Goal: Task Accomplishment & Management: Use online tool/utility

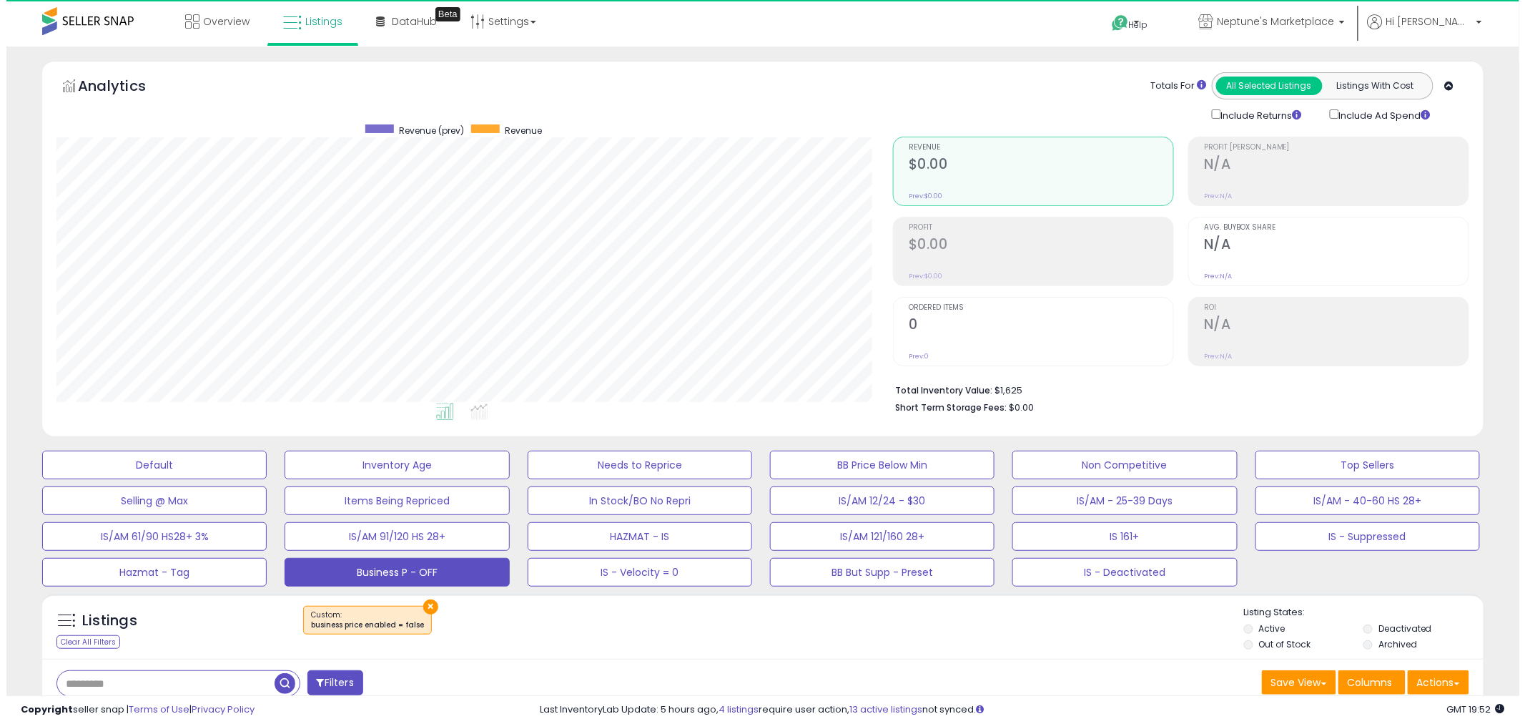
scroll to position [293, 837]
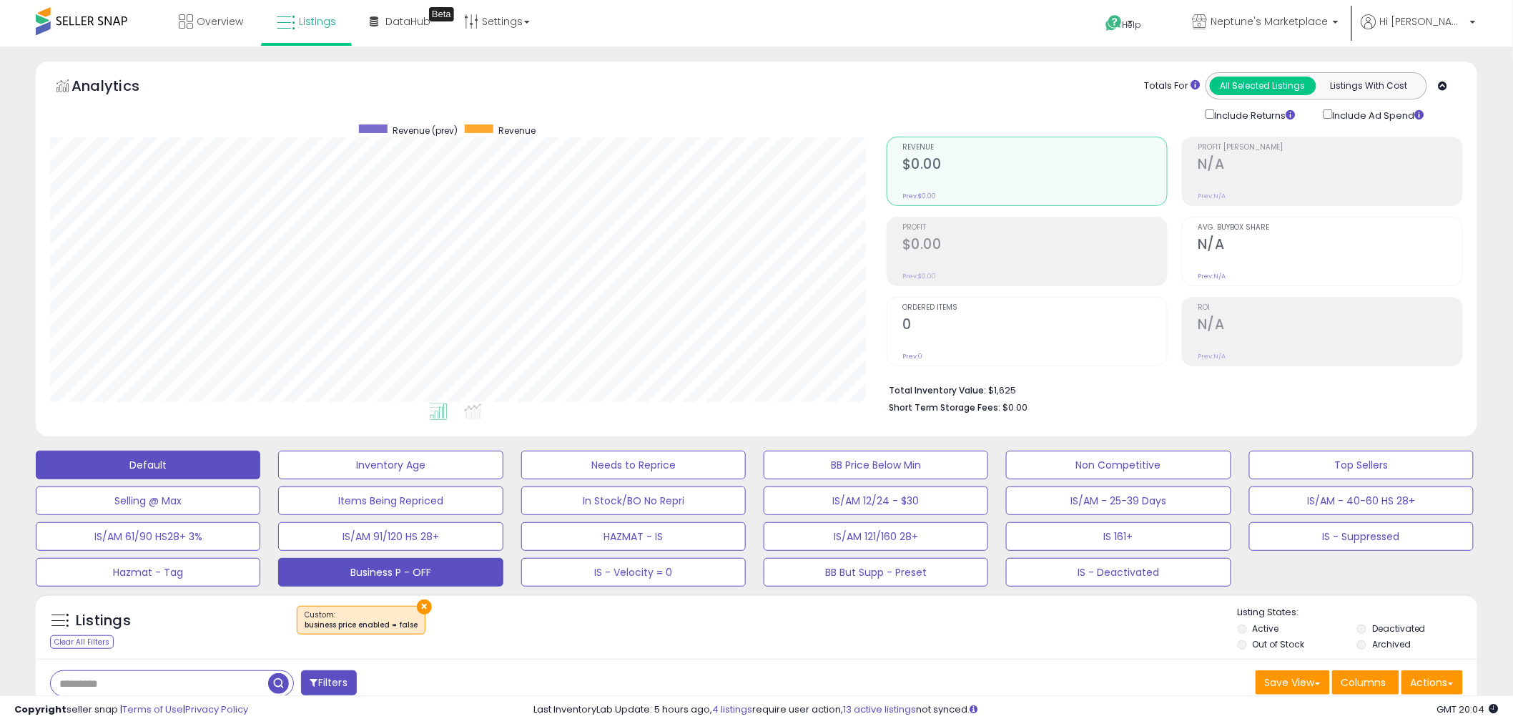
click at [172, 459] on button "Default" at bounding box center [148, 465] width 225 height 29
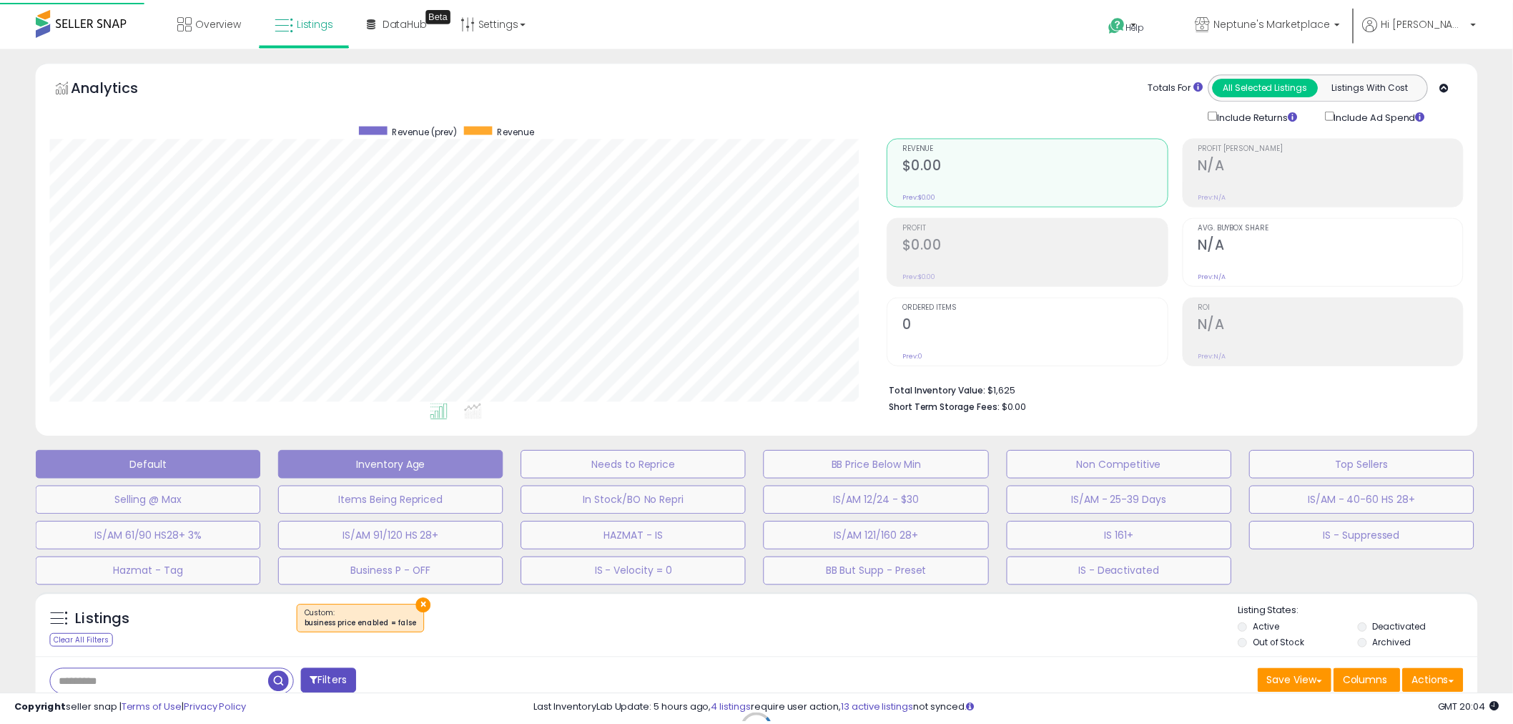
scroll to position [293, 845]
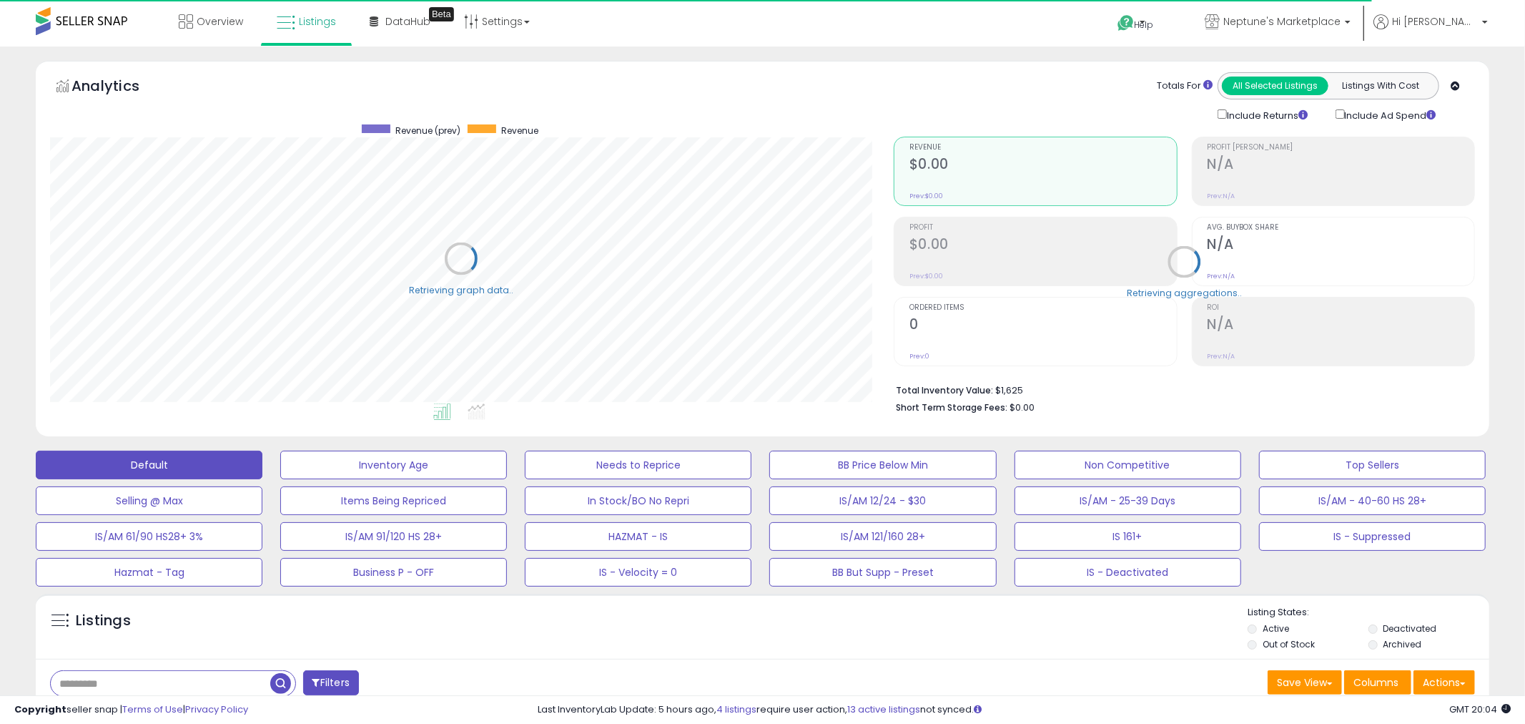
select select "**"
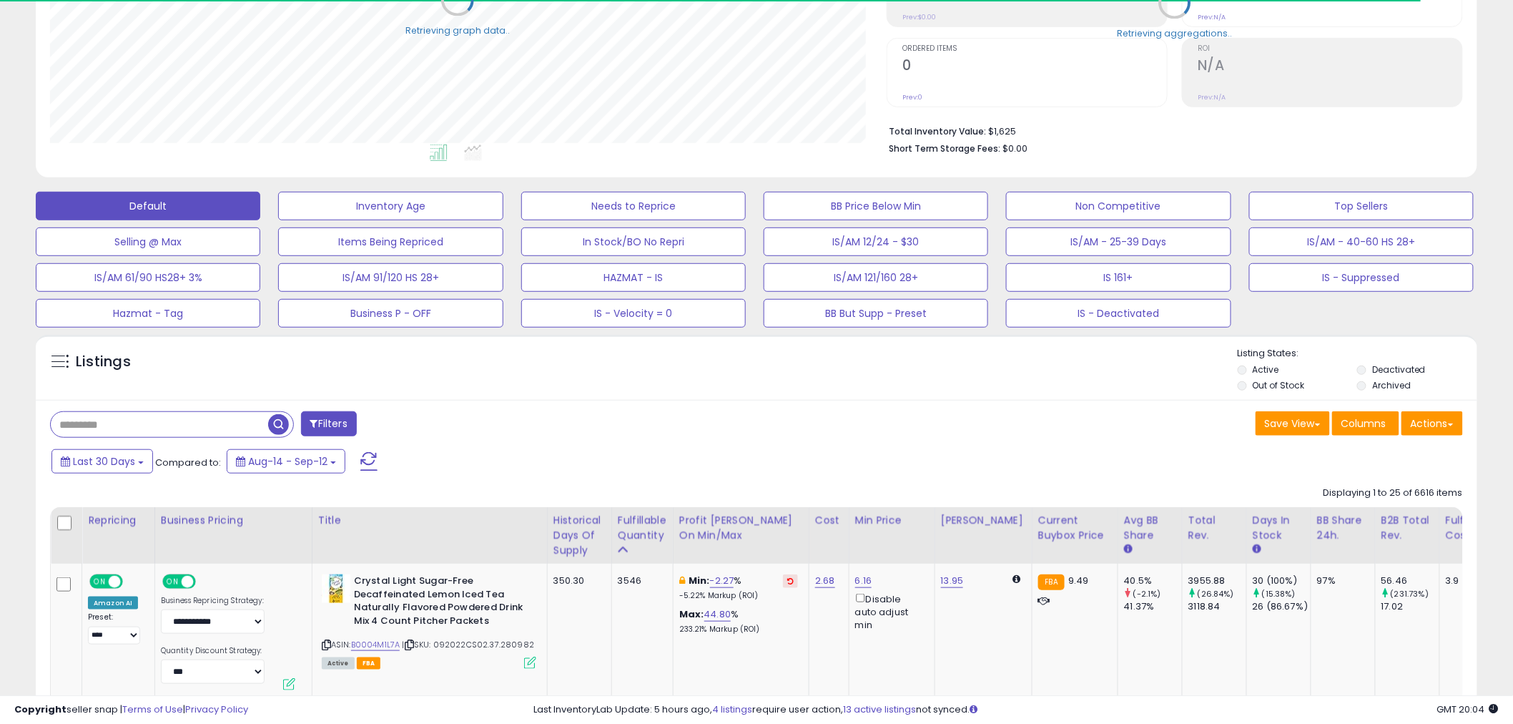
scroll to position [318, 0]
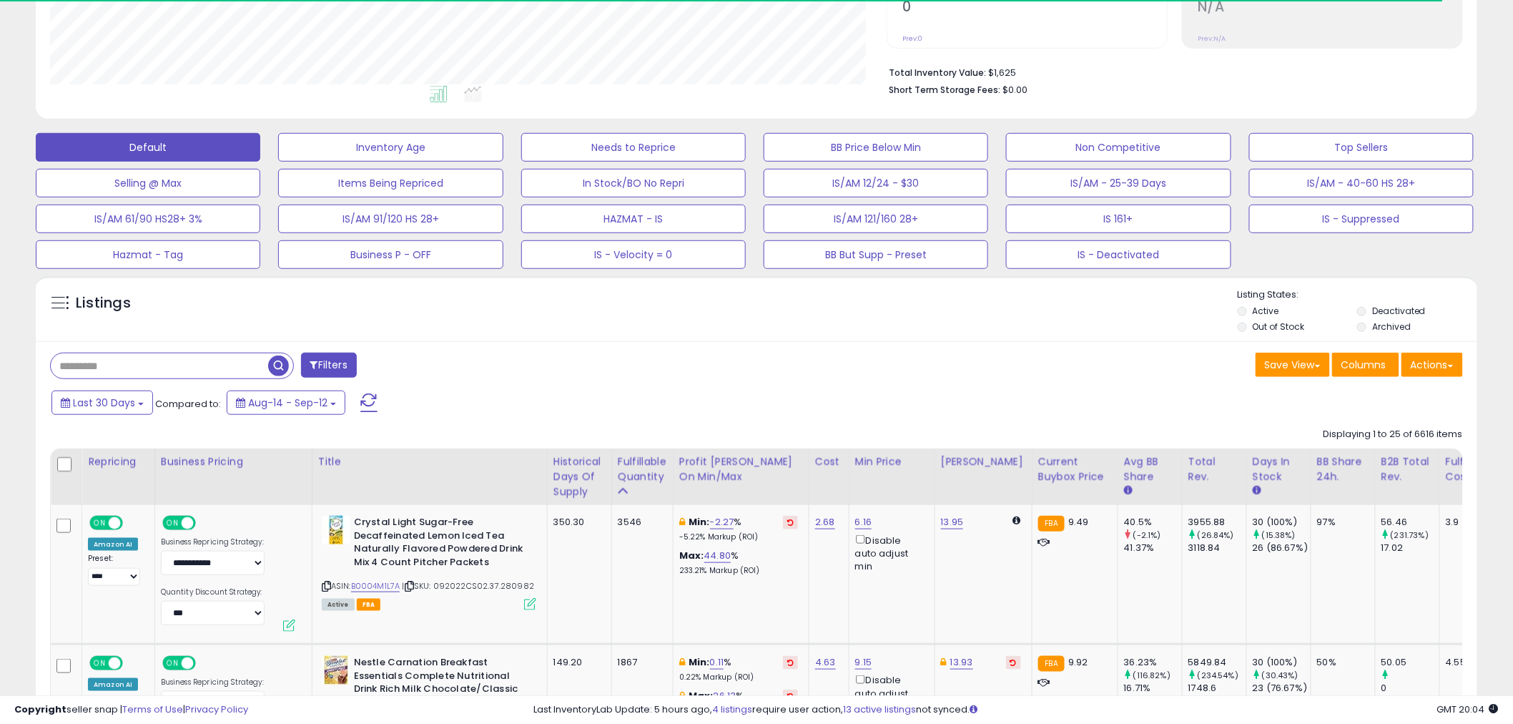
click at [230, 373] on input "text" at bounding box center [159, 365] width 217 height 25
paste input "**********"
type input "**********"
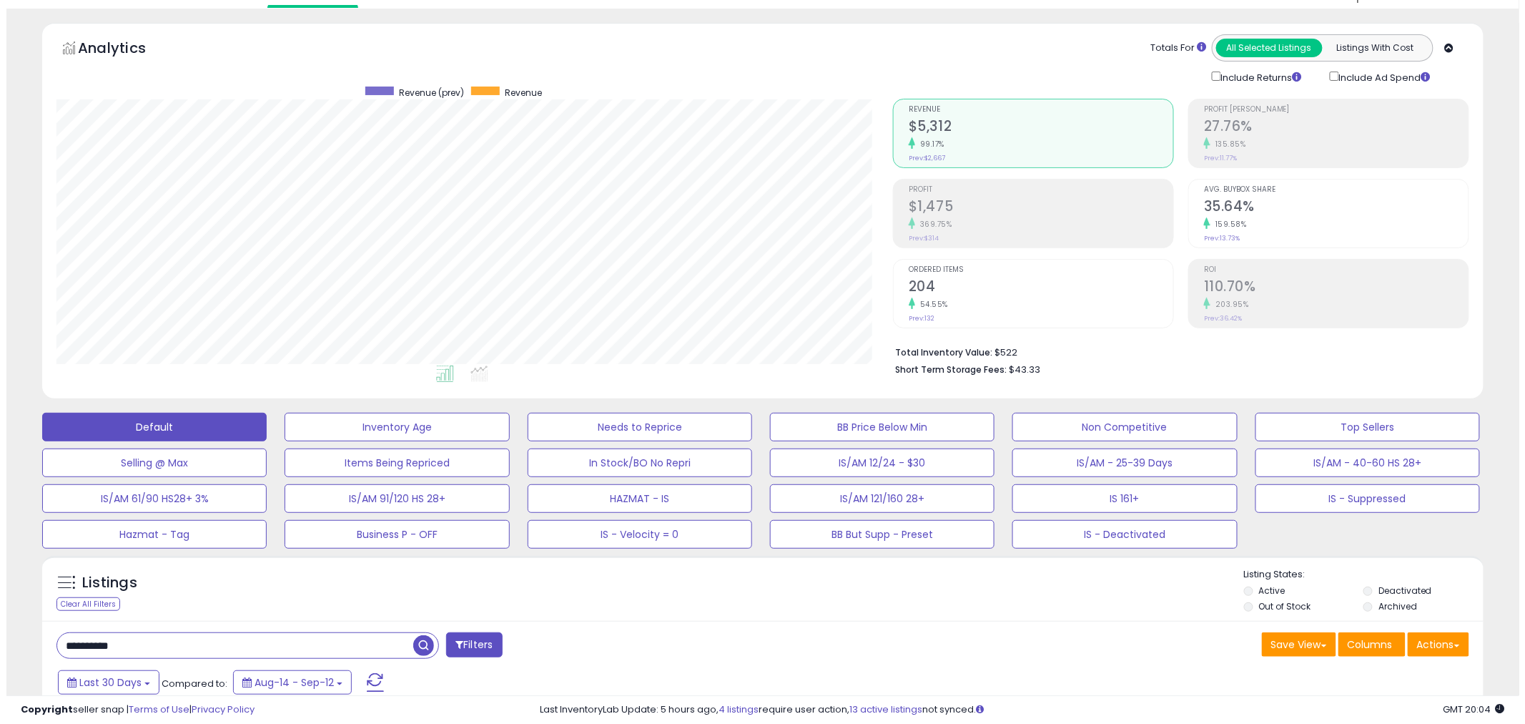
scroll to position [0, 0]
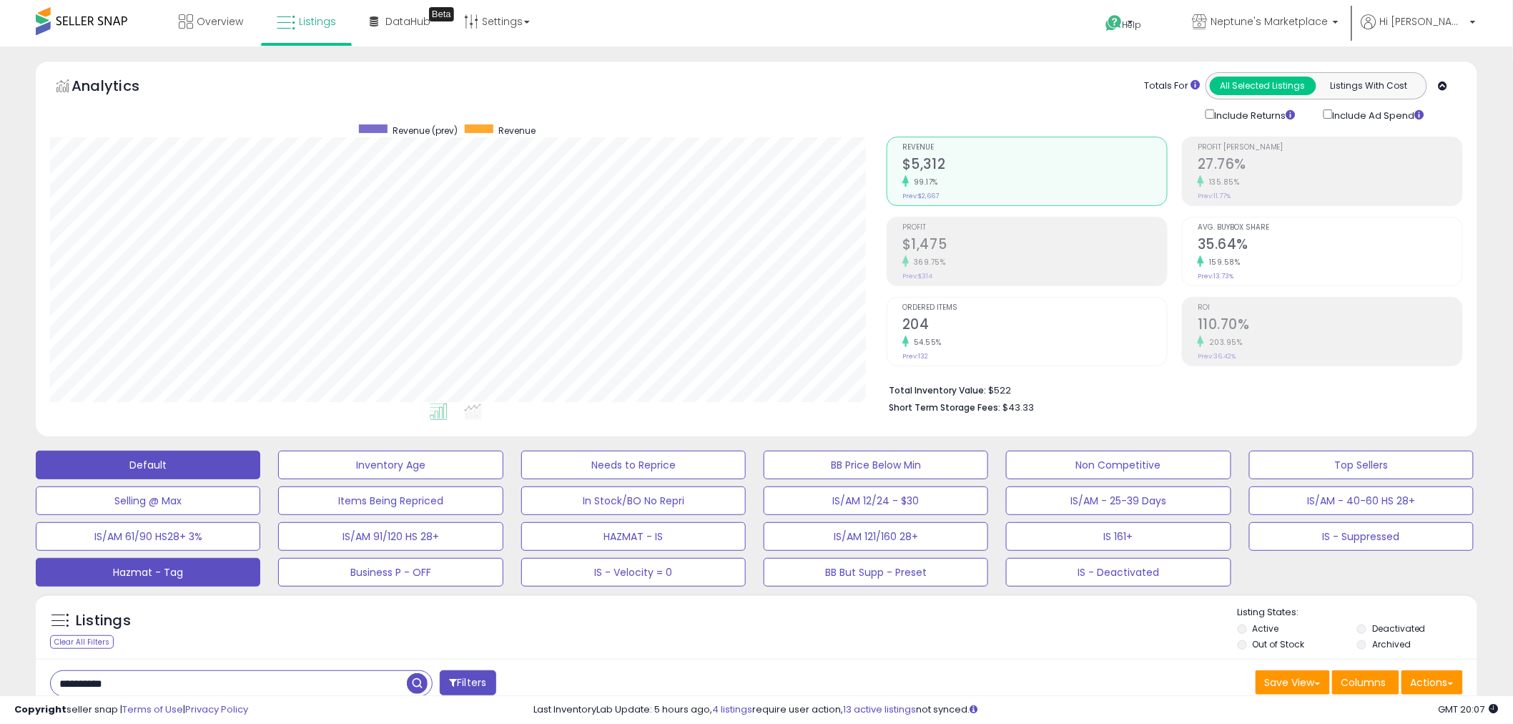
click at [138, 576] on button "Hazmat - Tag" at bounding box center [148, 572] width 225 height 29
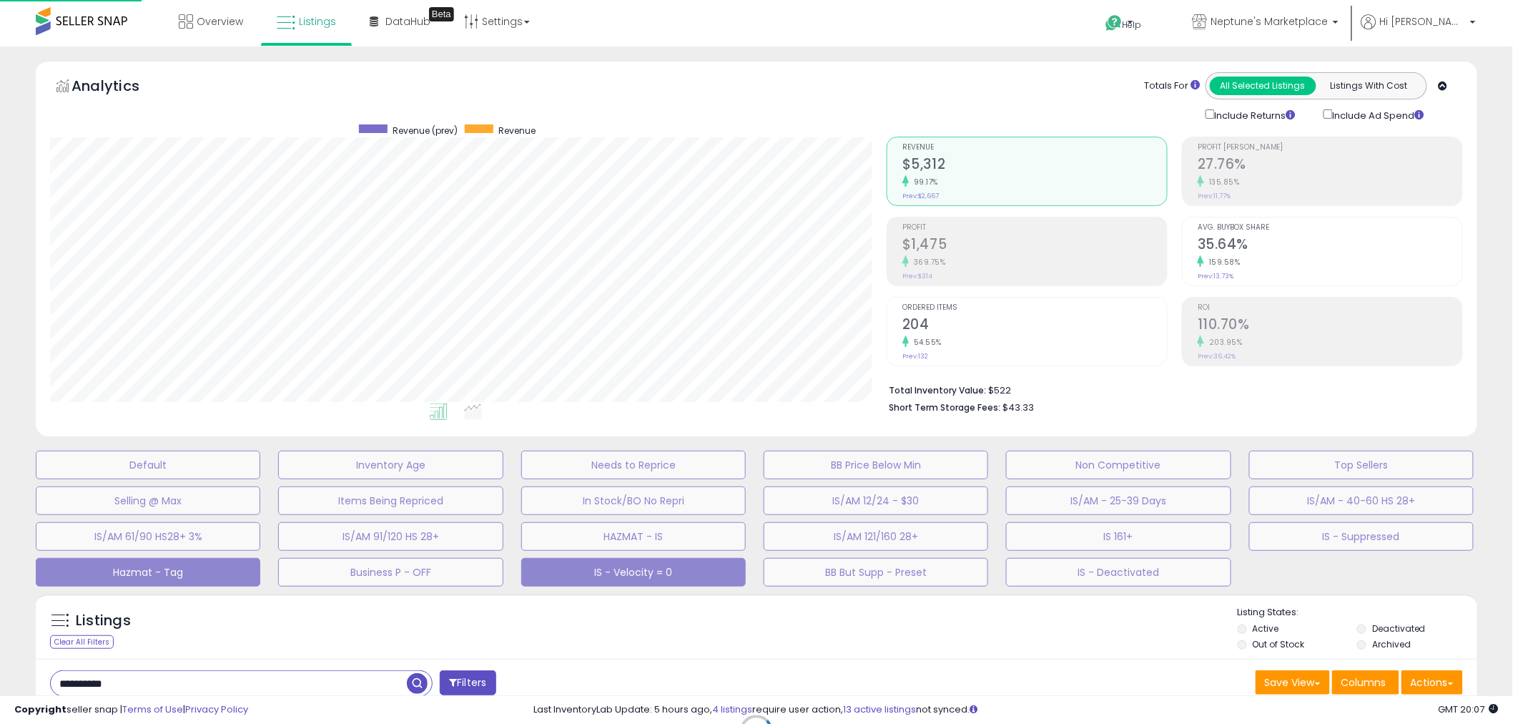
scroll to position [293, 845]
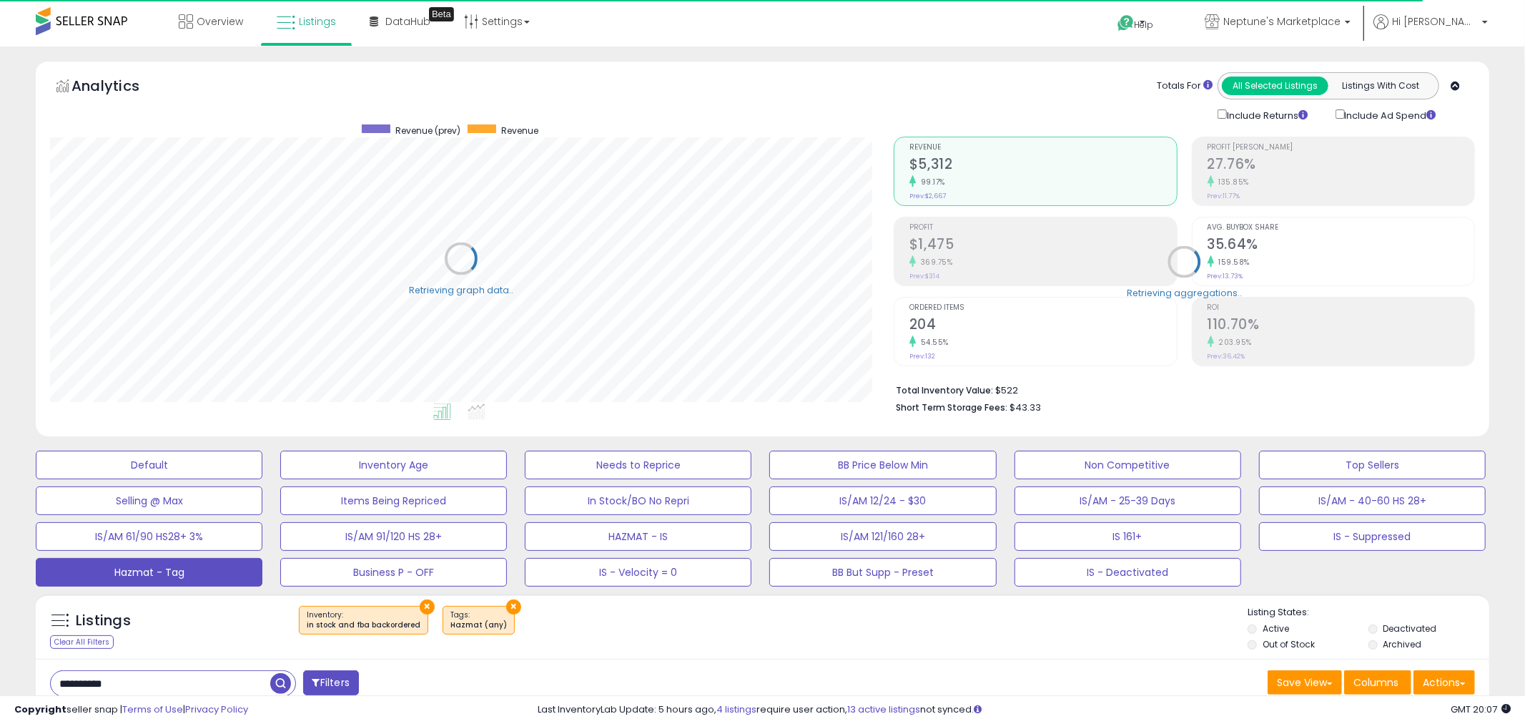
select select "**"
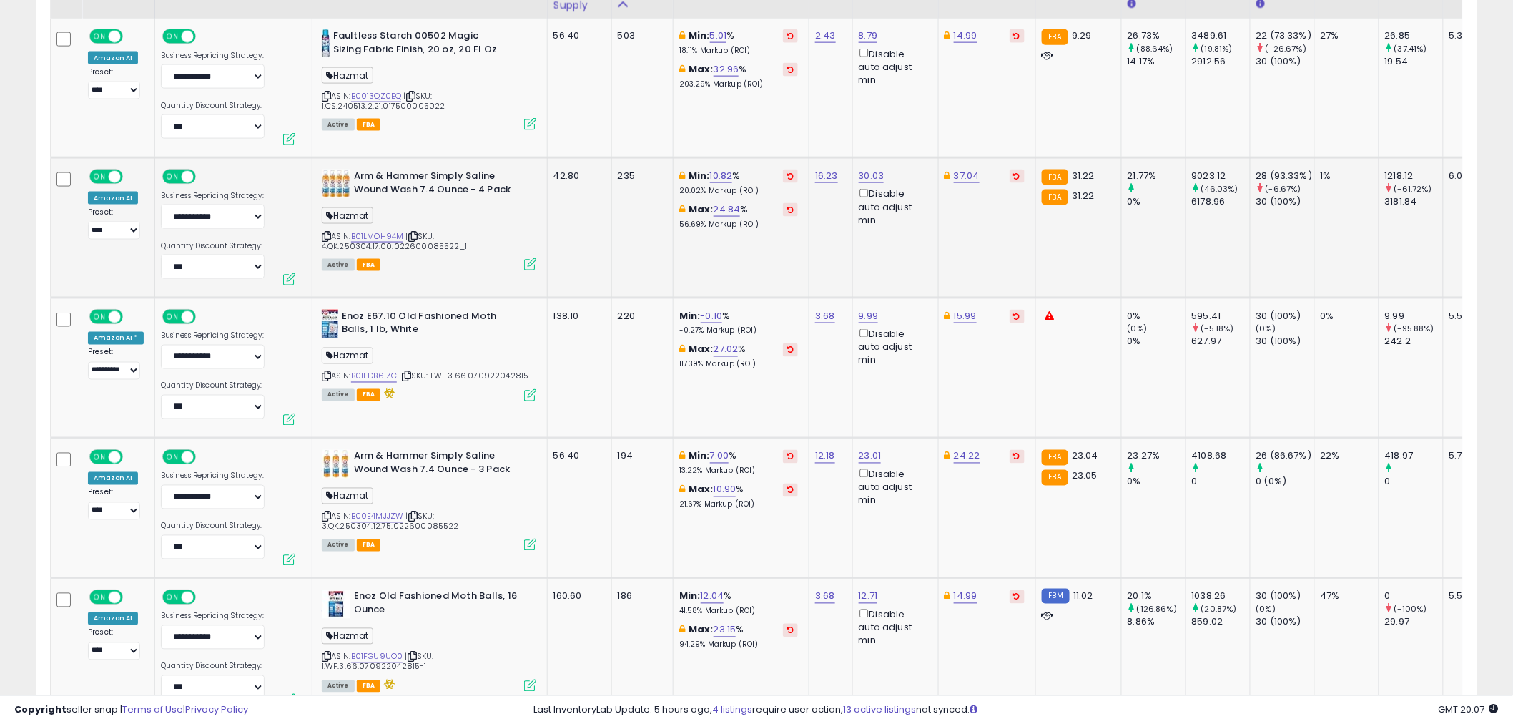
scroll to position [874, 0]
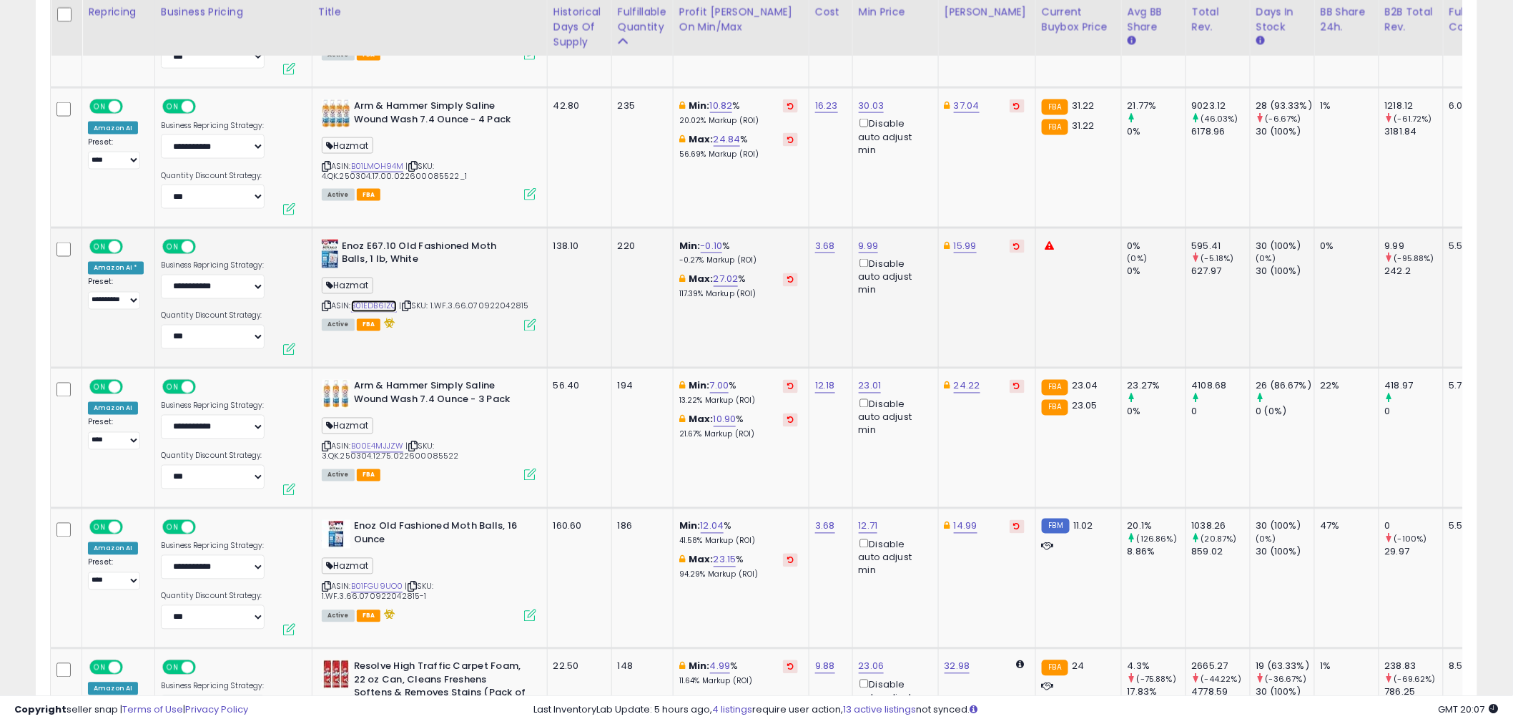
click at [385, 301] on link "B01EDB6IZC" at bounding box center [374, 306] width 46 height 12
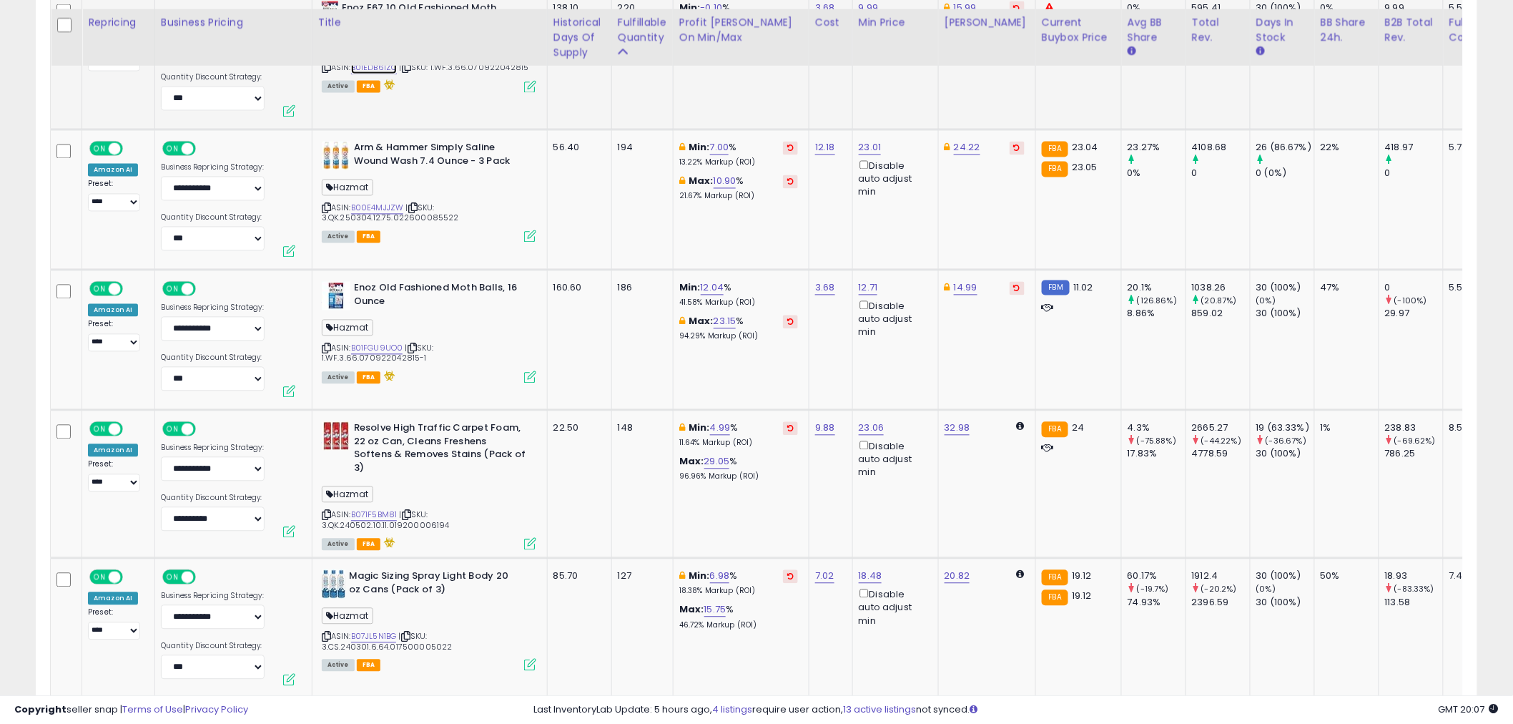
scroll to position [1191, 0]
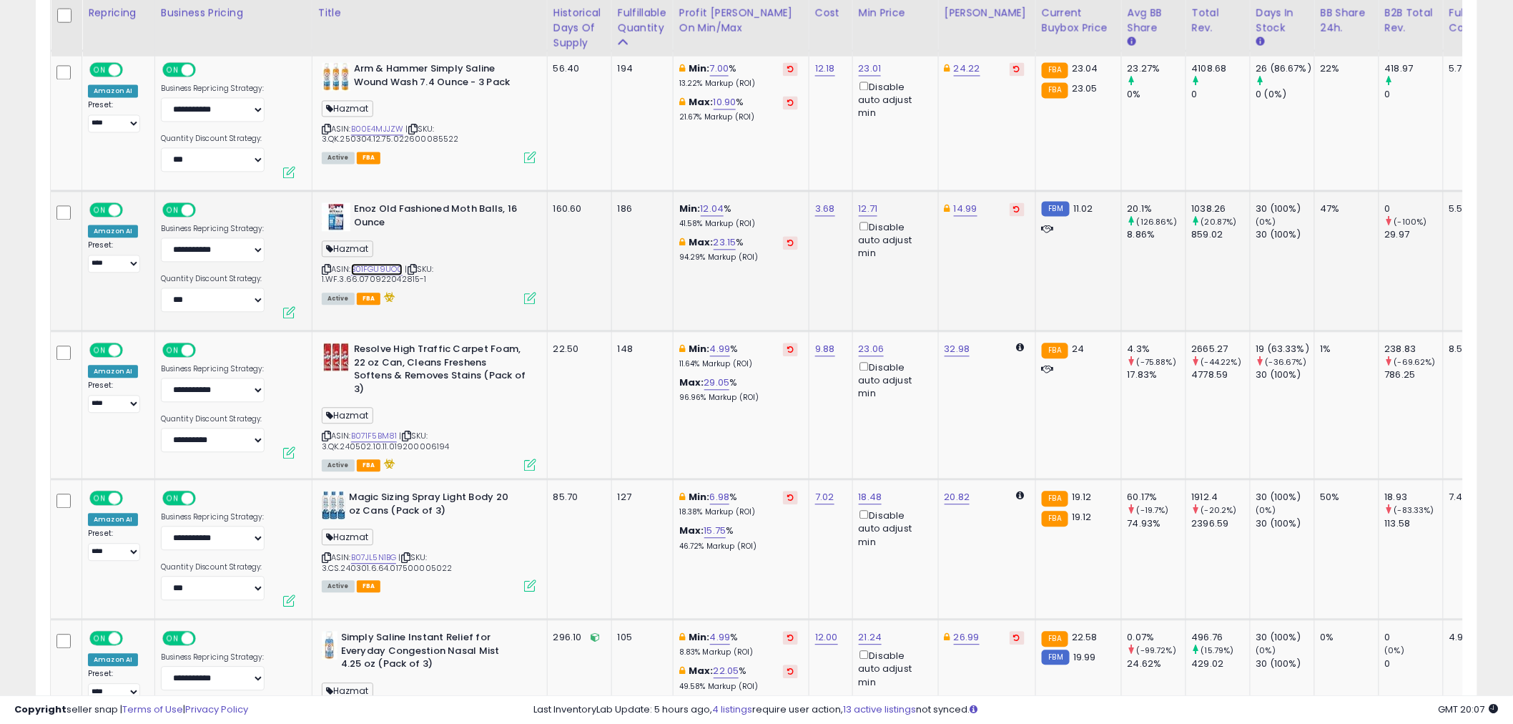
click at [383, 263] on link "B01FGU9UO0" at bounding box center [377, 269] width 52 height 12
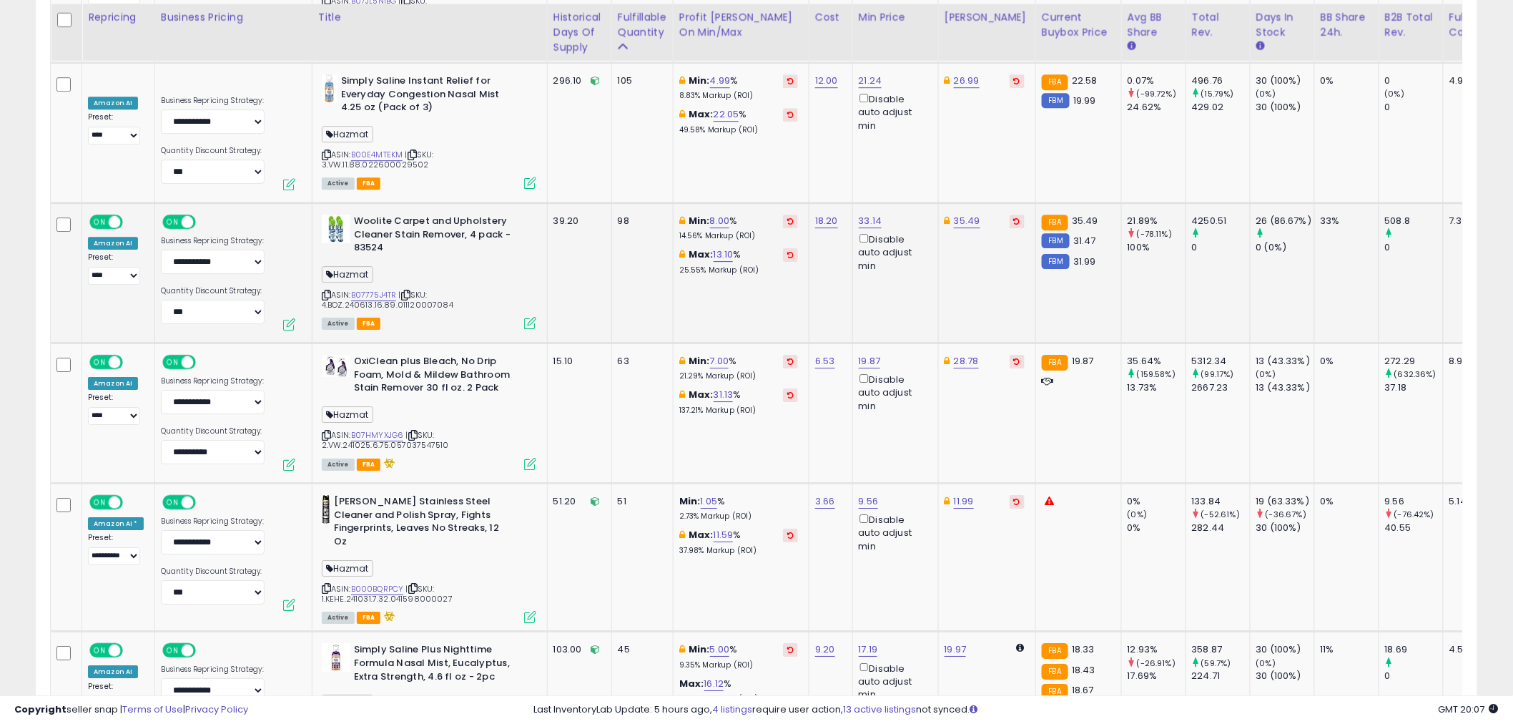
scroll to position [1827, 0]
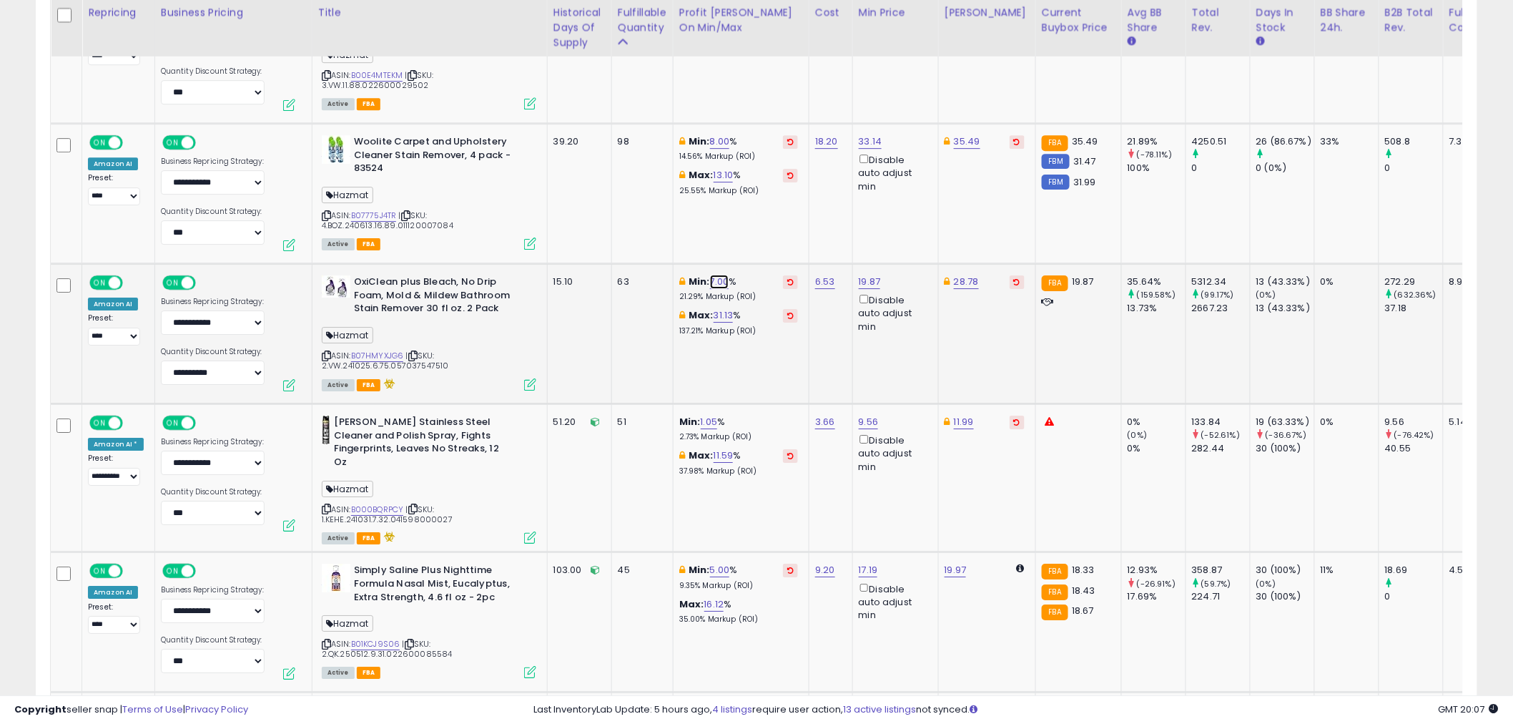
click at [719, 275] on link "7.00" at bounding box center [719, 282] width 19 height 14
drag, startPoint x: 659, startPoint y: 230, endPoint x: 587, endPoint y: 227, distance: 72.3
click at [603, 227] on div "**** This will override store markup" at bounding box center [707, 227] width 209 height 55
type input "*"
click button "submit" at bounding box center [759, 218] width 24 height 21
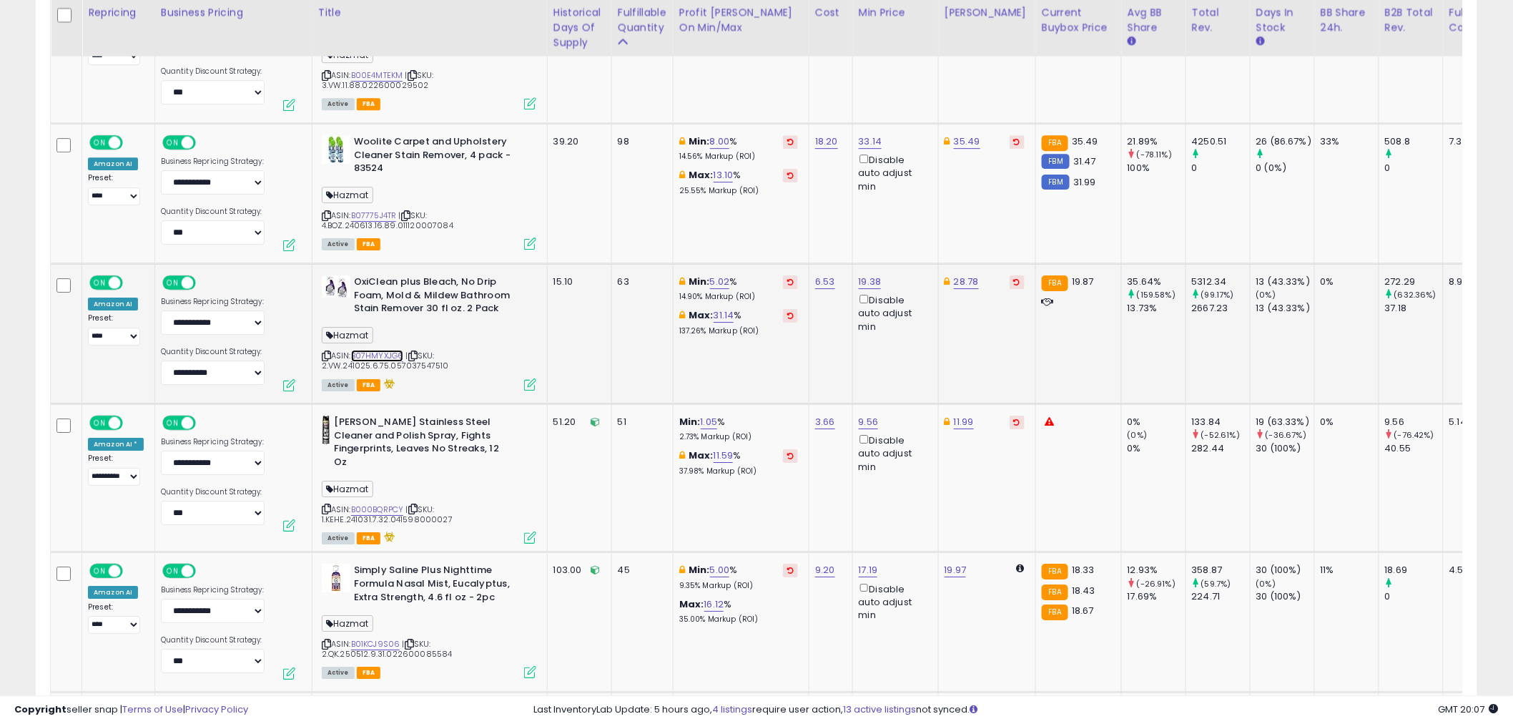
click at [390, 350] on link "B07HMYXJG6" at bounding box center [377, 356] width 53 height 12
click at [127, 328] on select "**********" at bounding box center [114, 337] width 52 height 18
select select "**********"
click at [88, 328] on select "**********" at bounding box center [114, 337] width 52 height 18
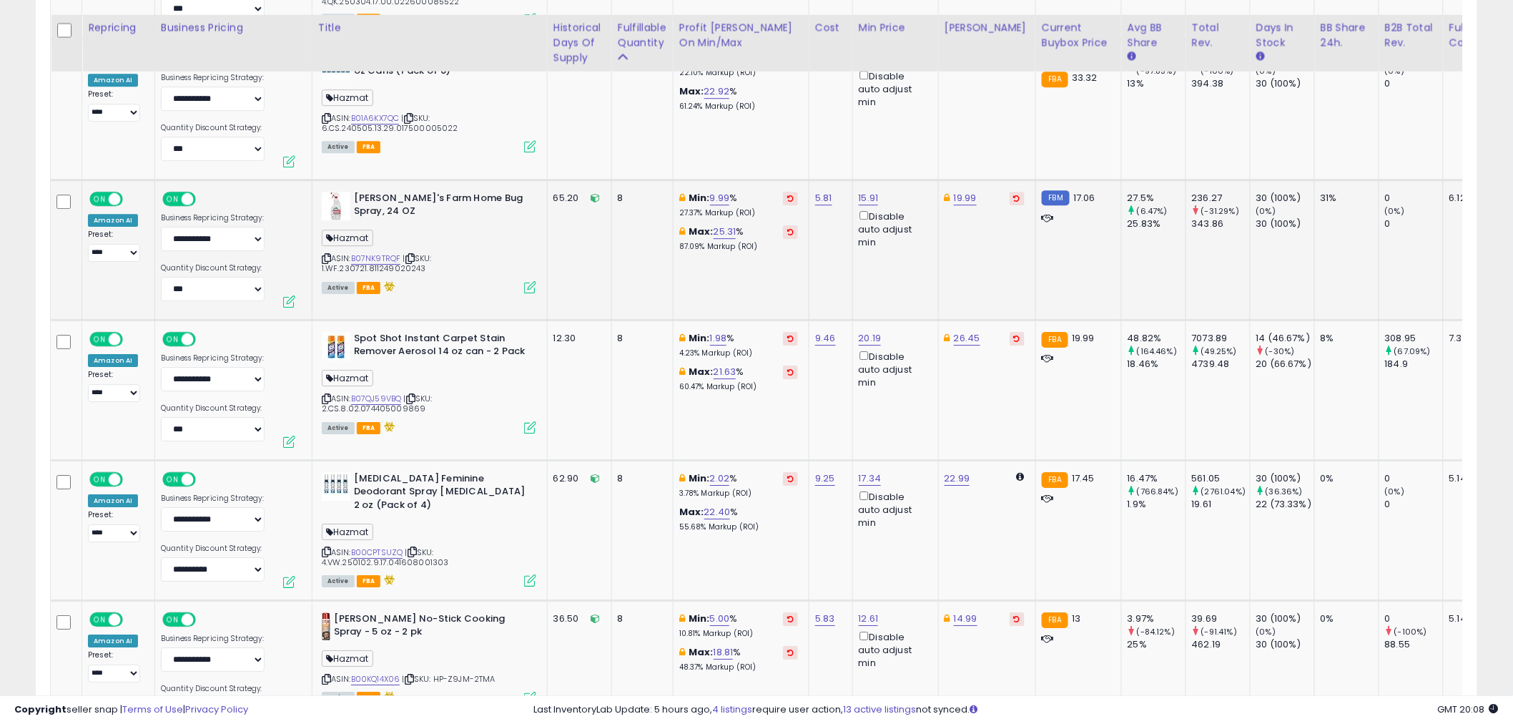
scroll to position [4052, 0]
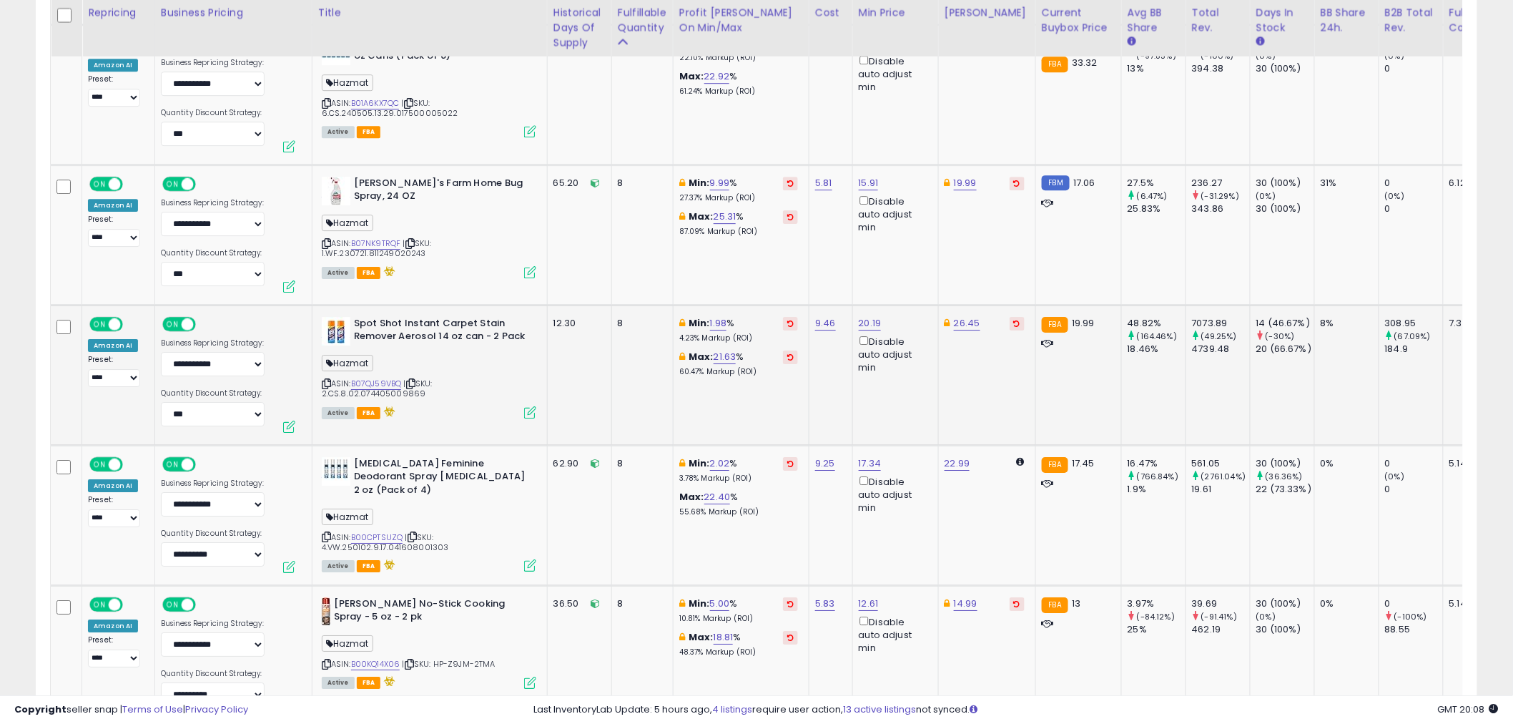
click at [322, 380] on icon at bounding box center [326, 384] width 9 height 8
click at [388, 378] on link "B07QJ59VBQ" at bounding box center [376, 384] width 51 height 12
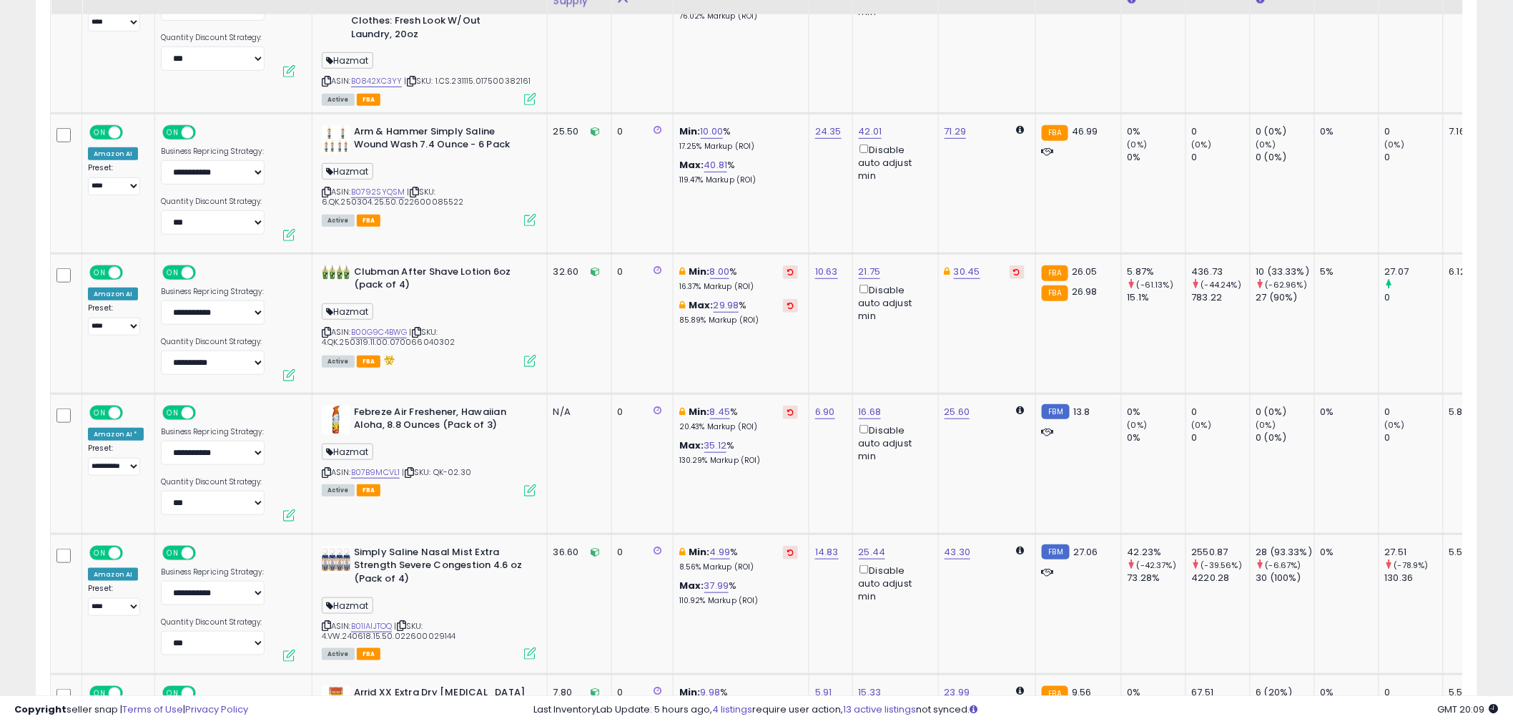
scroll to position [4767, 0]
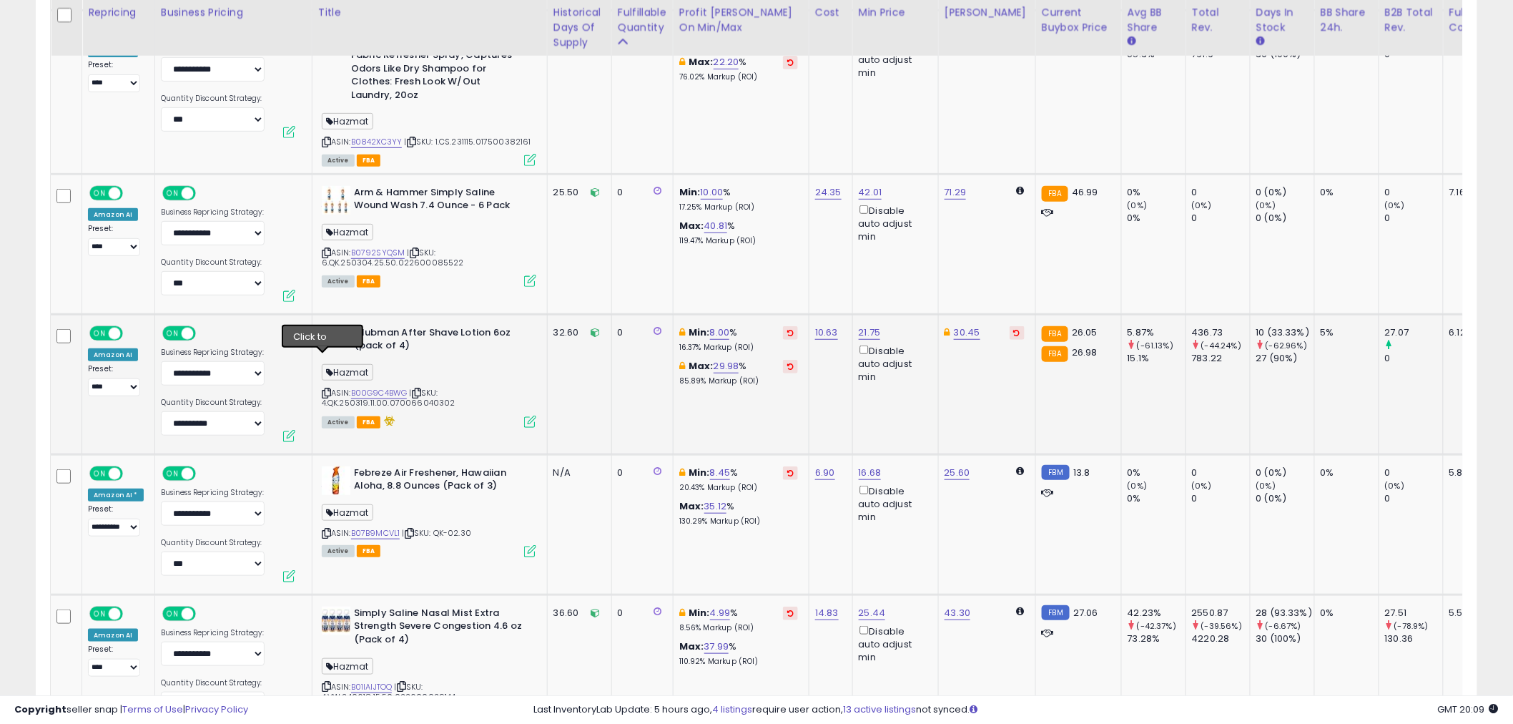
click at [324, 389] on icon at bounding box center [326, 393] width 9 height 8
click at [374, 387] on link "B00G9C4BWG" at bounding box center [379, 393] width 56 height 12
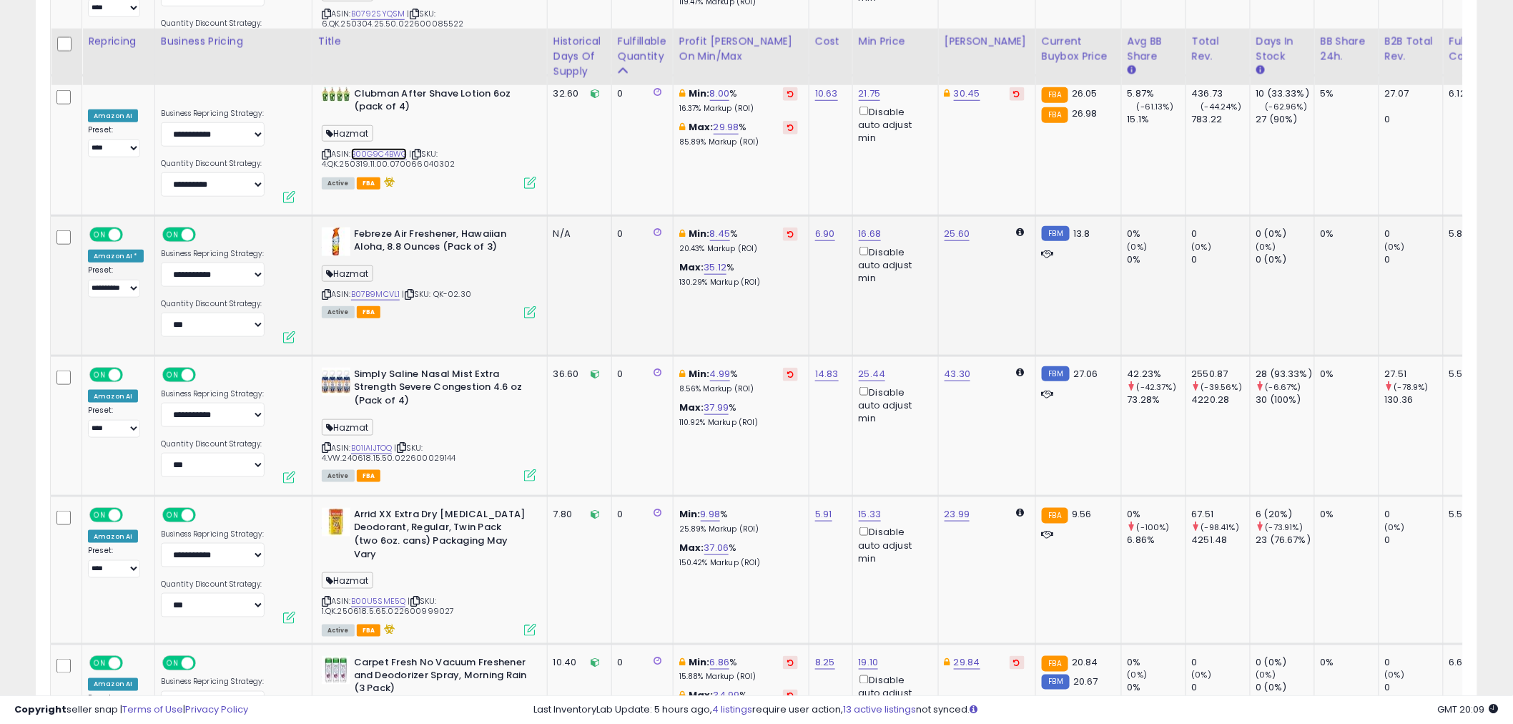
scroll to position [5165, 0]
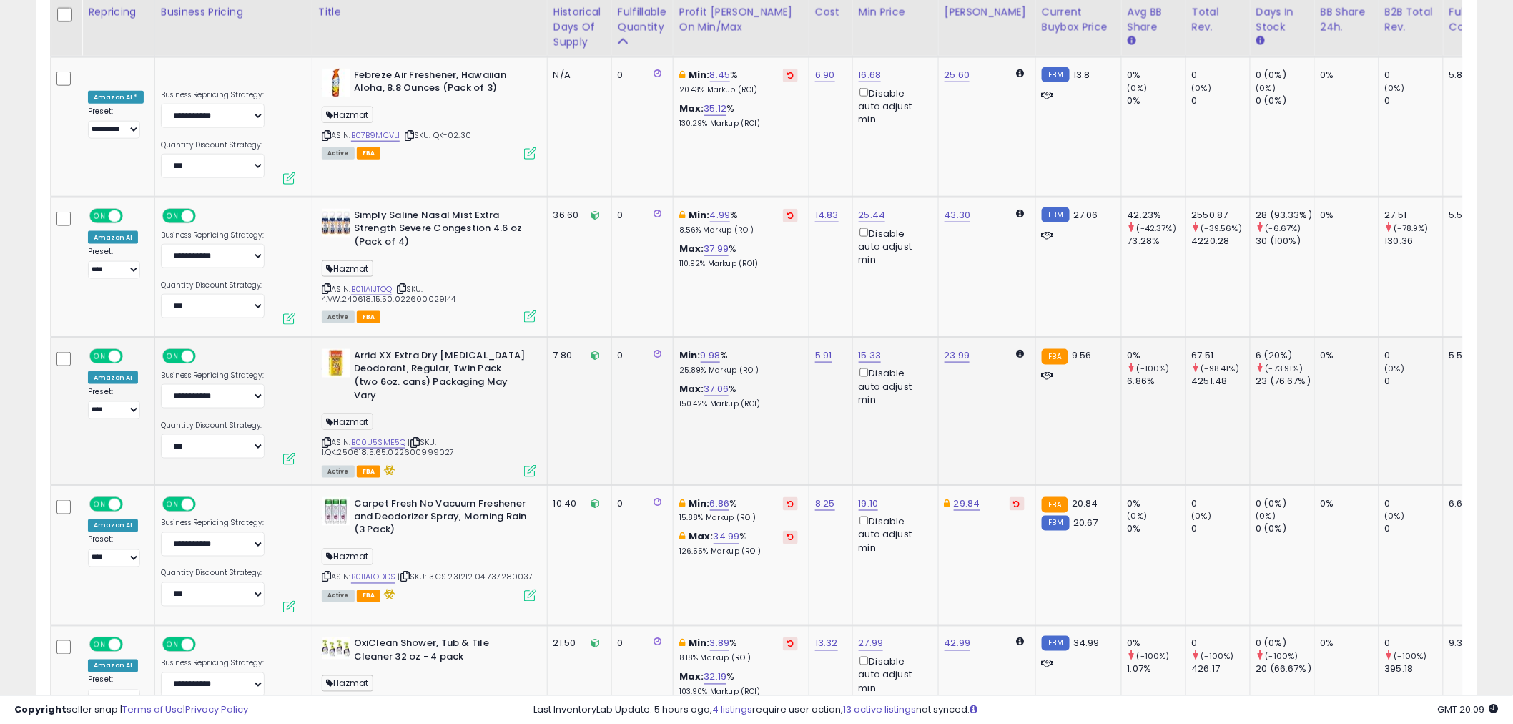
click at [324, 438] on icon at bounding box center [326, 442] width 9 height 8
click at [368, 436] on link "B00U5SME5Q" at bounding box center [378, 442] width 55 height 12
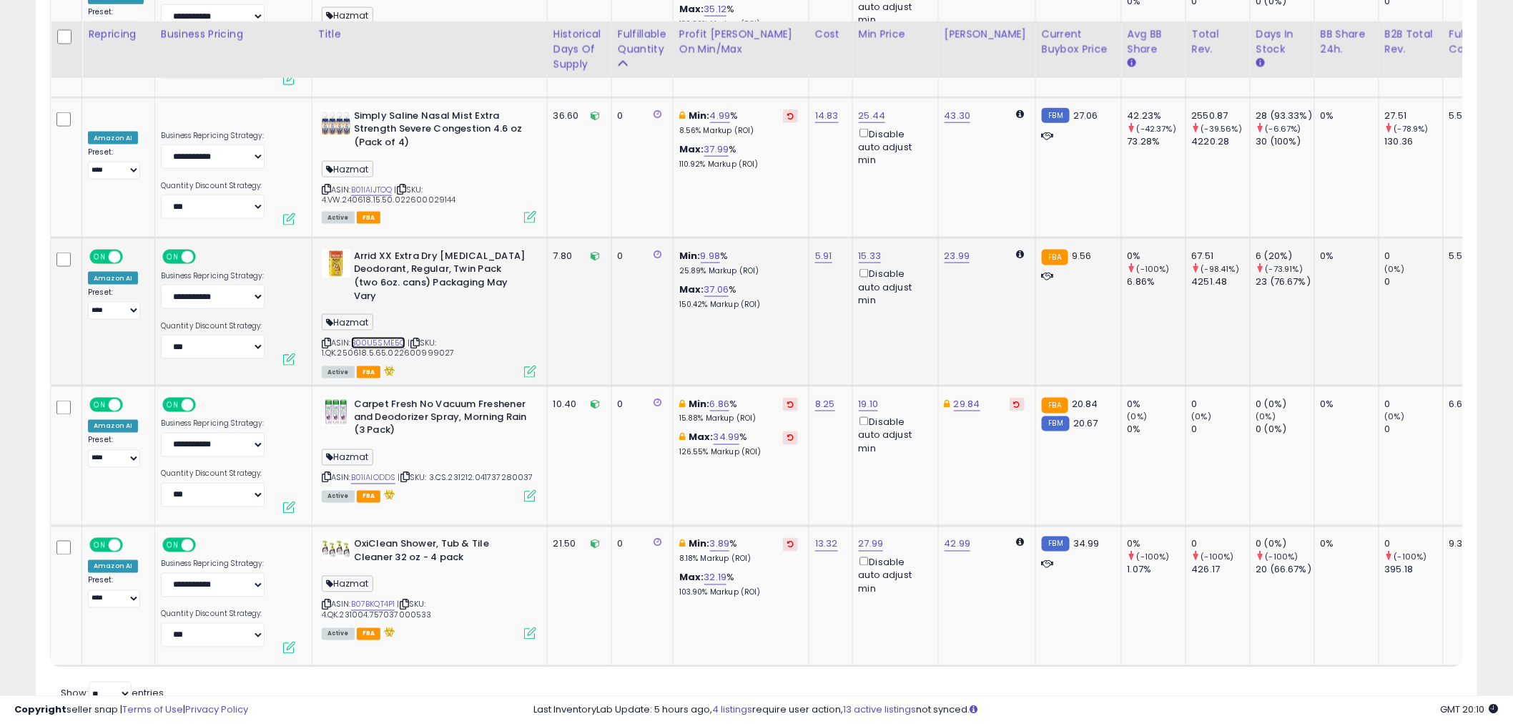
scroll to position [5287, 0]
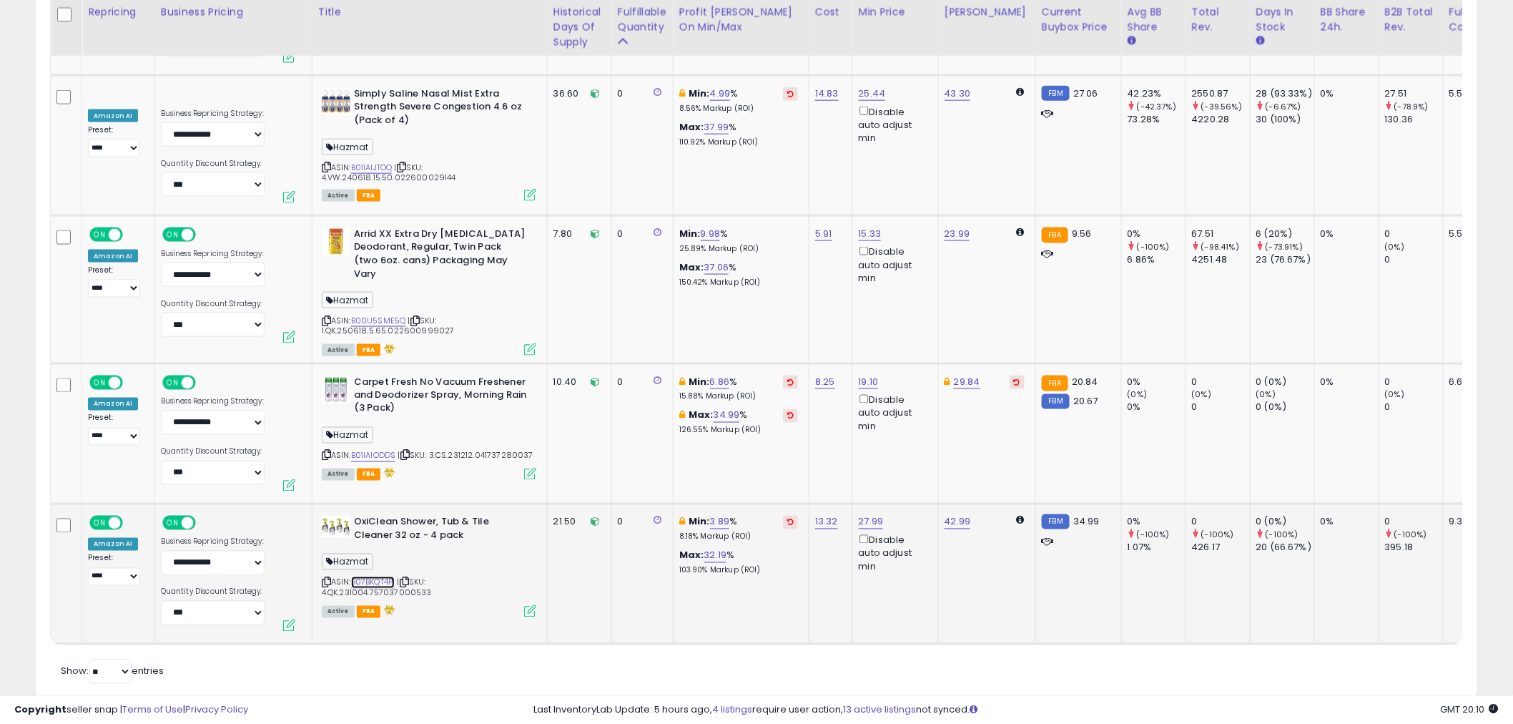
click at [387, 576] on link "B07BKQT4P1" at bounding box center [373, 582] width 44 height 12
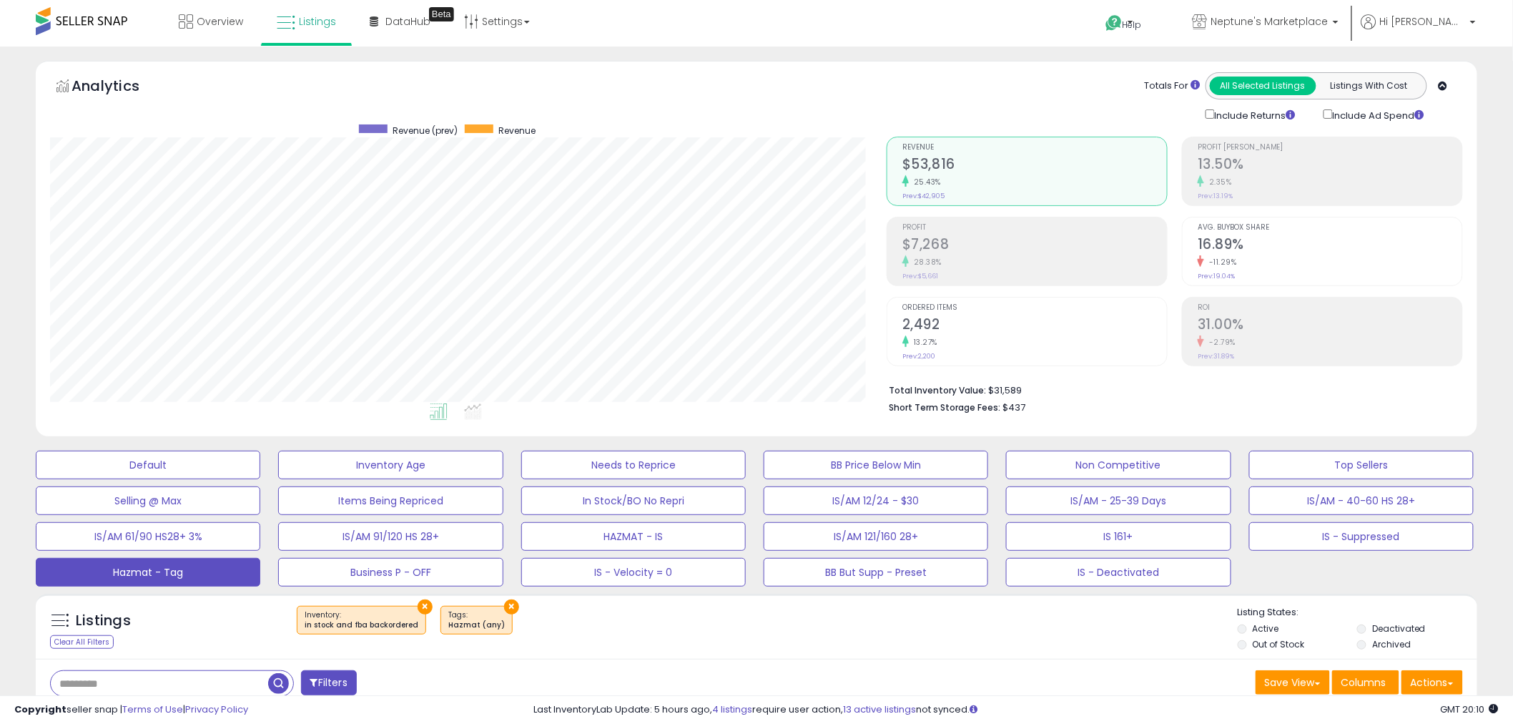
scroll to position [476, 0]
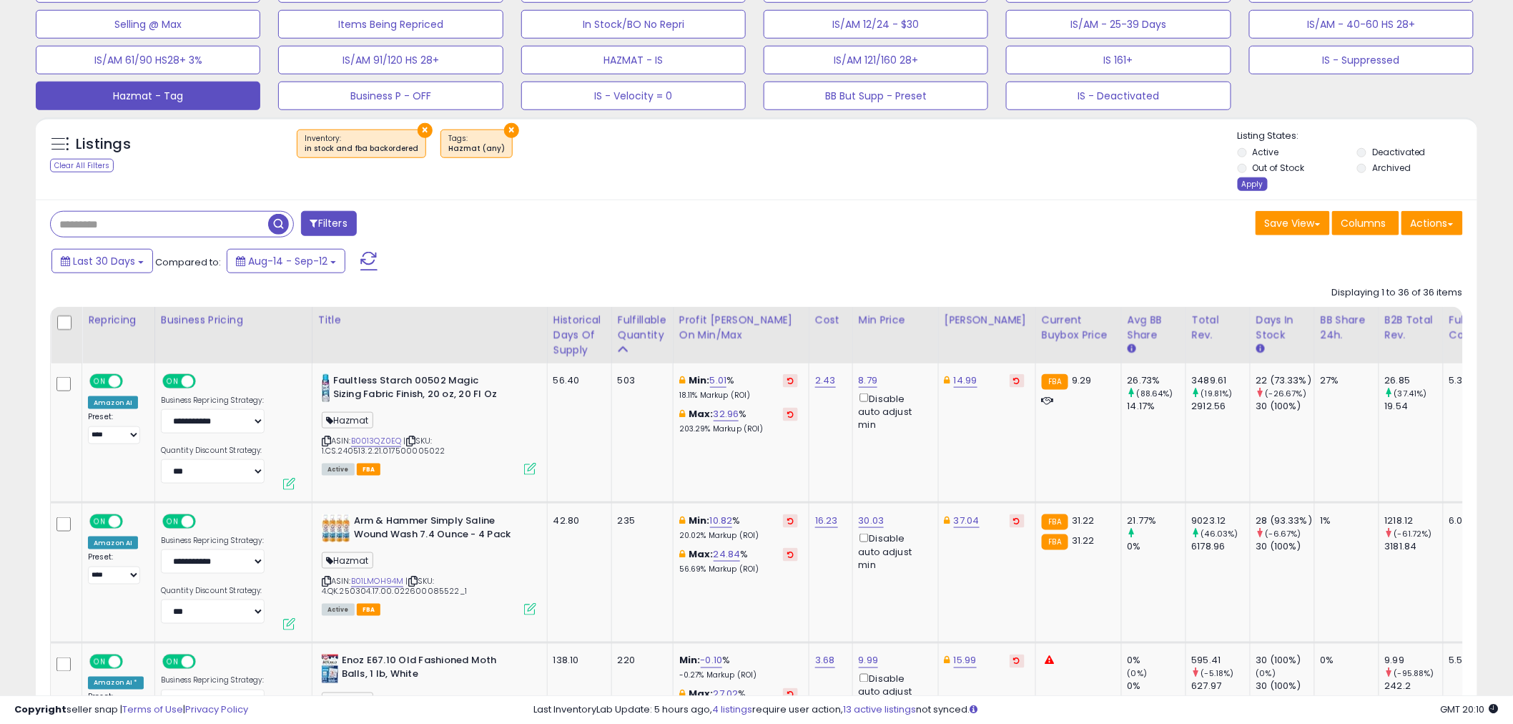
click at [1252, 183] on div "Apply" at bounding box center [1253, 184] width 30 height 14
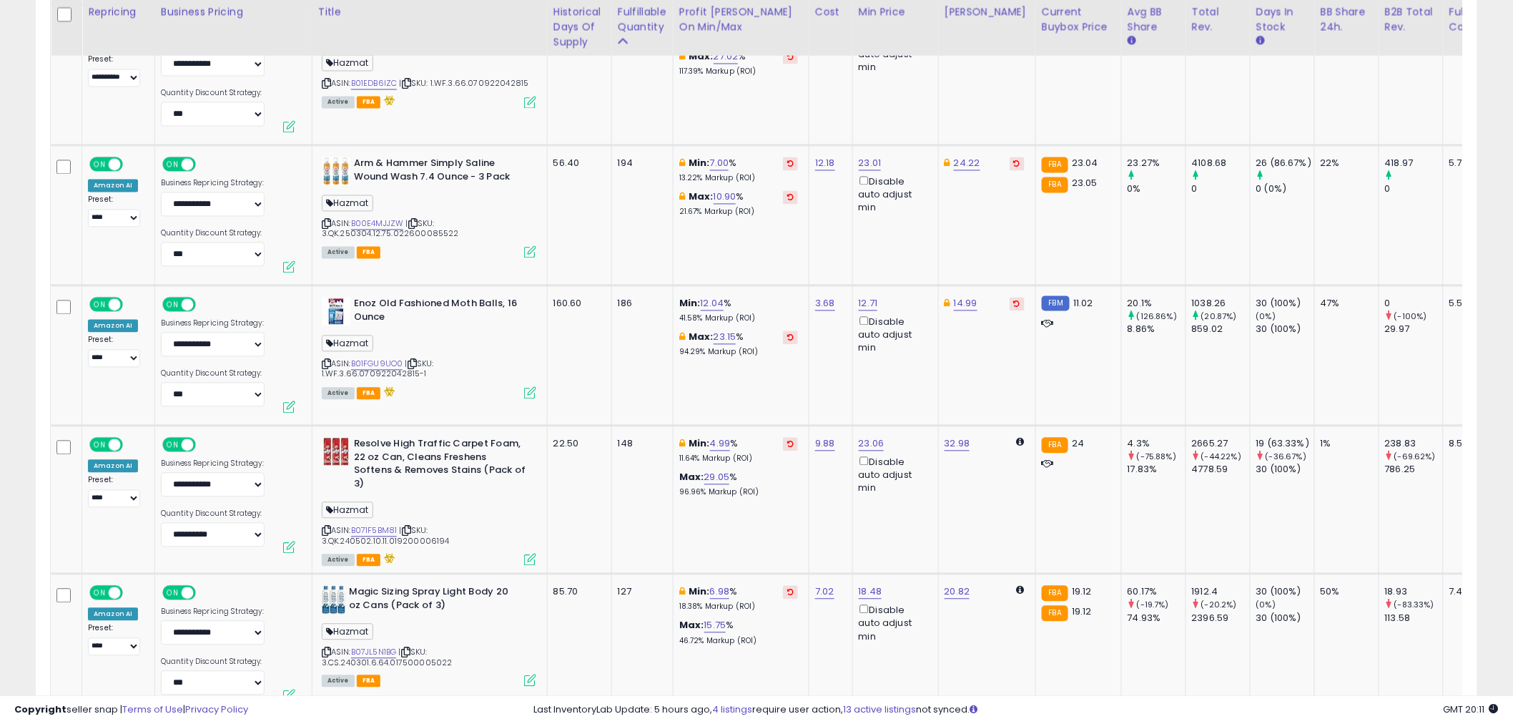
scroll to position [381, 0]
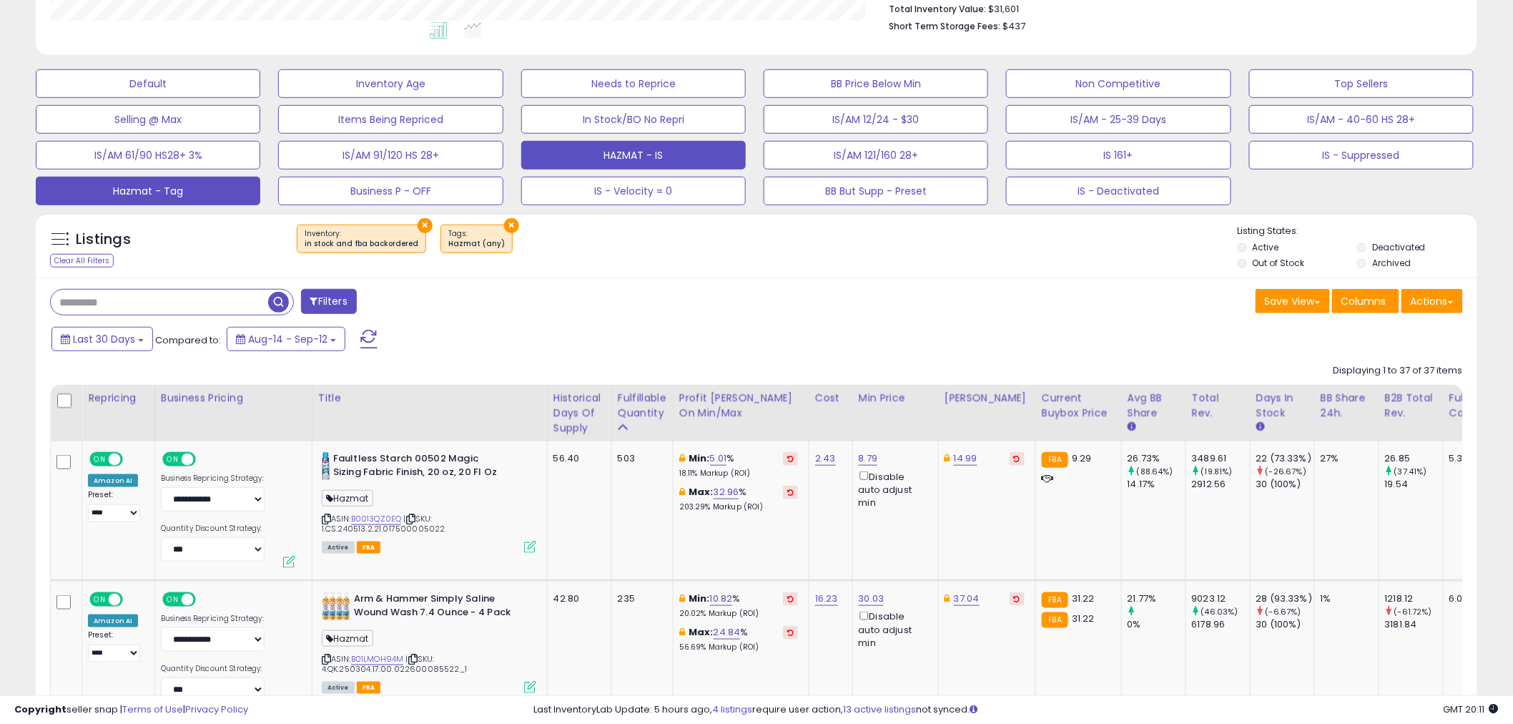
click at [648, 152] on button "HAZMAT - IS" at bounding box center [633, 155] width 225 height 29
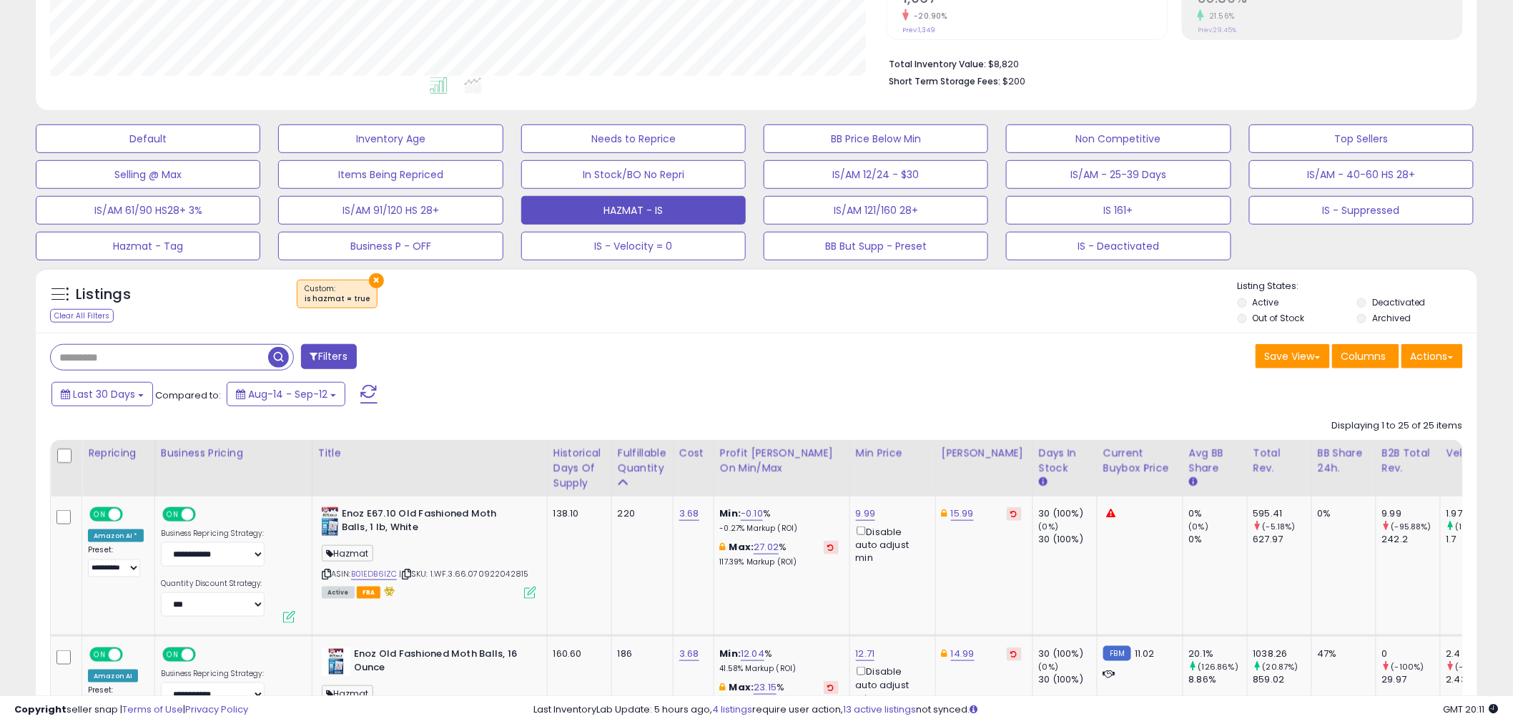
scroll to position [293, 837]
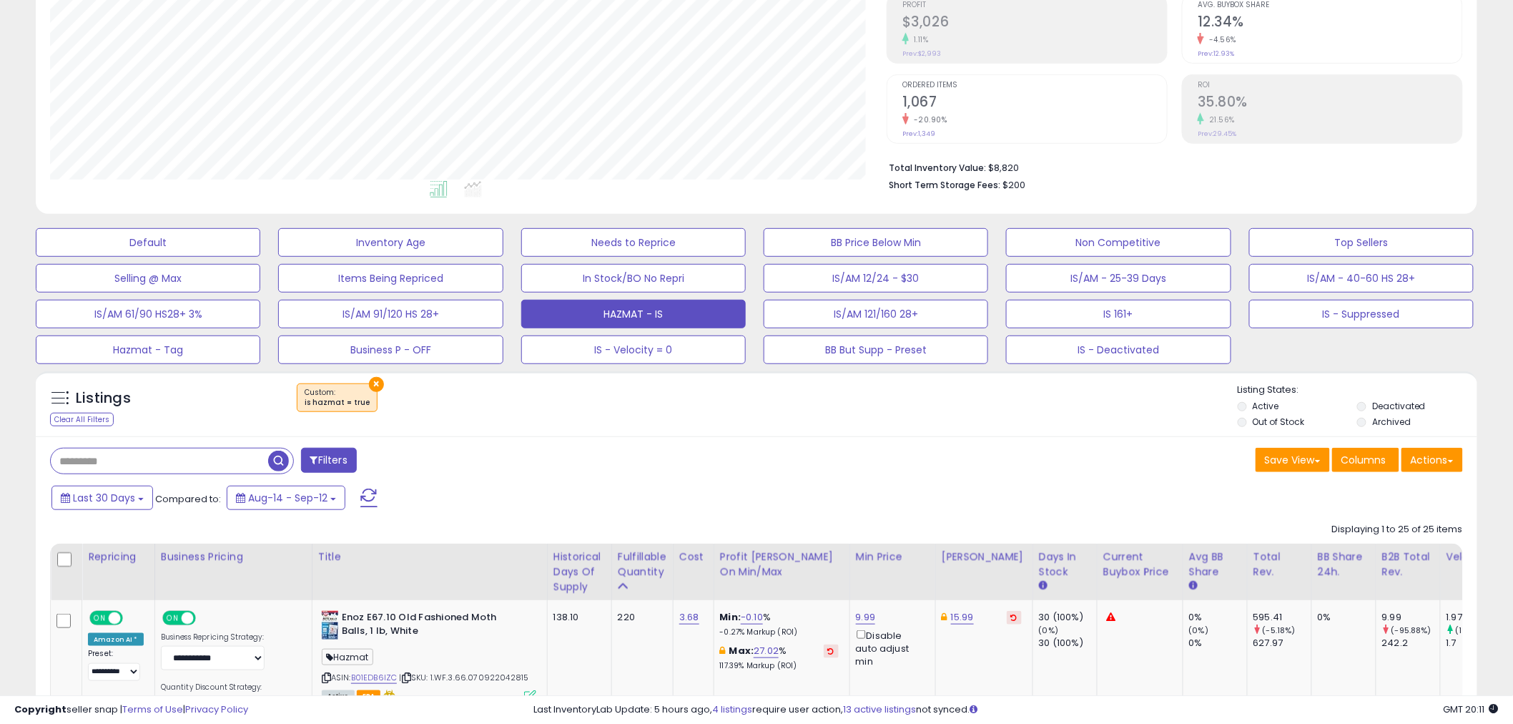
click at [1275, 425] on label "Out of Stock" at bounding box center [1279, 422] width 52 height 12
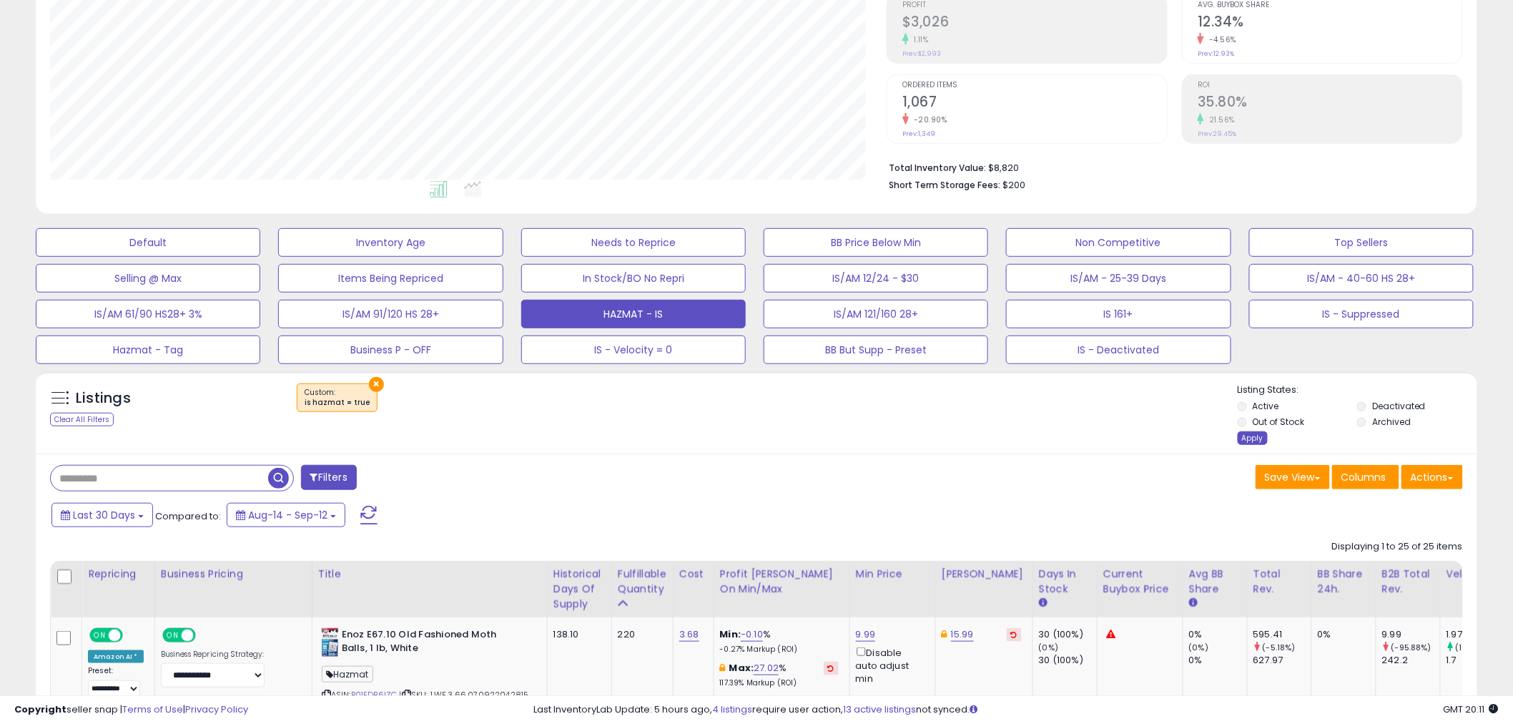
click at [1248, 434] on div "Apply" at bounding box center [1253, 438] width 30 height 14
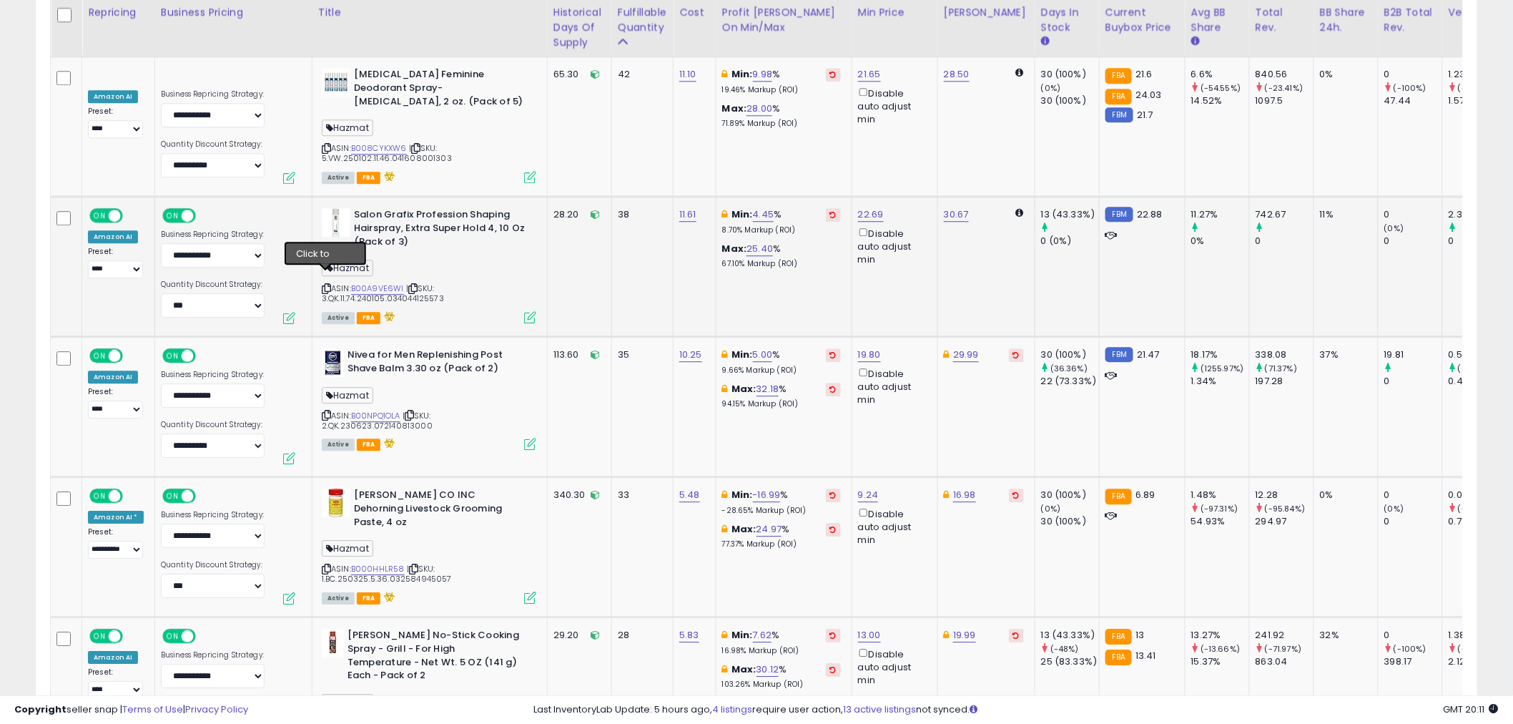
click at [325, 285] on icon at bounding box center [326, 289] width 9 height 8
click at [376, 282] on link "B00A9VE6WI" at bounding box center [377, 288] width 53 height 12
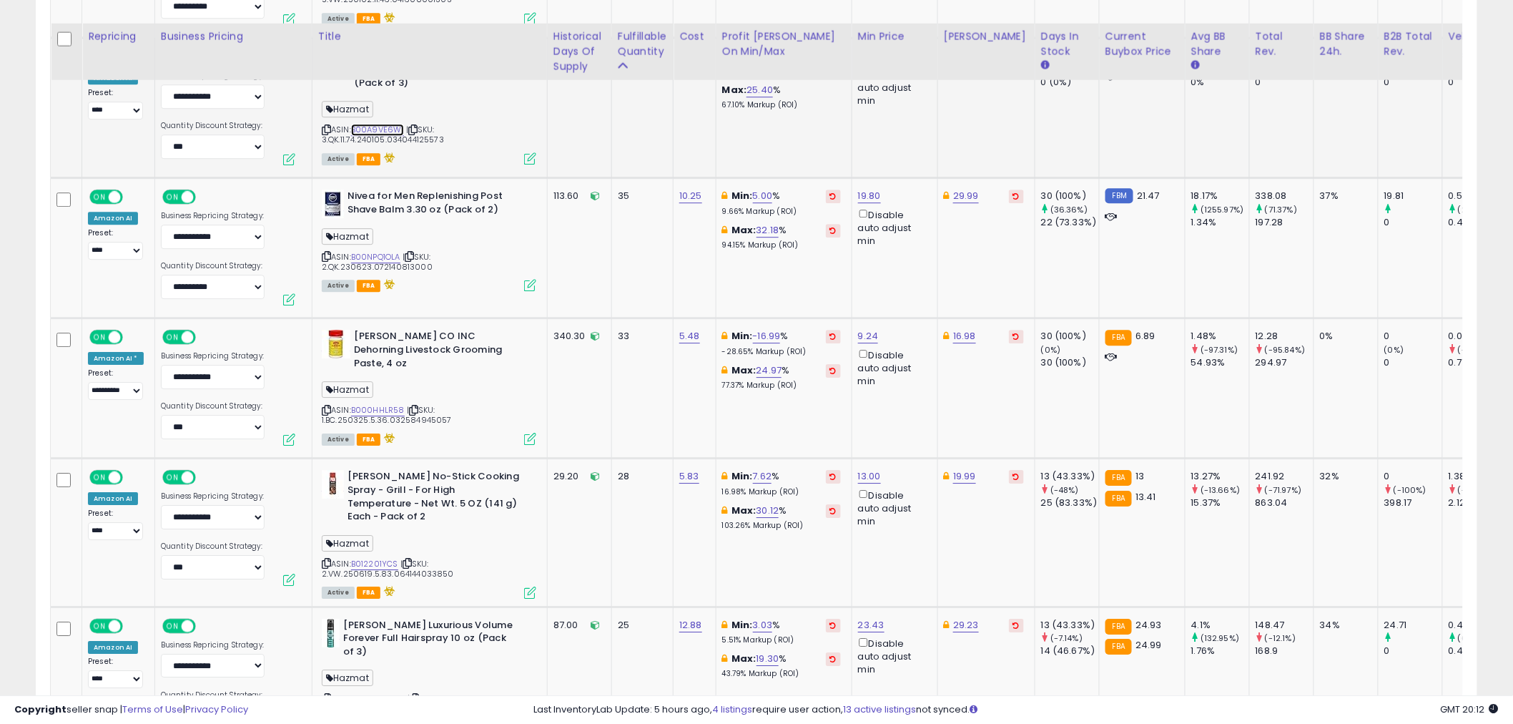
scroll to position [1879, 0]
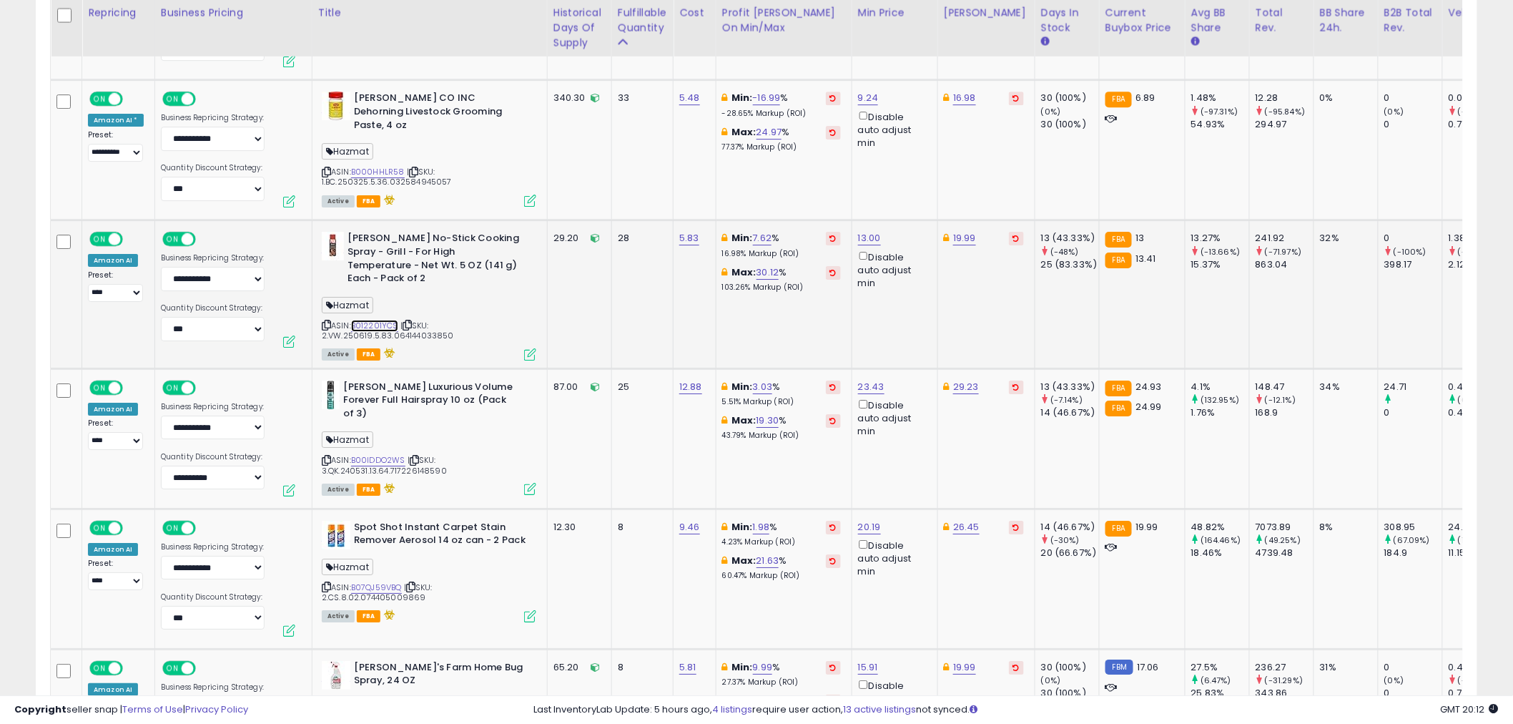
click at [365, 320] on link "B012201YCS" at bounding box center [374, 326] width 47 height 12
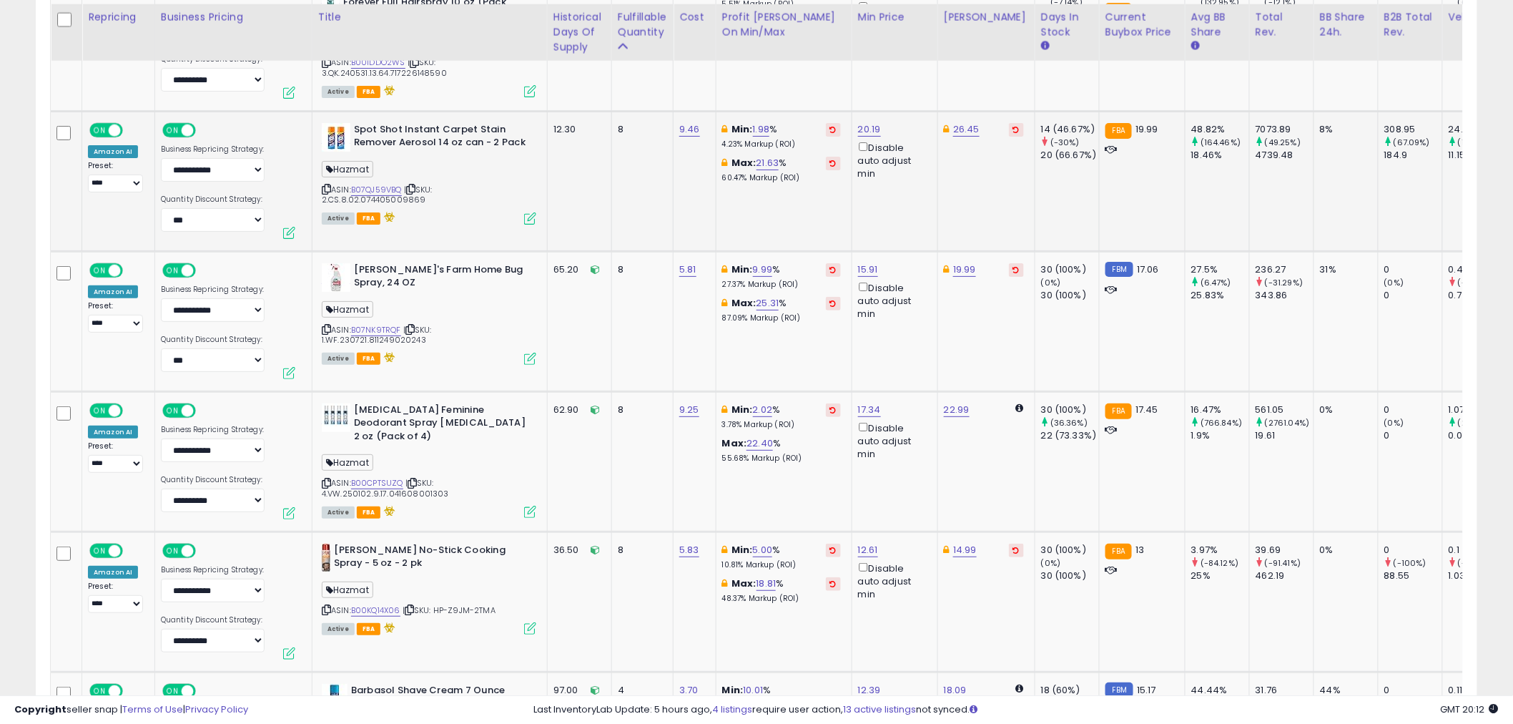
scroll to position [2435, 0]
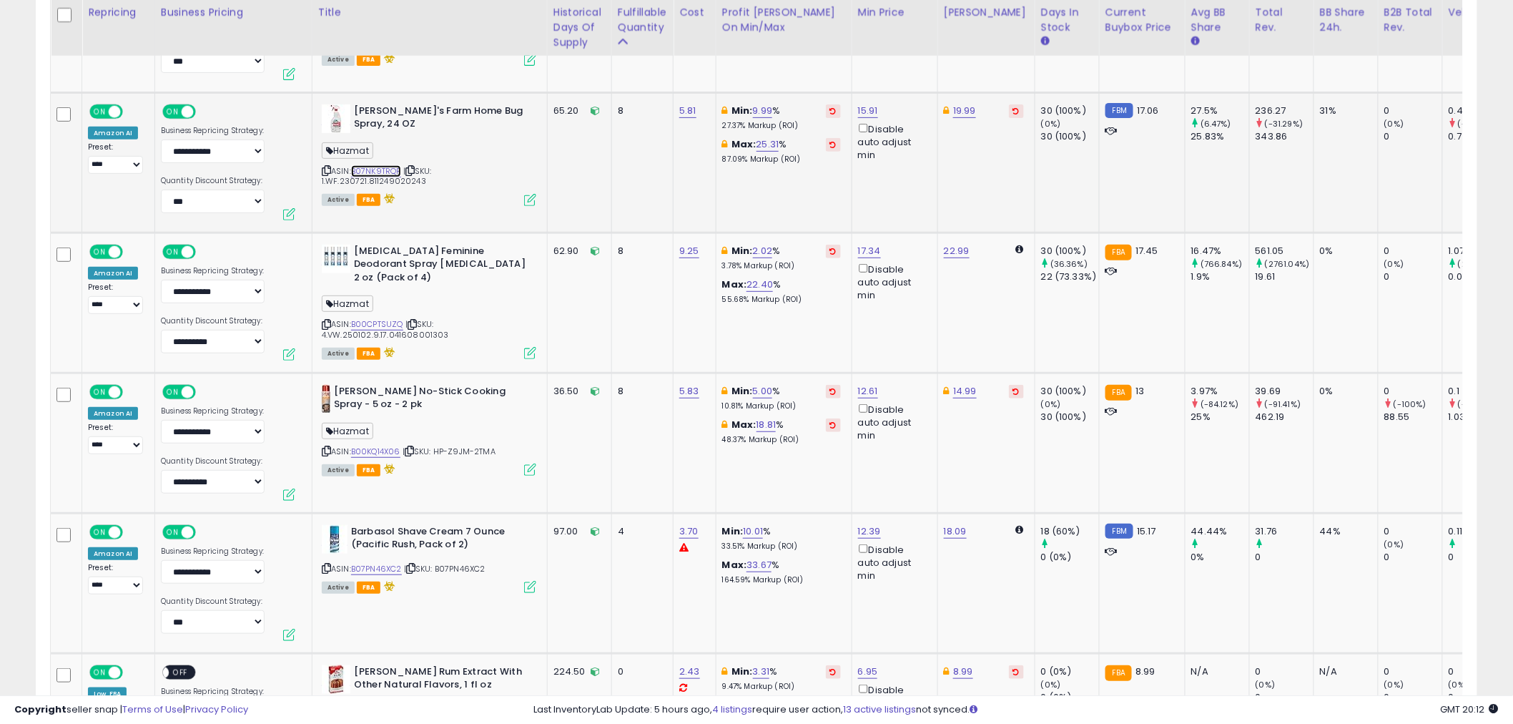
click at [375, 165] on link "B07NK9TRQF" at bounding box center [376, 171] width 50 height 12
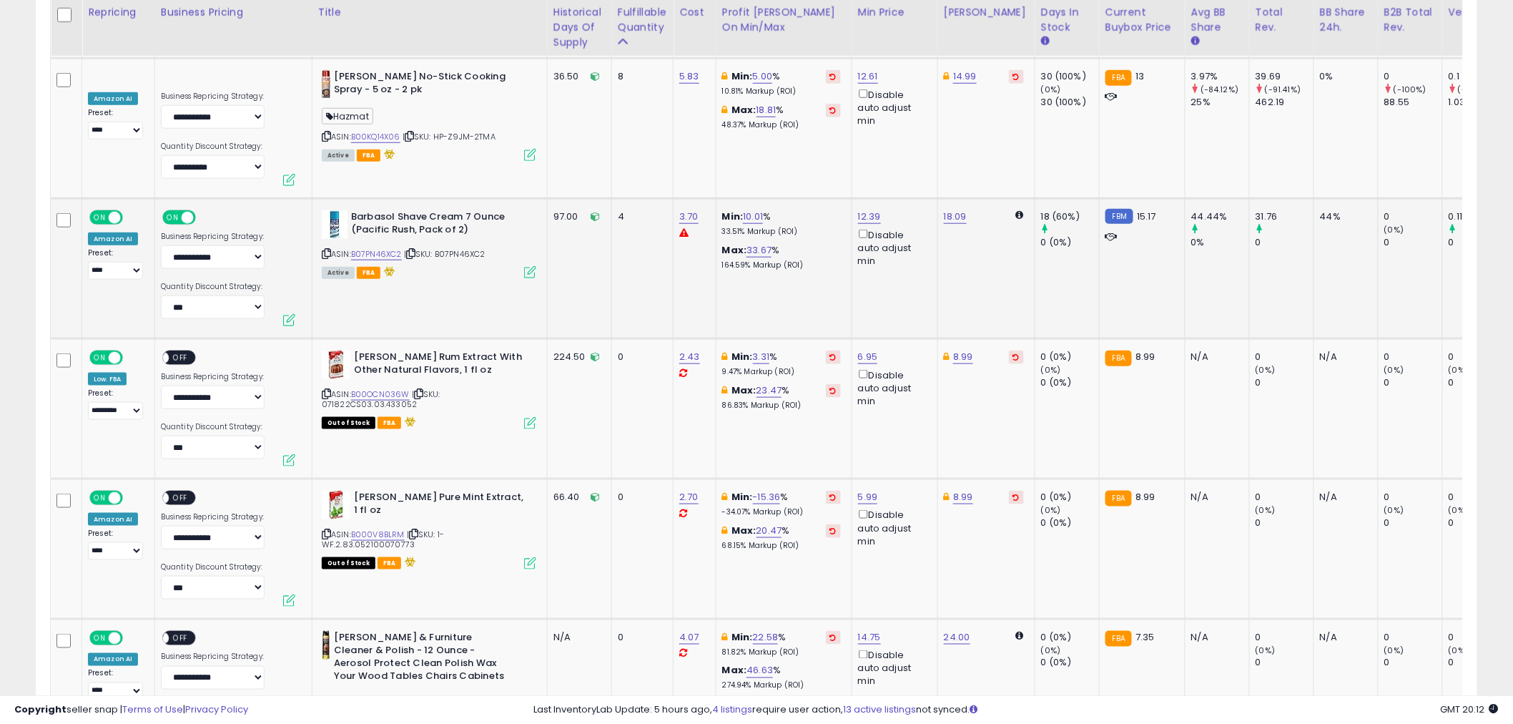
scroll to position [2753, 0]
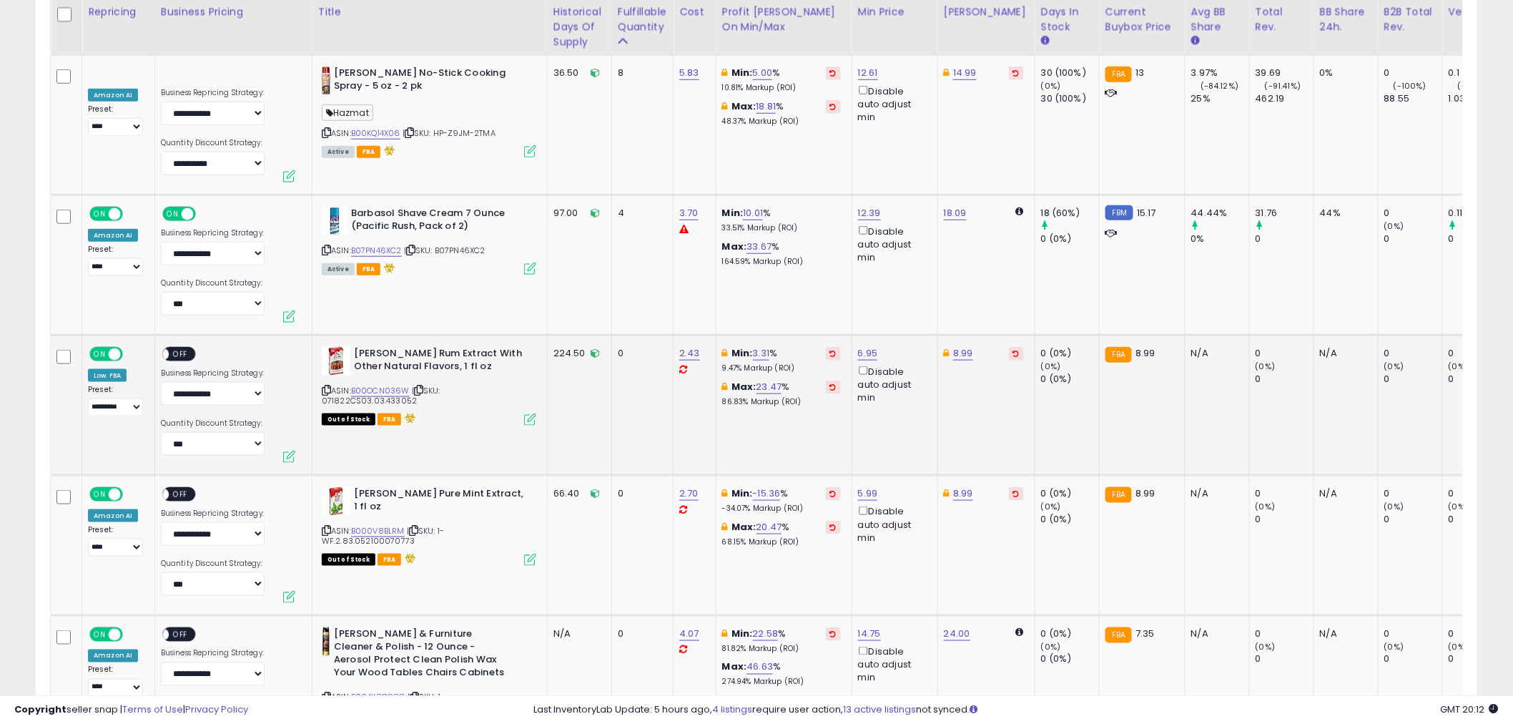
click at [181, 348] on span "OFF" at bounding box center [180, 354] width 23 height 12
click at [194, 487] on div "ON OFF" at bounding box center [185, 496] width 48 height 18
click at [186, 488] on span "OFF" at bounding box center [180, 494] width 23 height 12
click at [388, 245] on link "B07PN46XC2" at bounding box center [376, 251] width 51 height 12
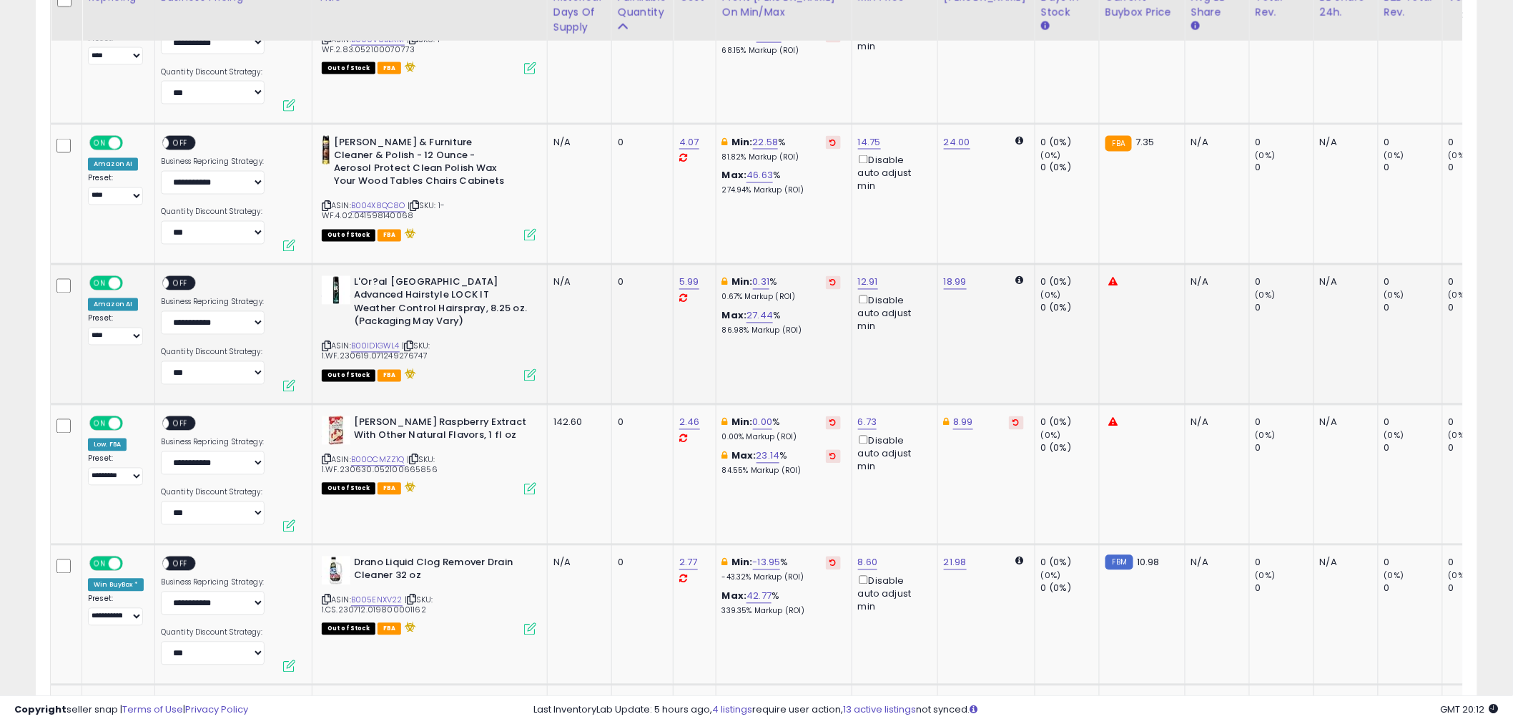
scroll to position [3230, 0]
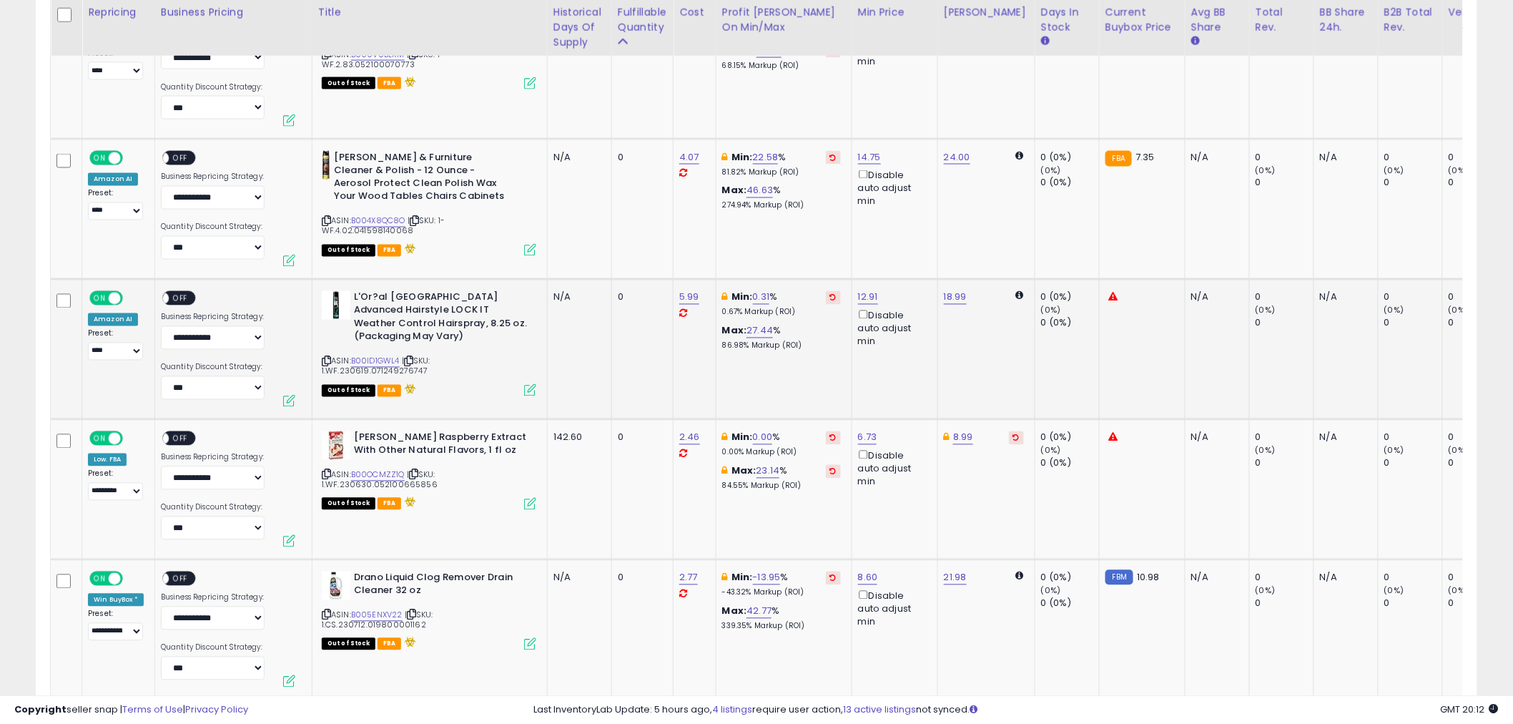
click at [182, 292] on span "OFF" at bounding box center [180, 298] width 23 height 12
click at [182, 152] on span "OFF" at bounding box center [180, 158] width 23 height 12
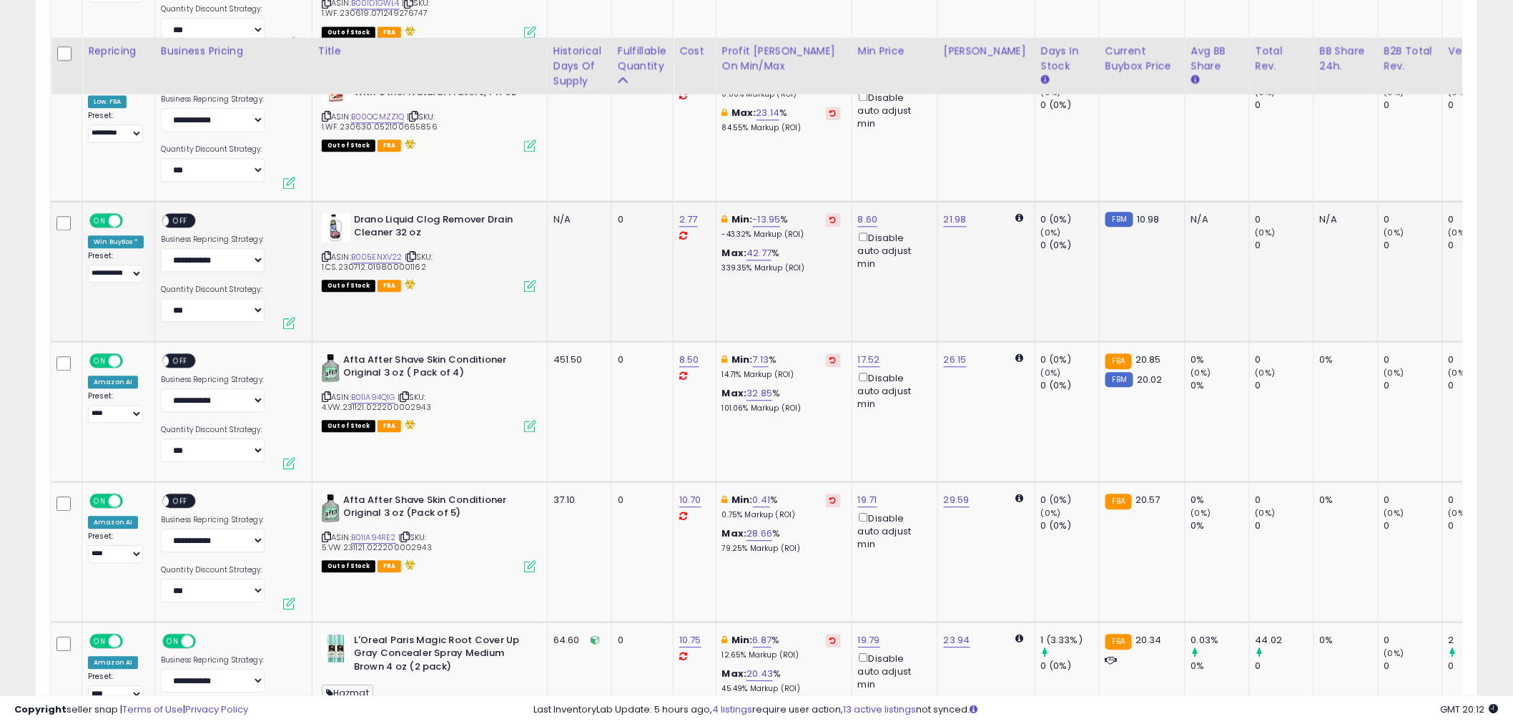
scroll to position [3627, 0]
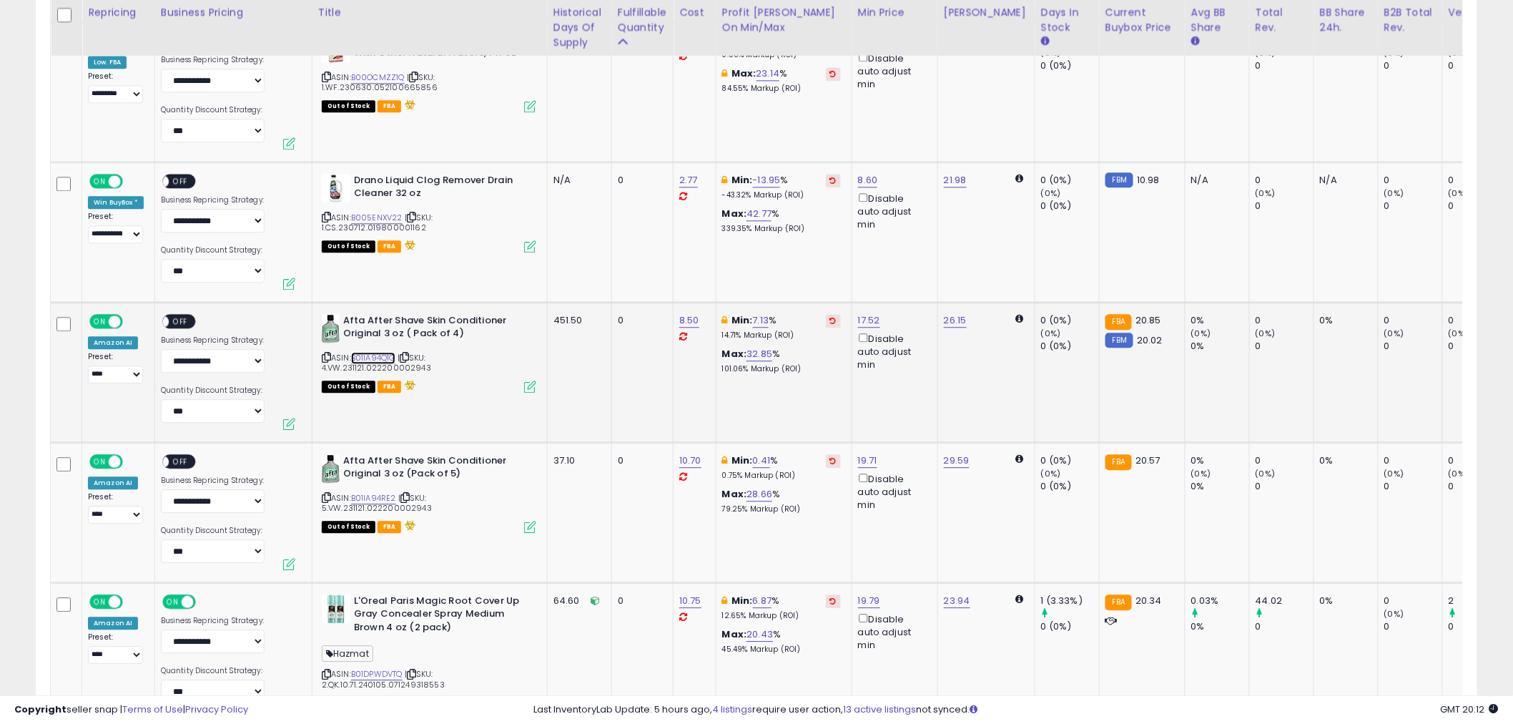
click at [365, 352] on link "B01IA94Q1G" at bounding box center [373, 358] width 44 height 12
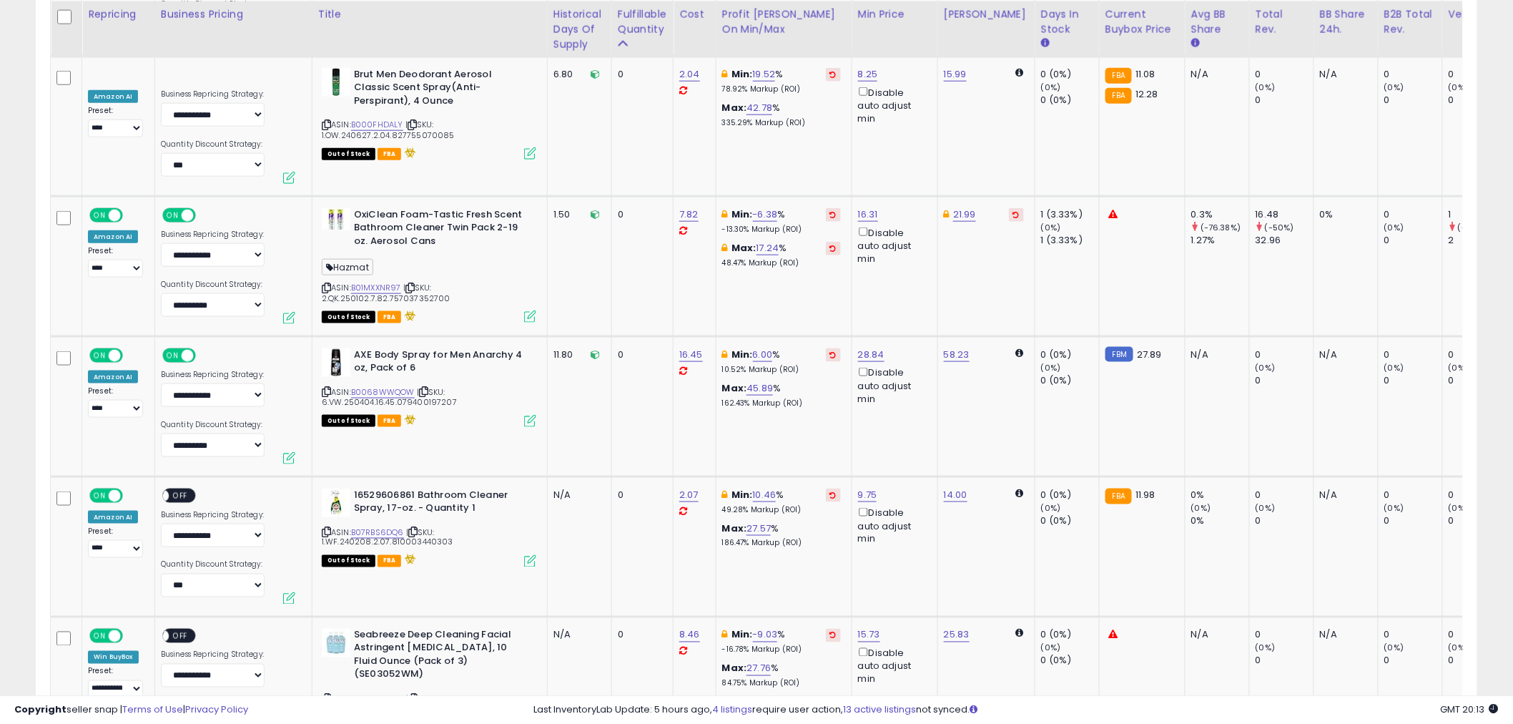
scroll to position [5137, 0]
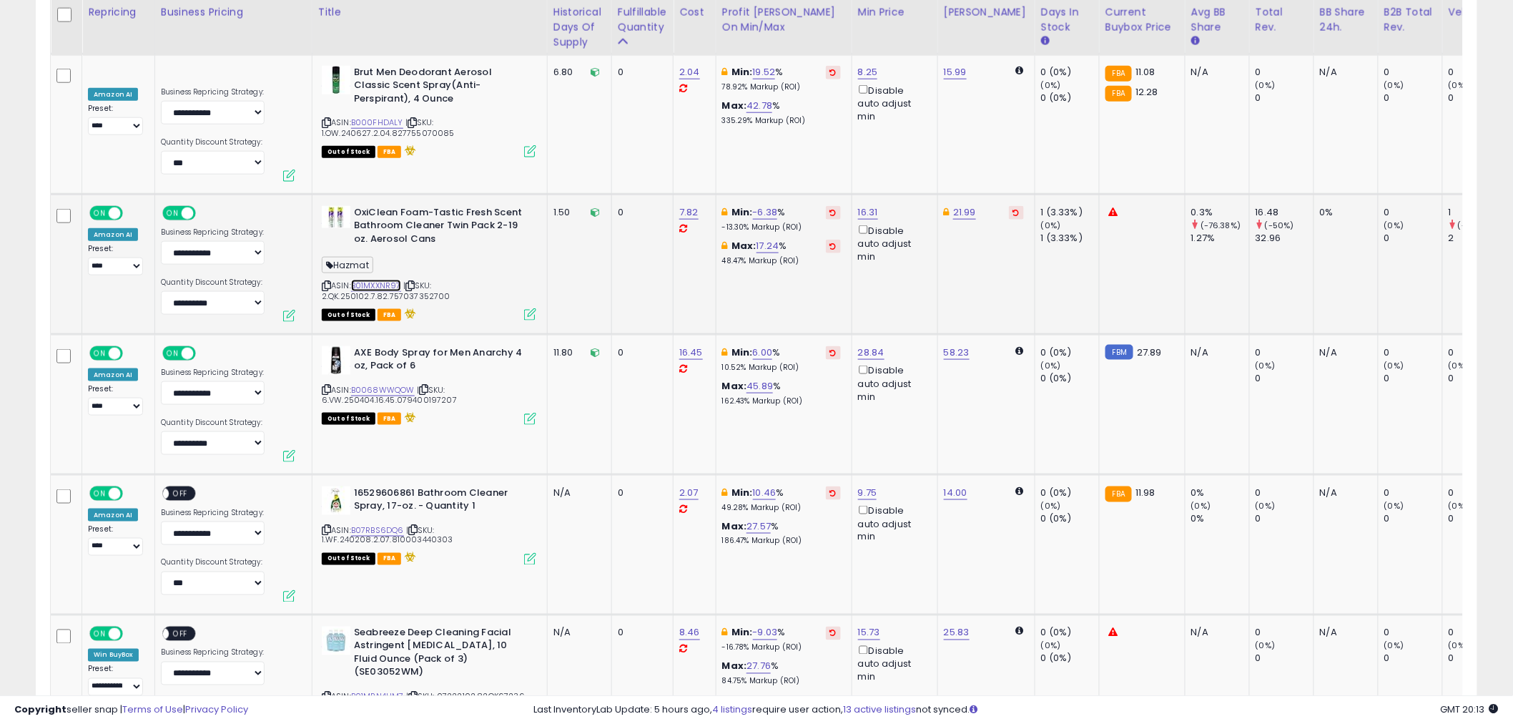
click at [395, 280] on link "B01MXXNR97" at bounding box center [376, 286] width 50 height 12
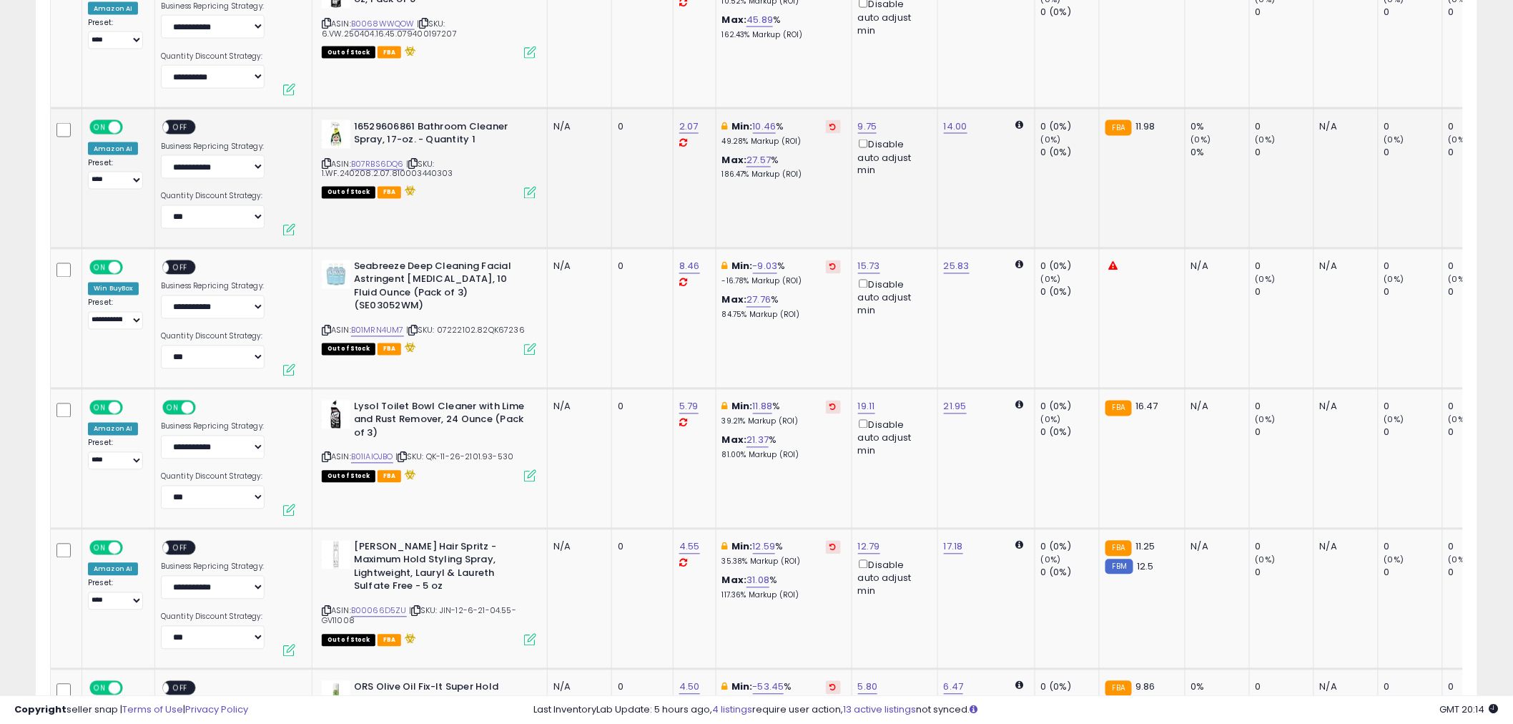
scroll to position [5534, 0]
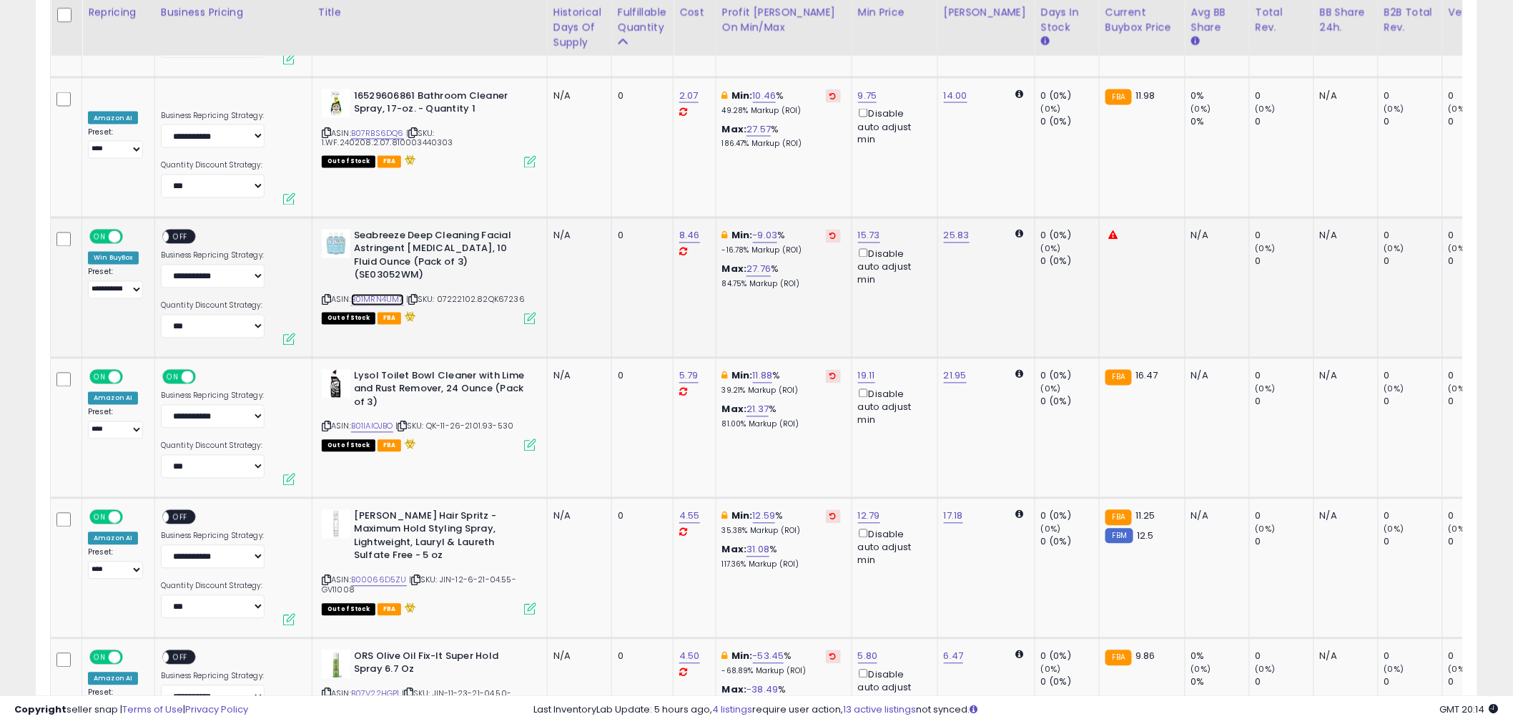
click at [375, 294] on link "B01MRN4UM7" at bounding box center [377, 300] width 53 height 12
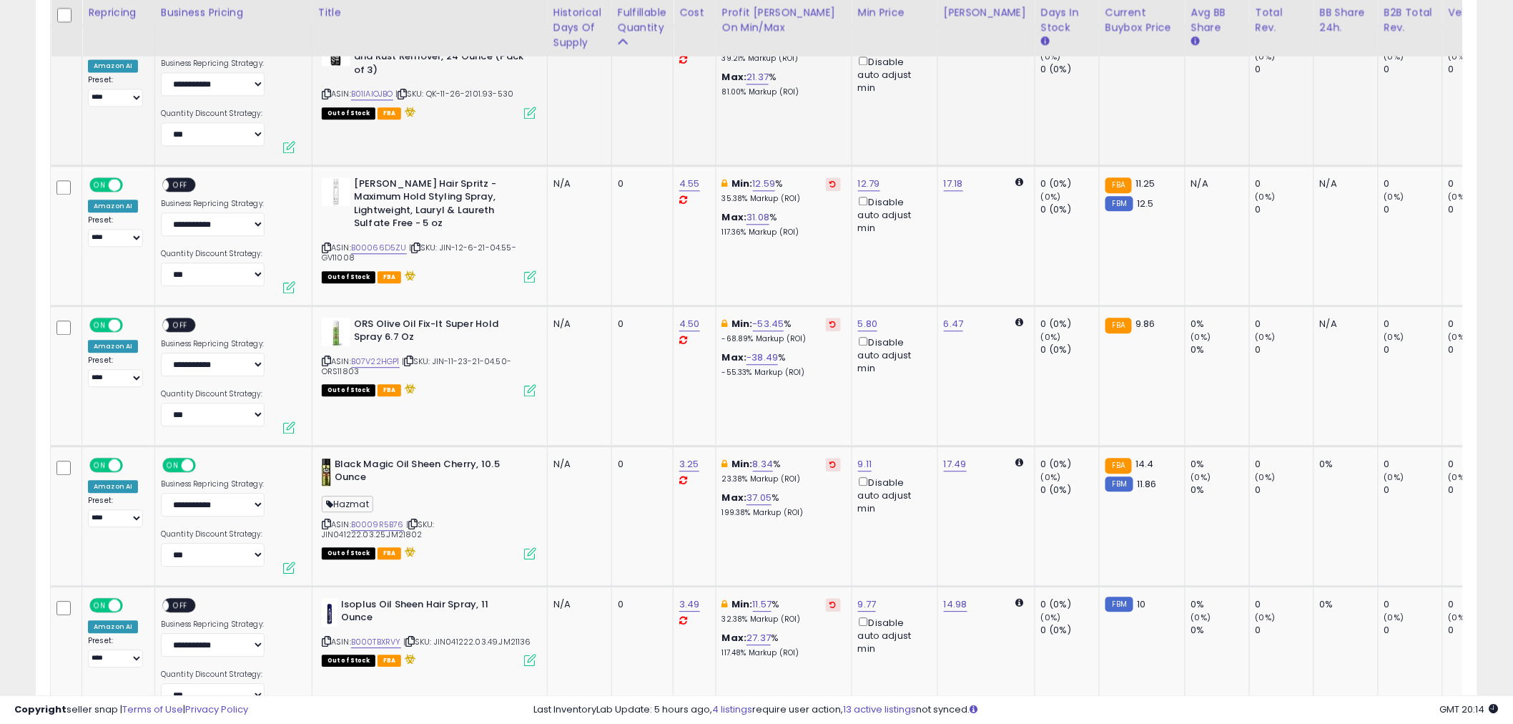
scroll to position [5852, 0]
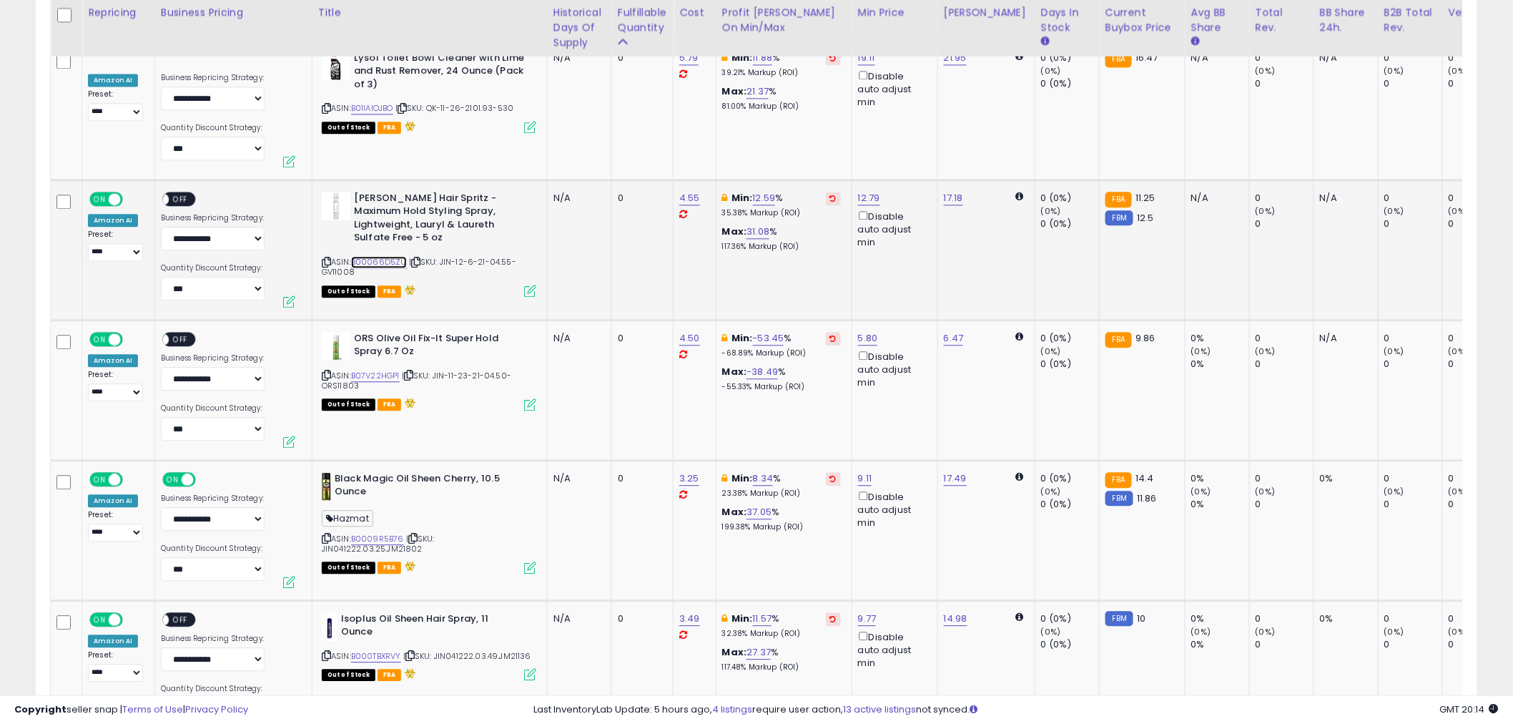
click at [389, 256] on link "B00066D5ZU" at bounding box center [379, 262] width 56 height 12
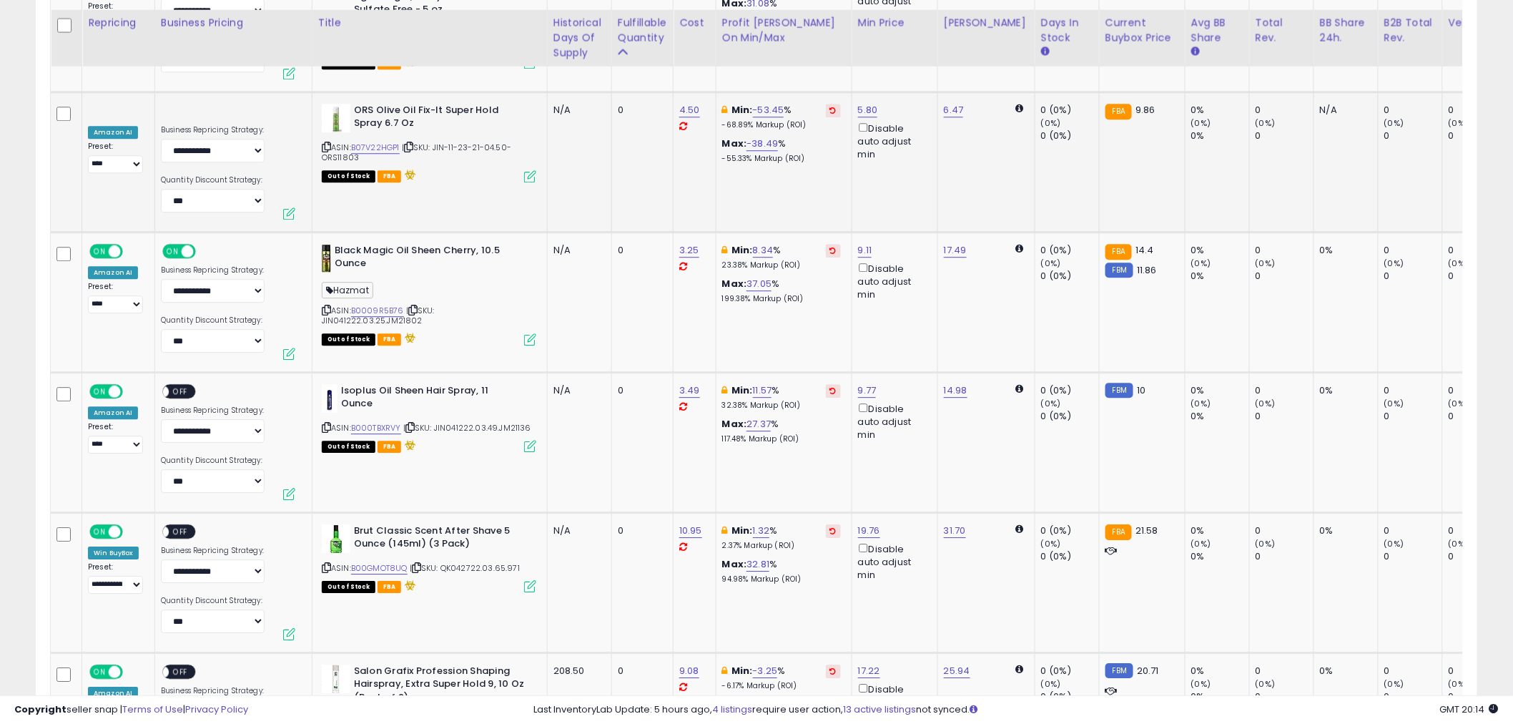
scroll to position [6090, 0]
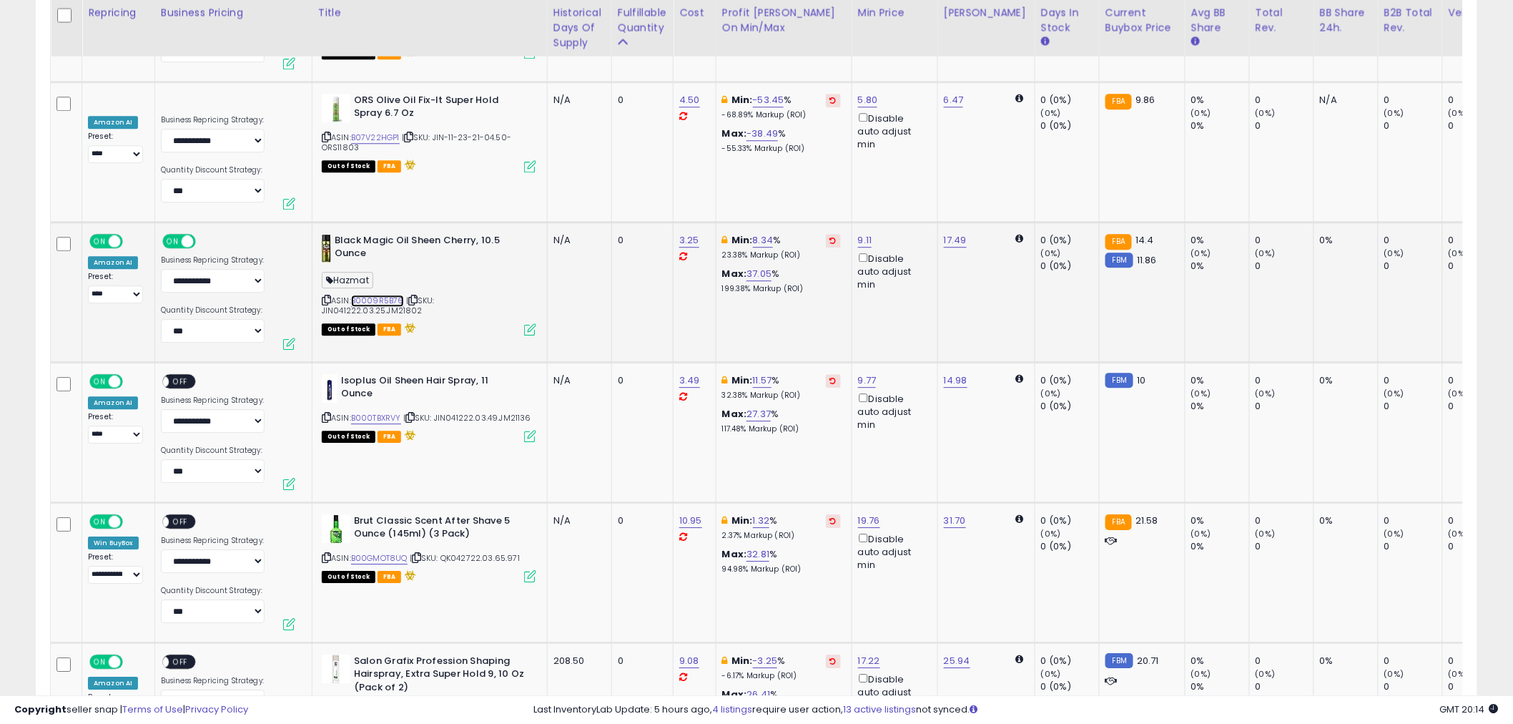
click at [368, 295] on link "B0009R5B76" at bounding box center [377, 301] width 53 height 12
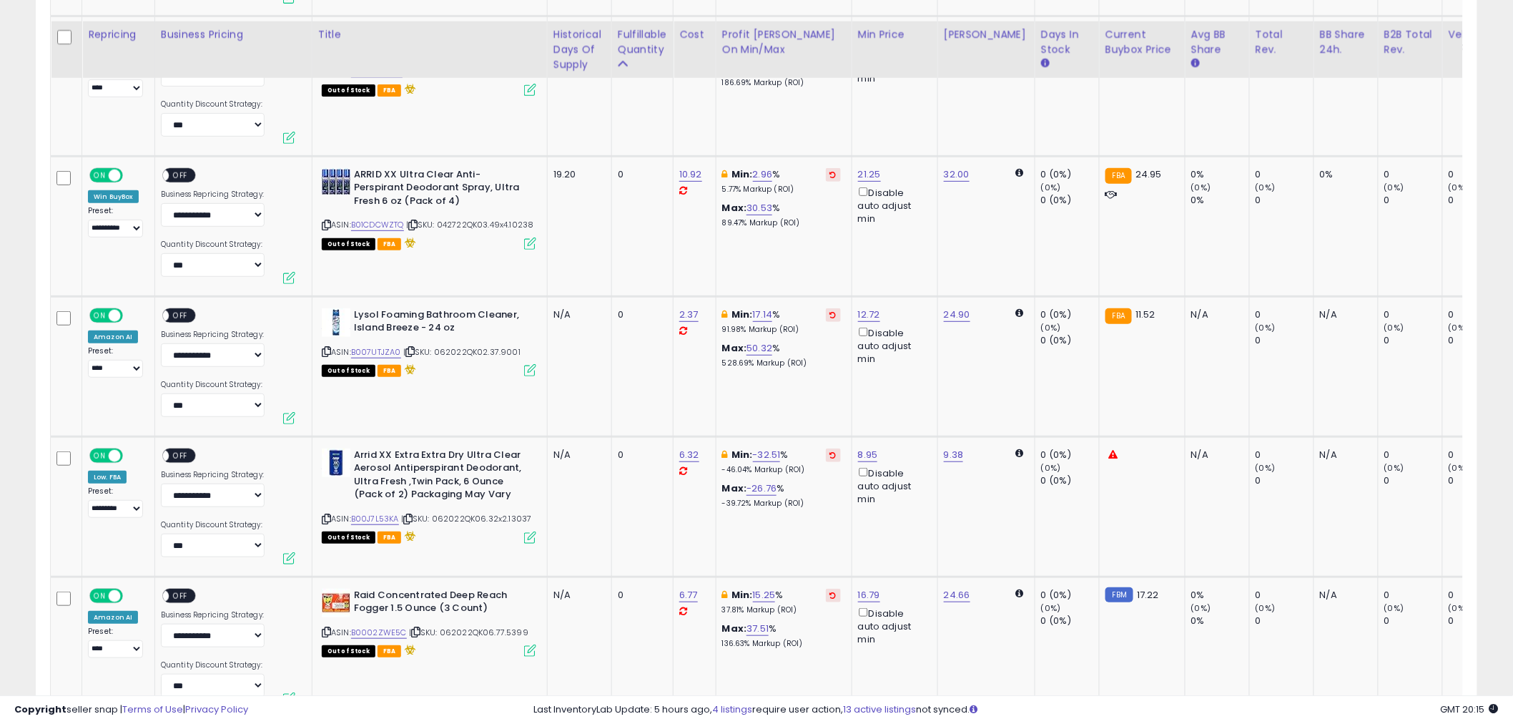
scroll to position [7044, 0]
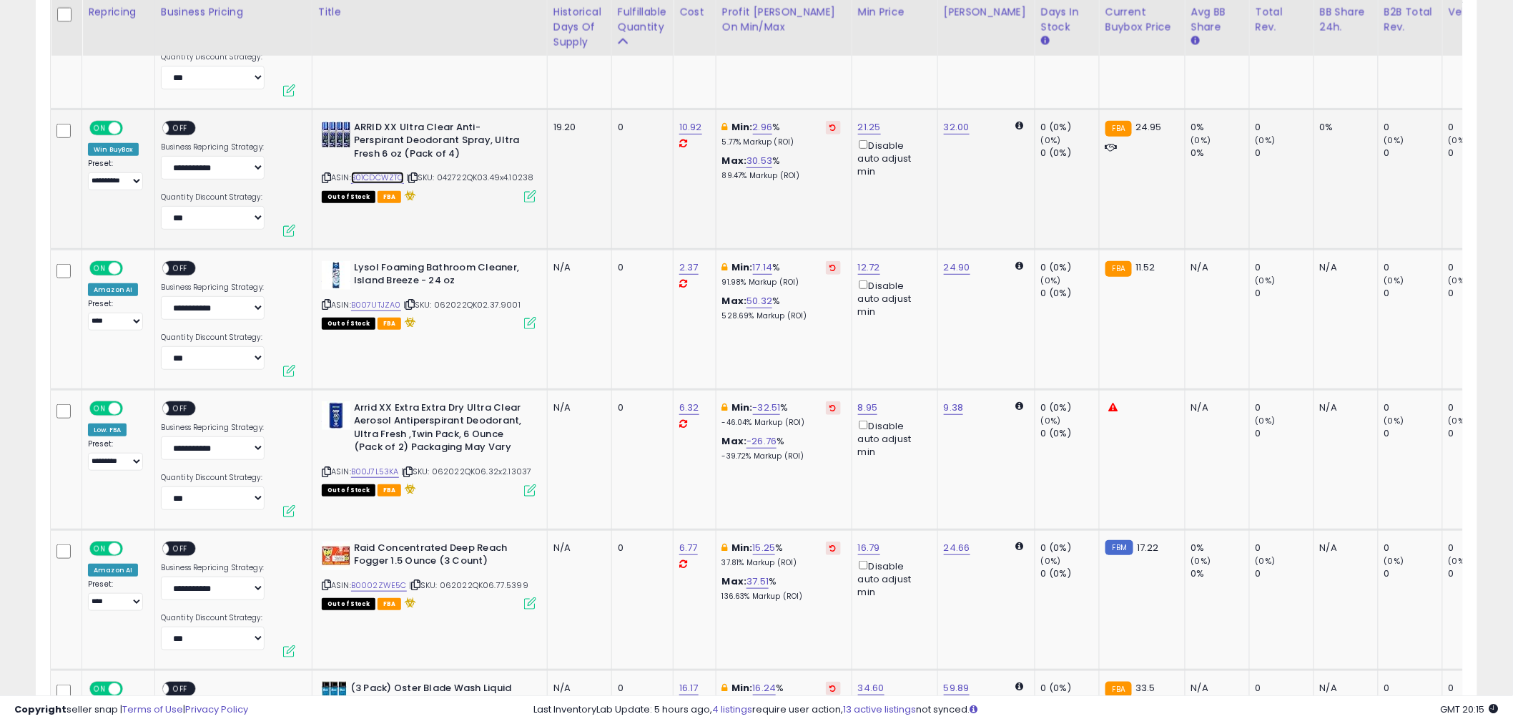
click at [376, 172] on link "B01CDCWZTQ" at bounding box center [377, 178] width 53 height 12
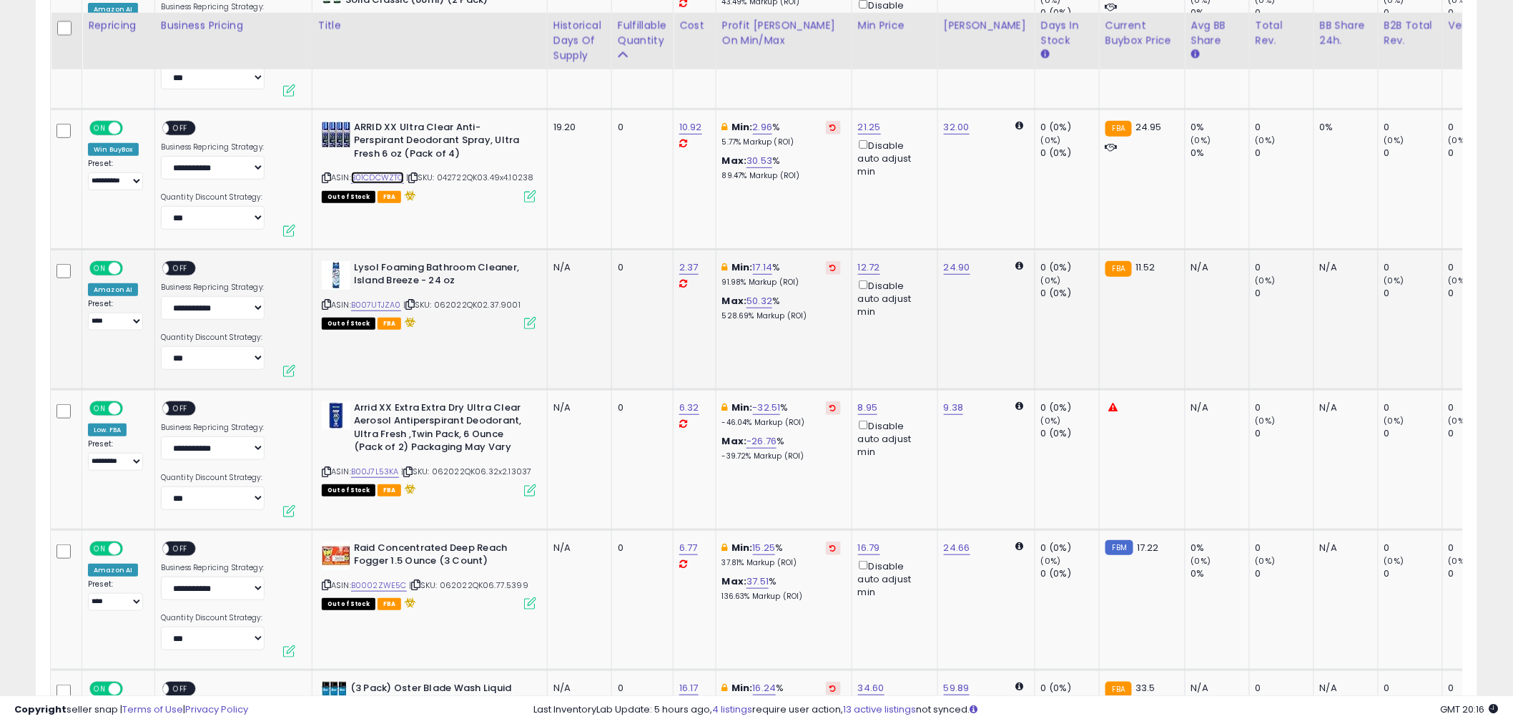
scroll to position [7225, 0]
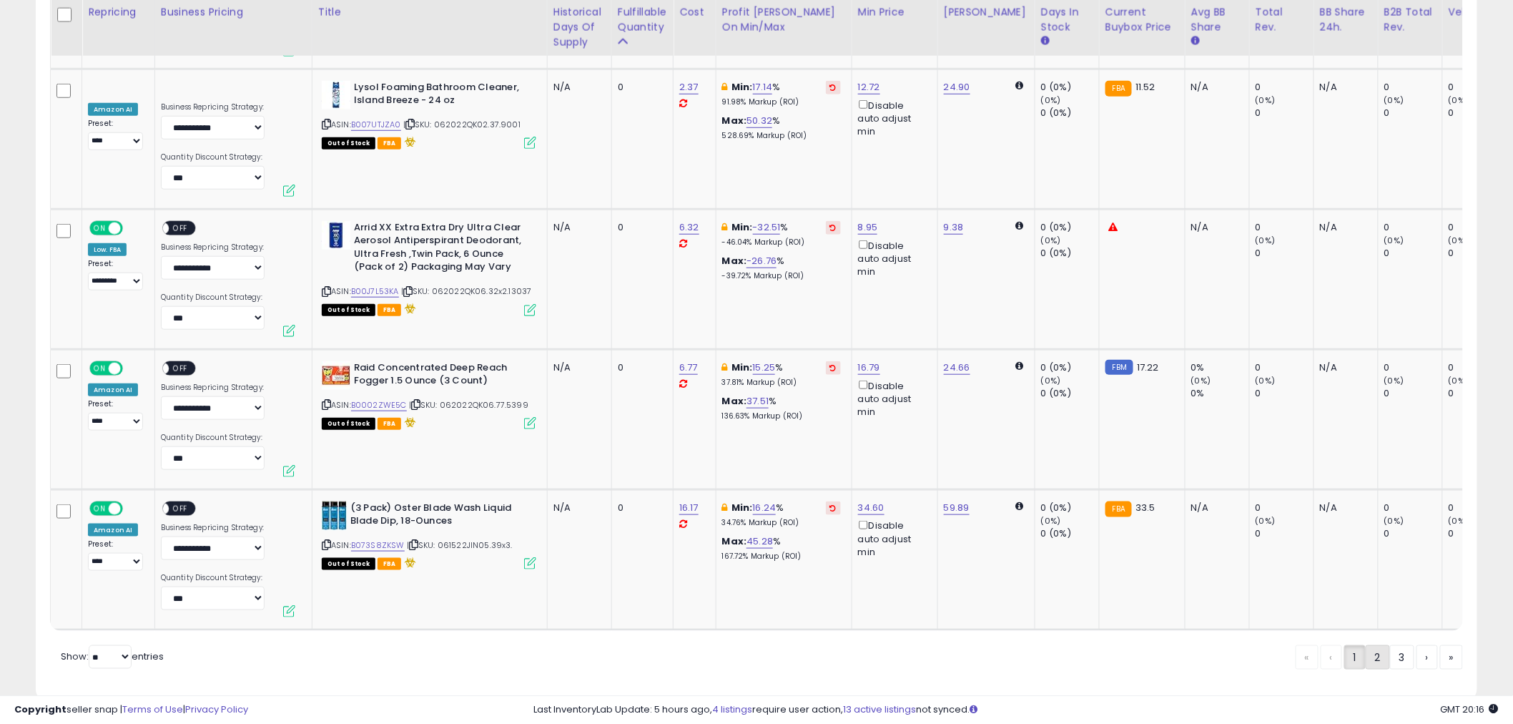
click at [1374, 645] on link "2" at bounding box center [1378, 657] width 24 height 24
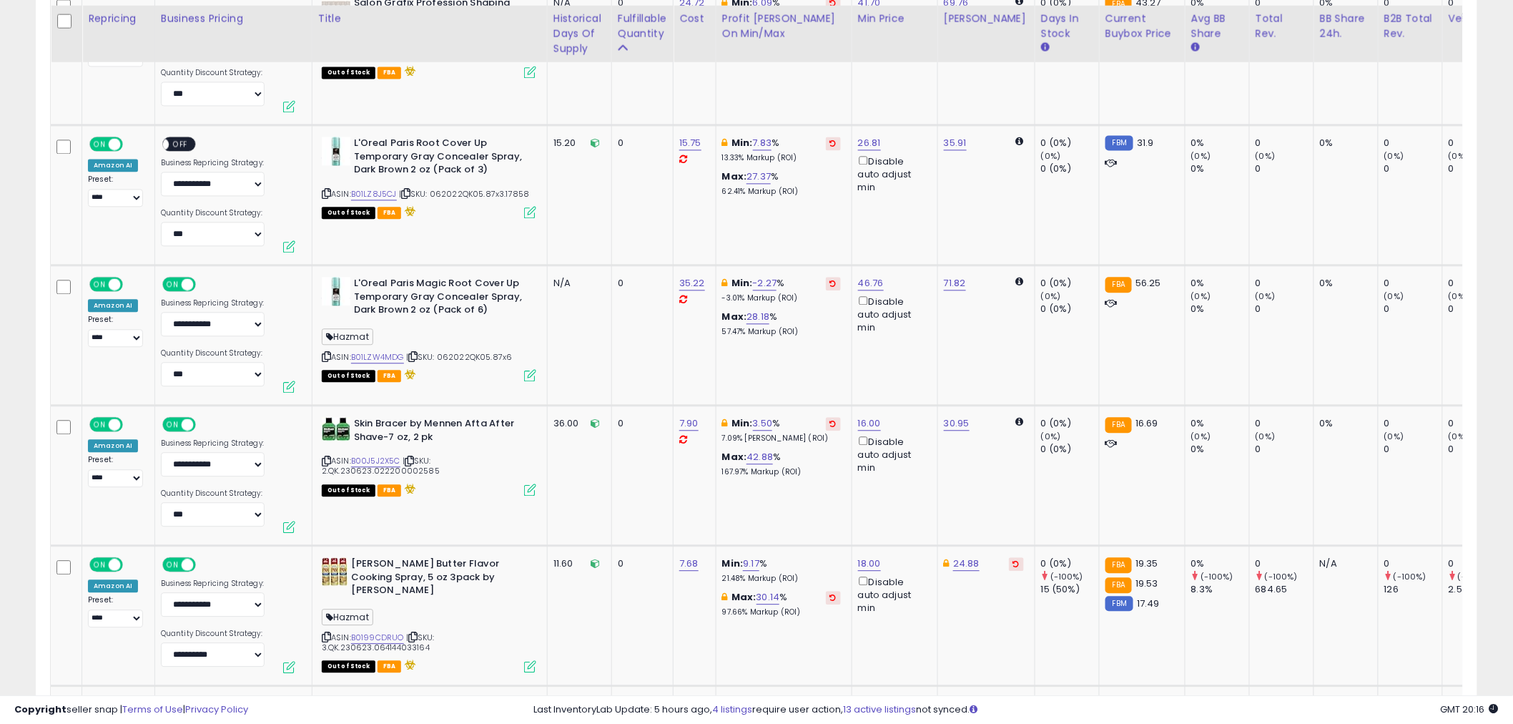
scroll to position [1496, 0]
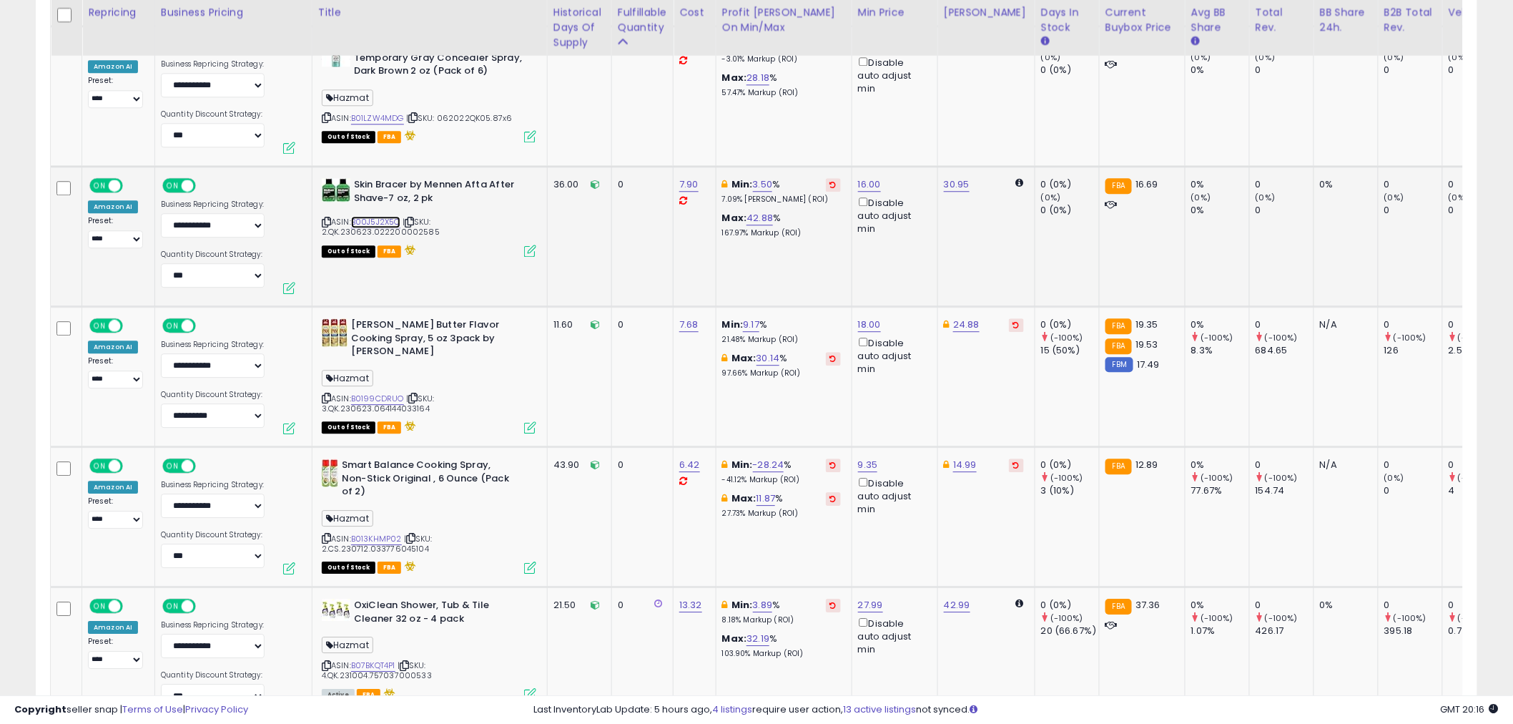
click at [379, 220] on link "B00J5J2X5C" at bounding box center [375, 222] width 49 height 12
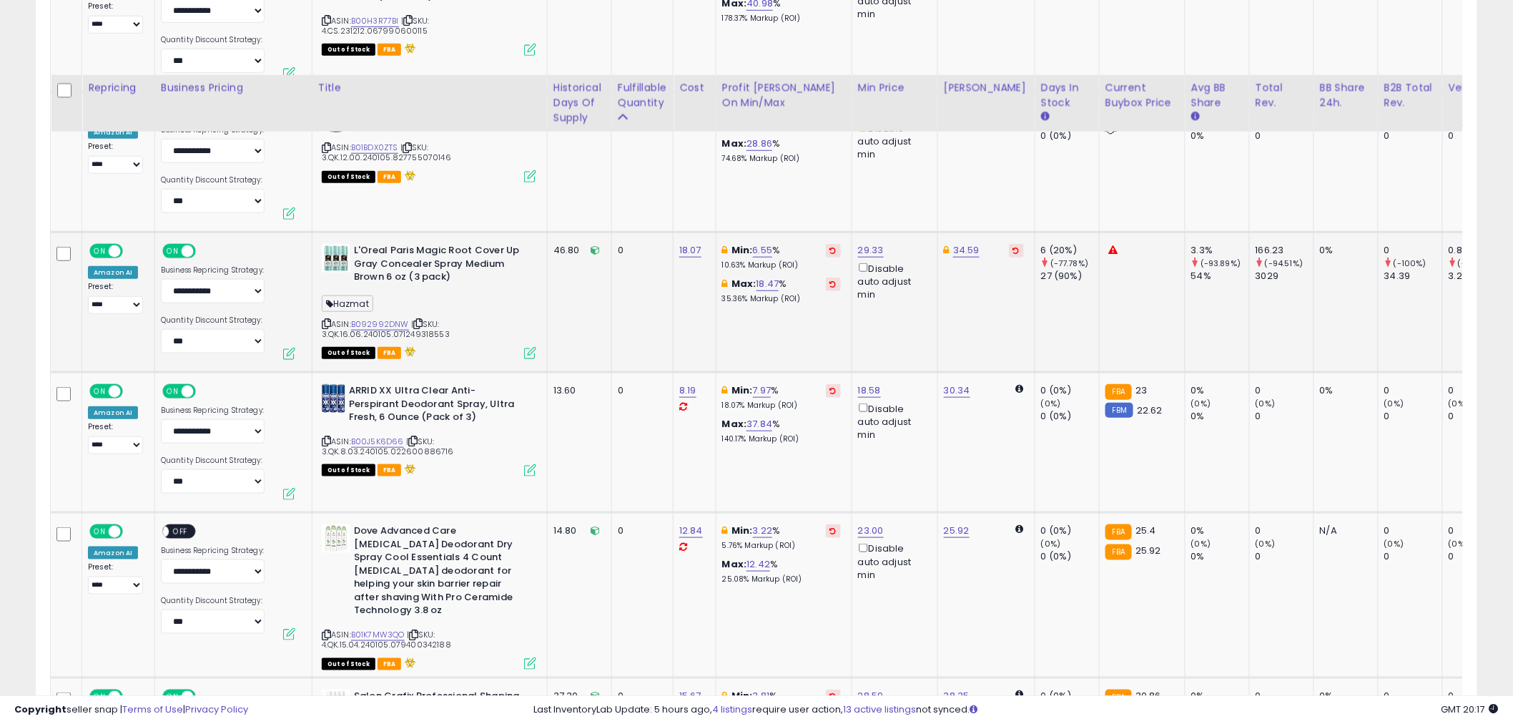
scroll to position [2768, 0]
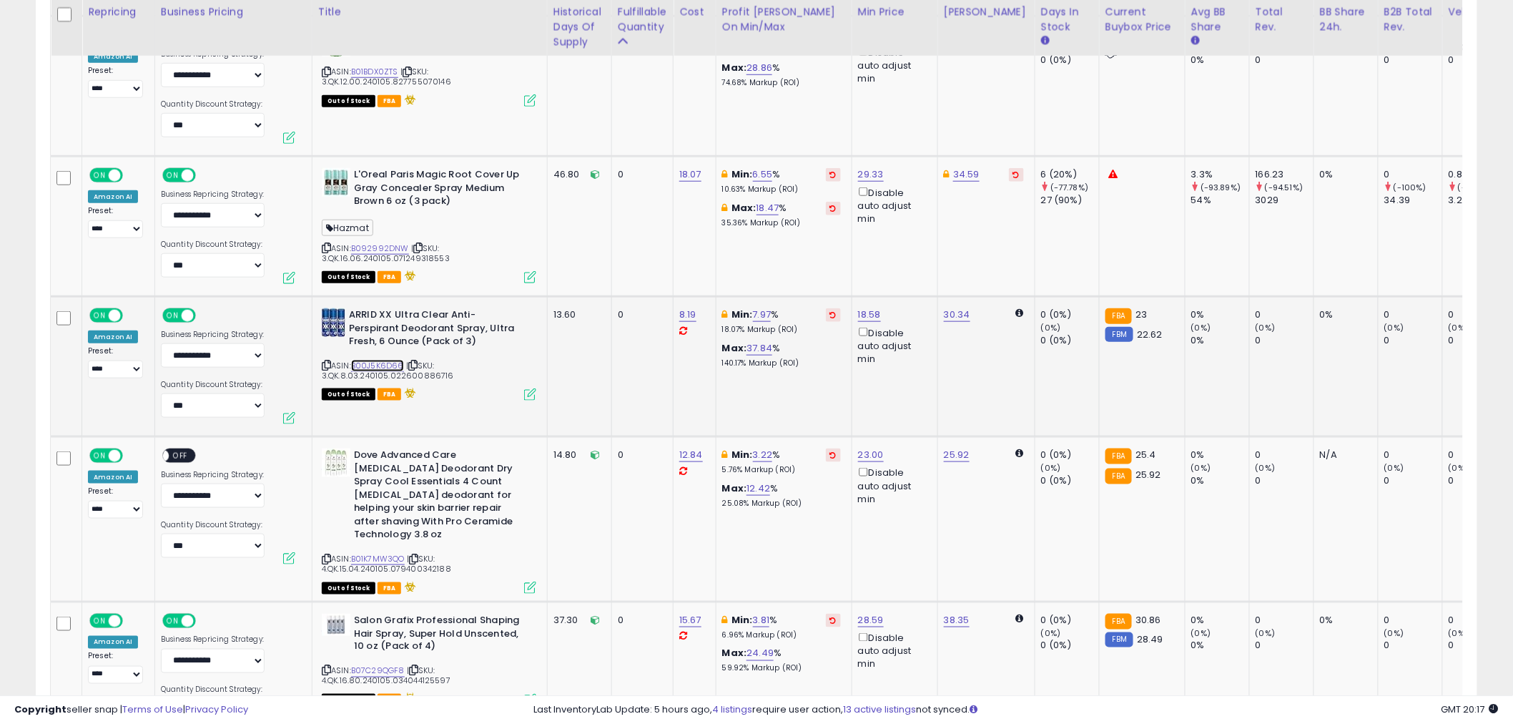
click at [389, 360] on link "B00J5K6D66" at bounding box center [377, 366] width 53 height 12
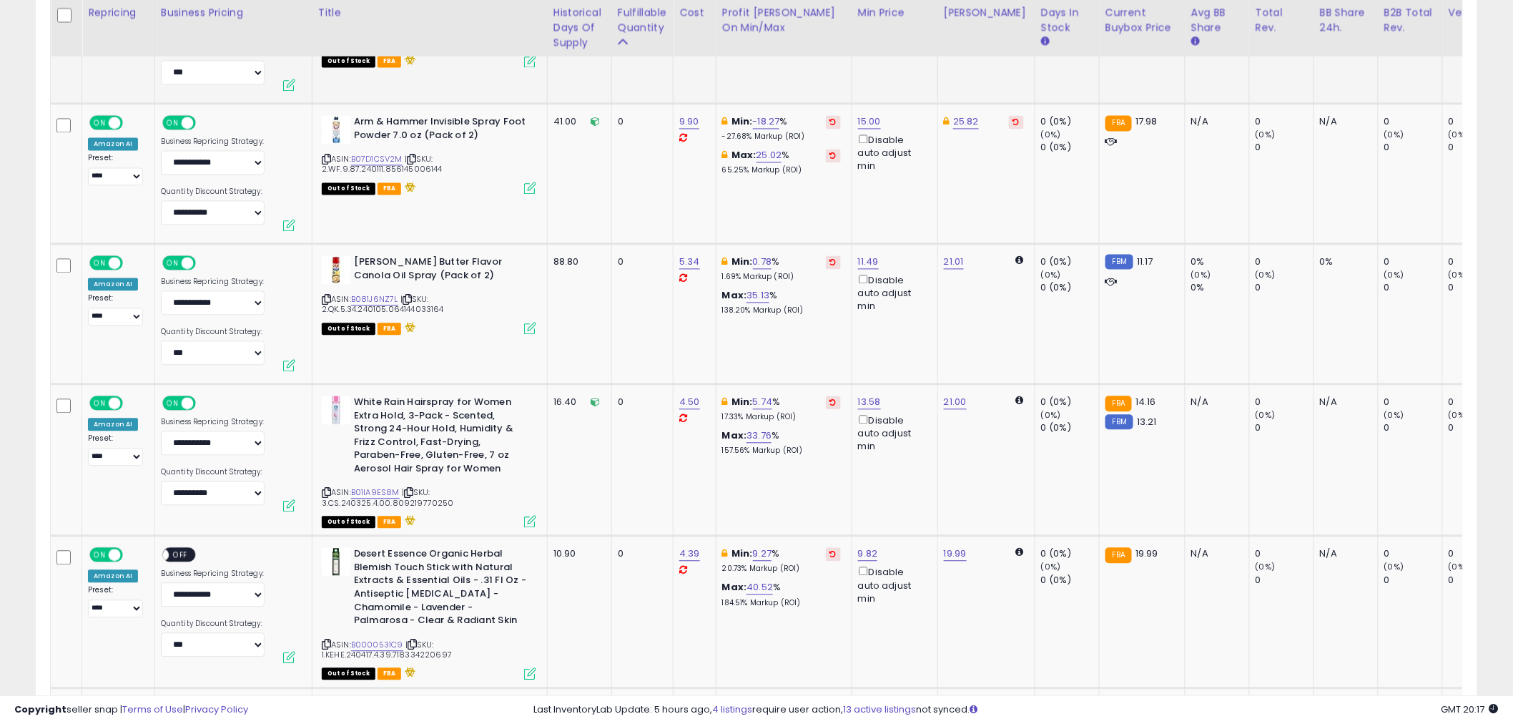
scroll to position [3483, 0]
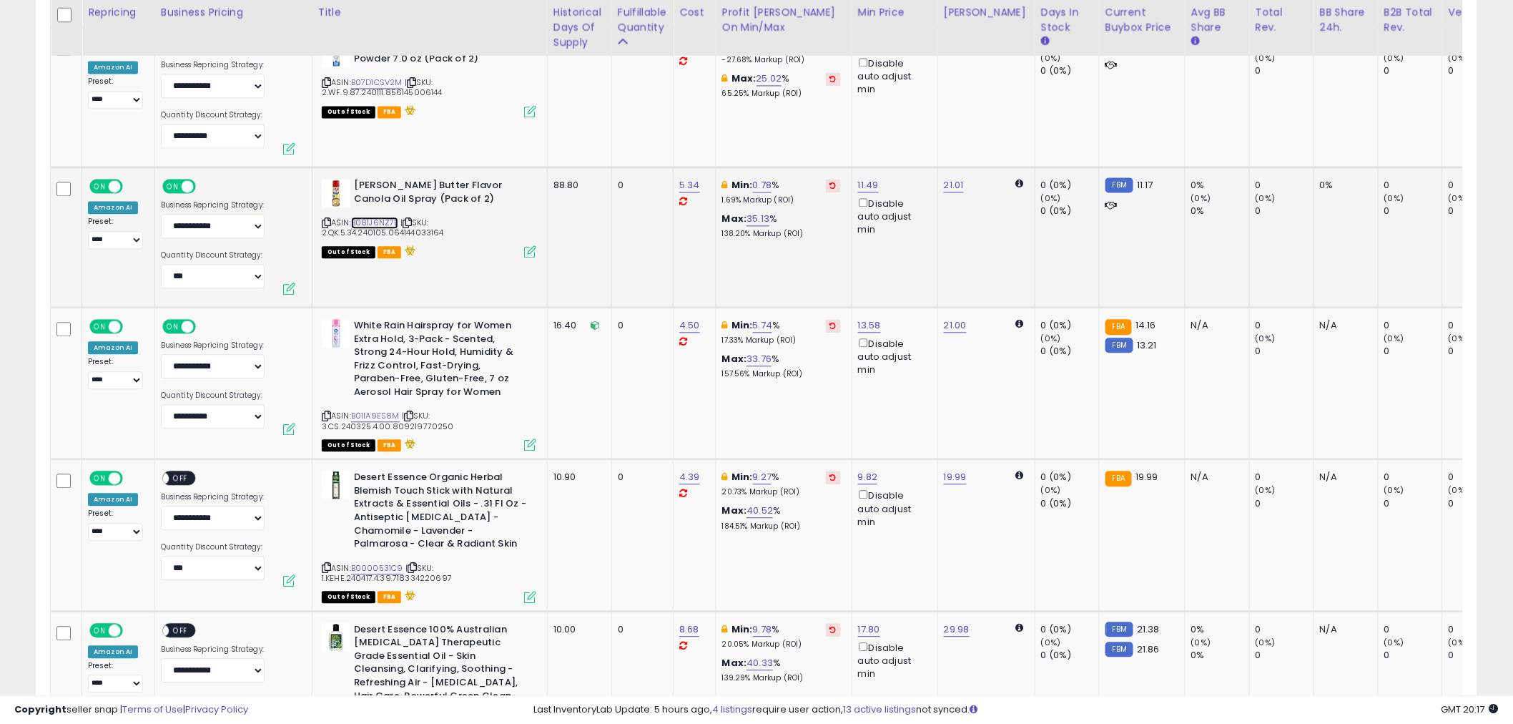
click at [374, 217] on link "B081J6NZ7L" at bounding box center [374, 223] width 47 height 12
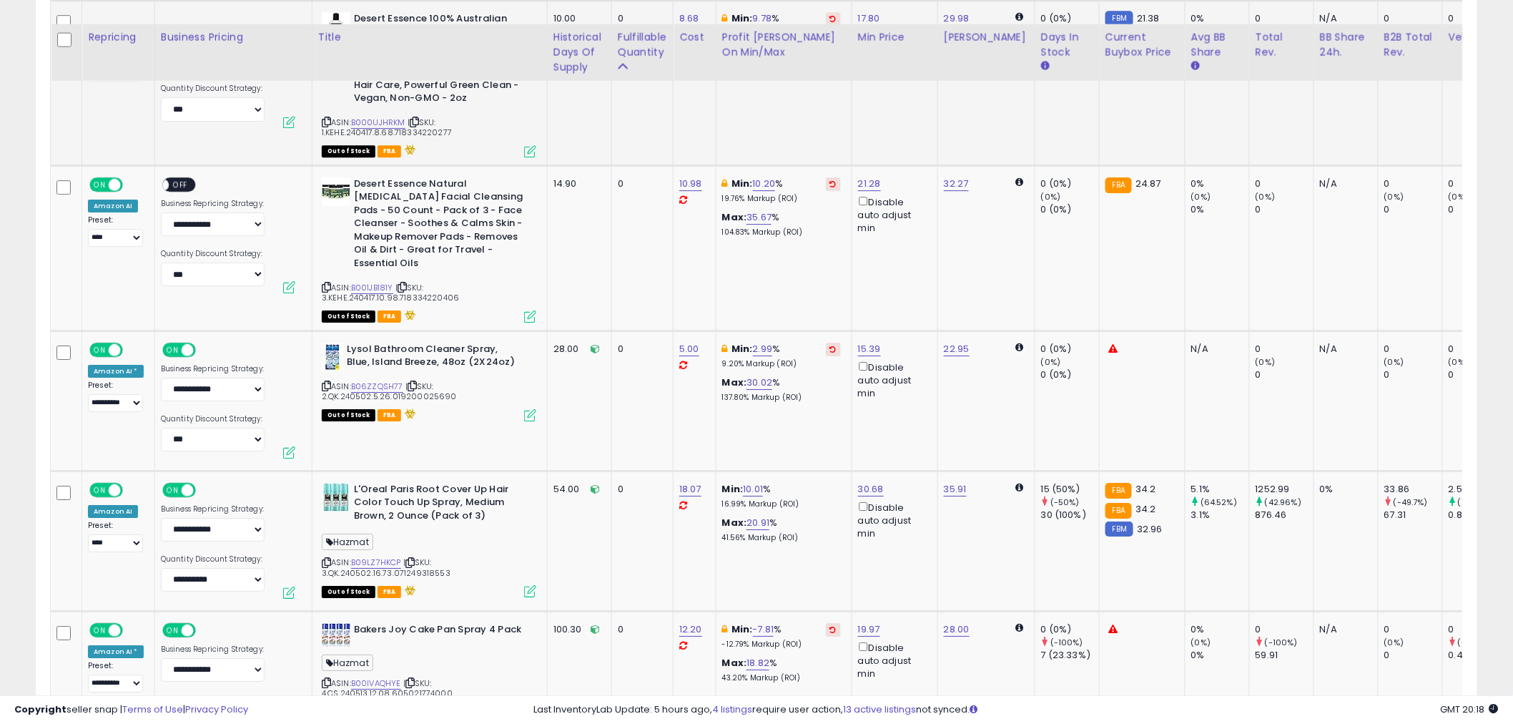
scroll to position [4118, 0]
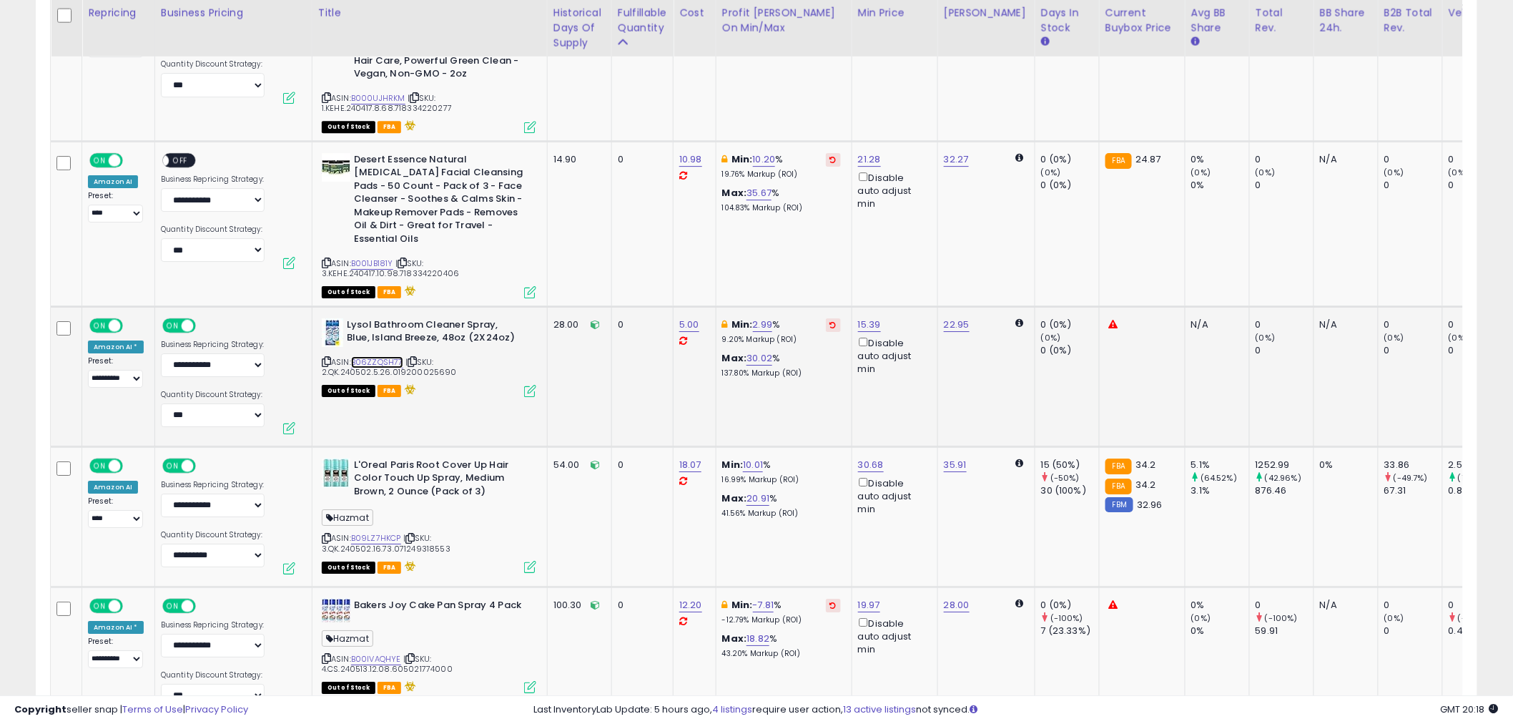
click at [390, 356] on link "B06ZZQSH77" at bounding box center [377, 362] width 52 height 12
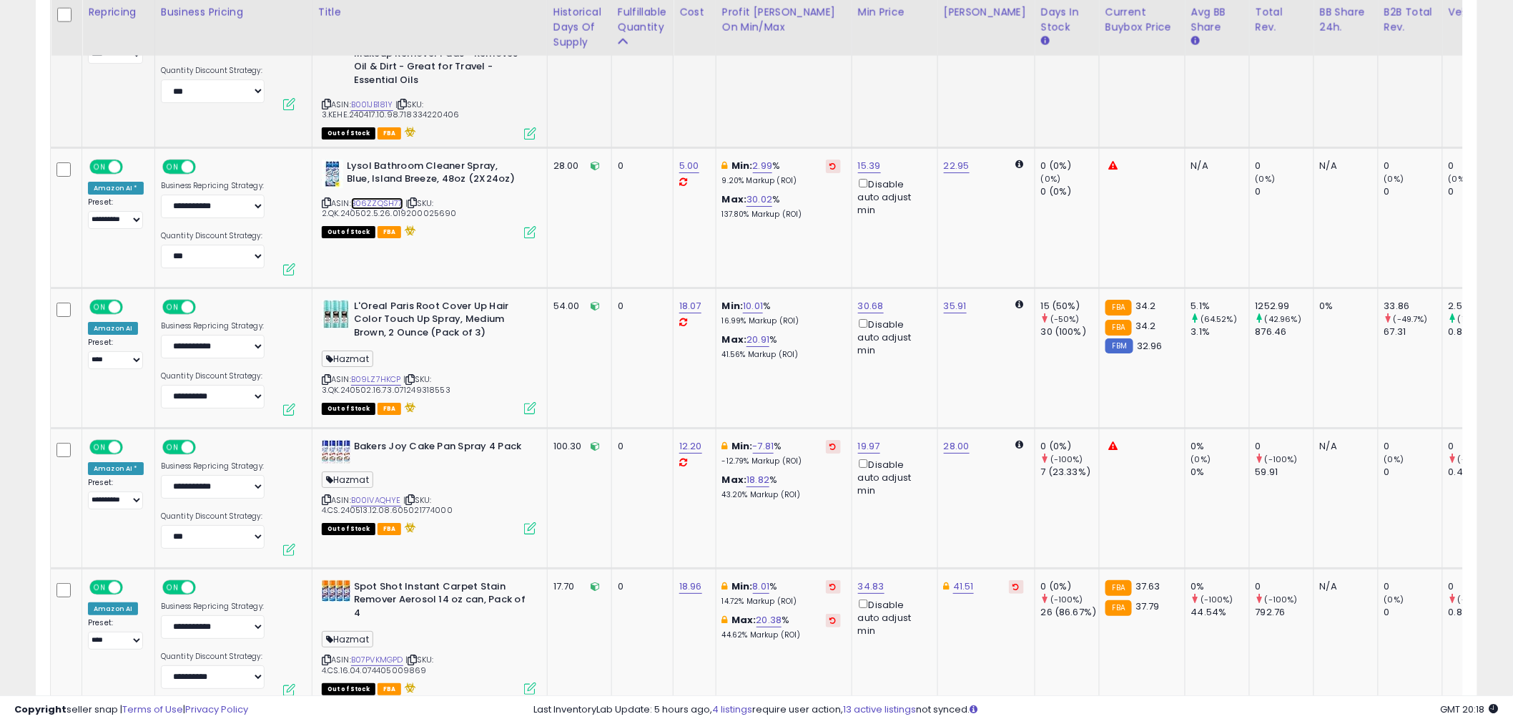
scroll to position [4277, 0]
click at [376, 373] on link "B09LZ7HKCP" at bounding box center [376, 379] width 50 height 12
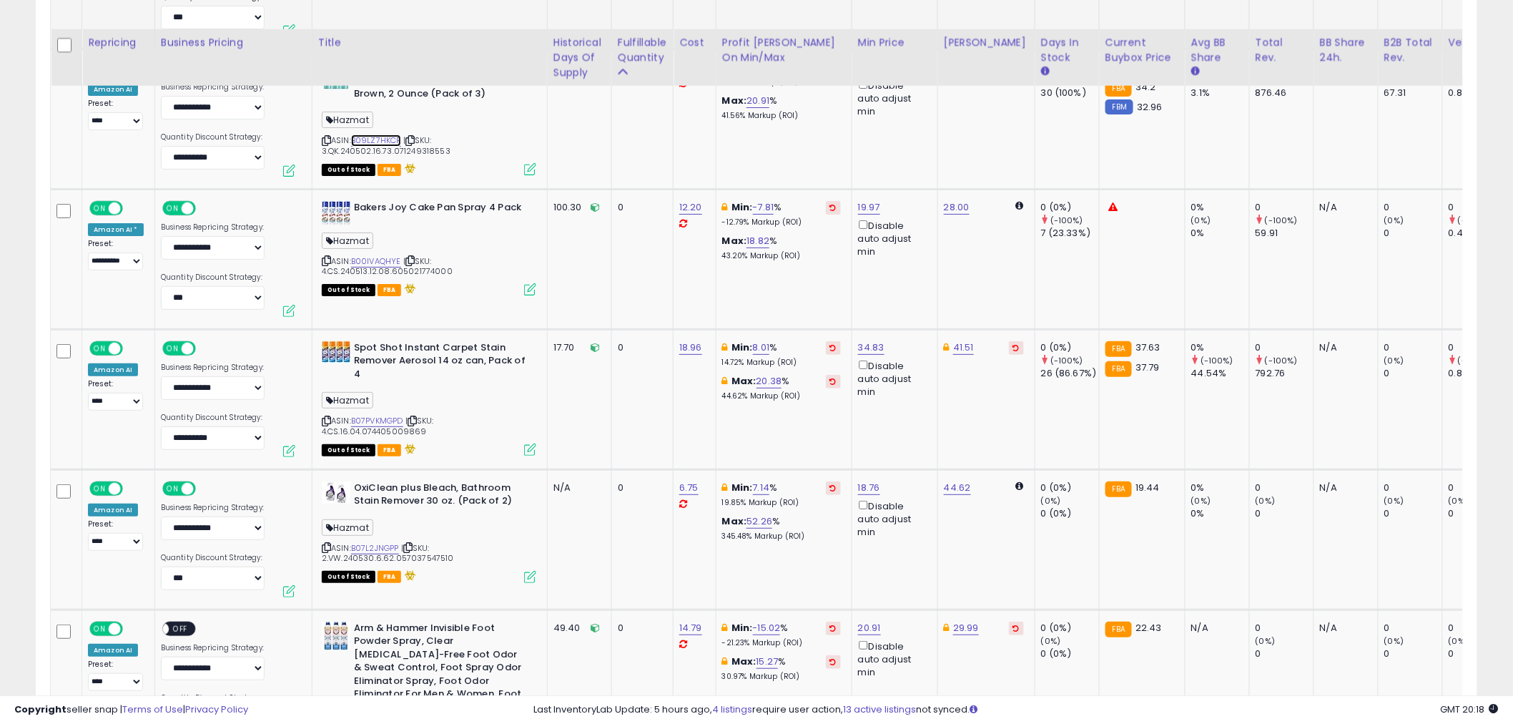
scroll to position [4595, 0]
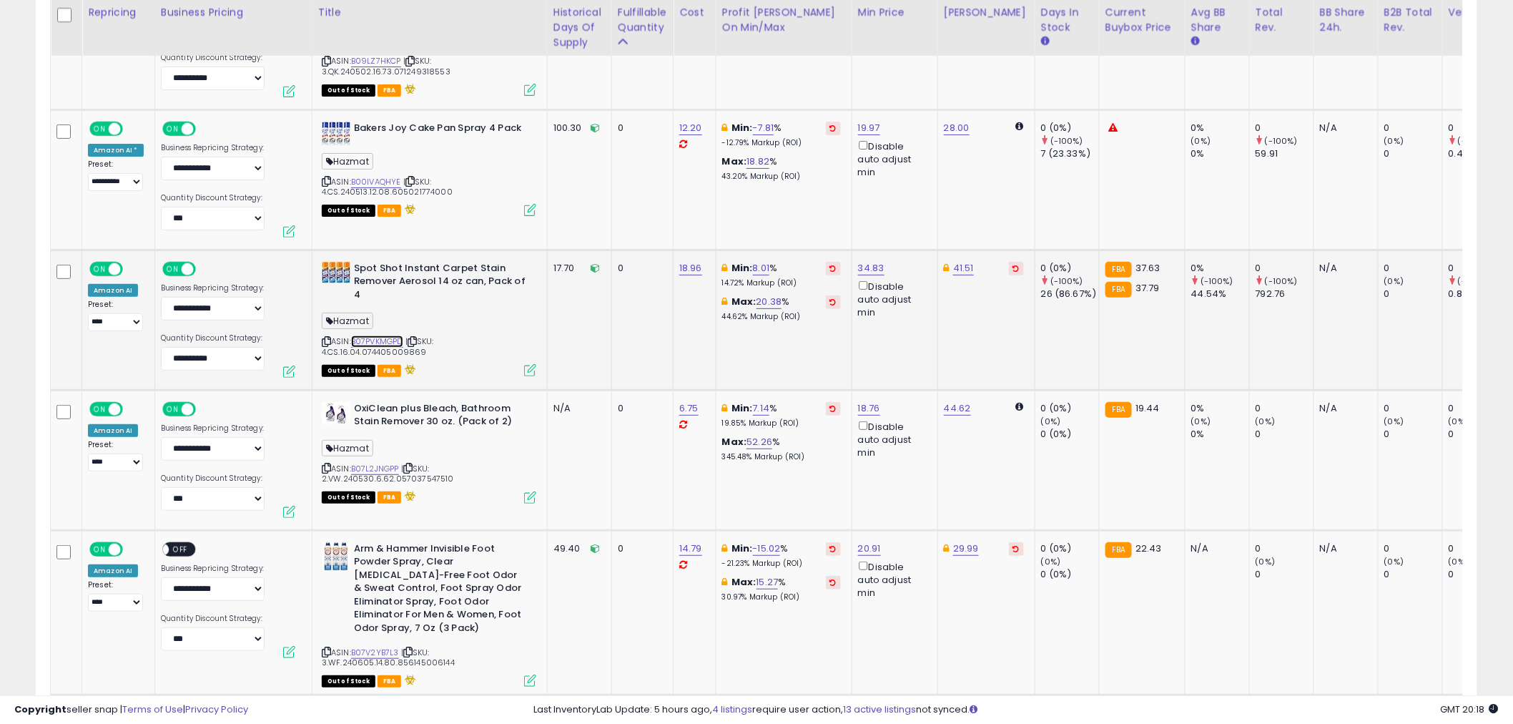
click at [395, 335] on link "B07PVKMGPD" at bounding box center [377, 341] width 52 height 12
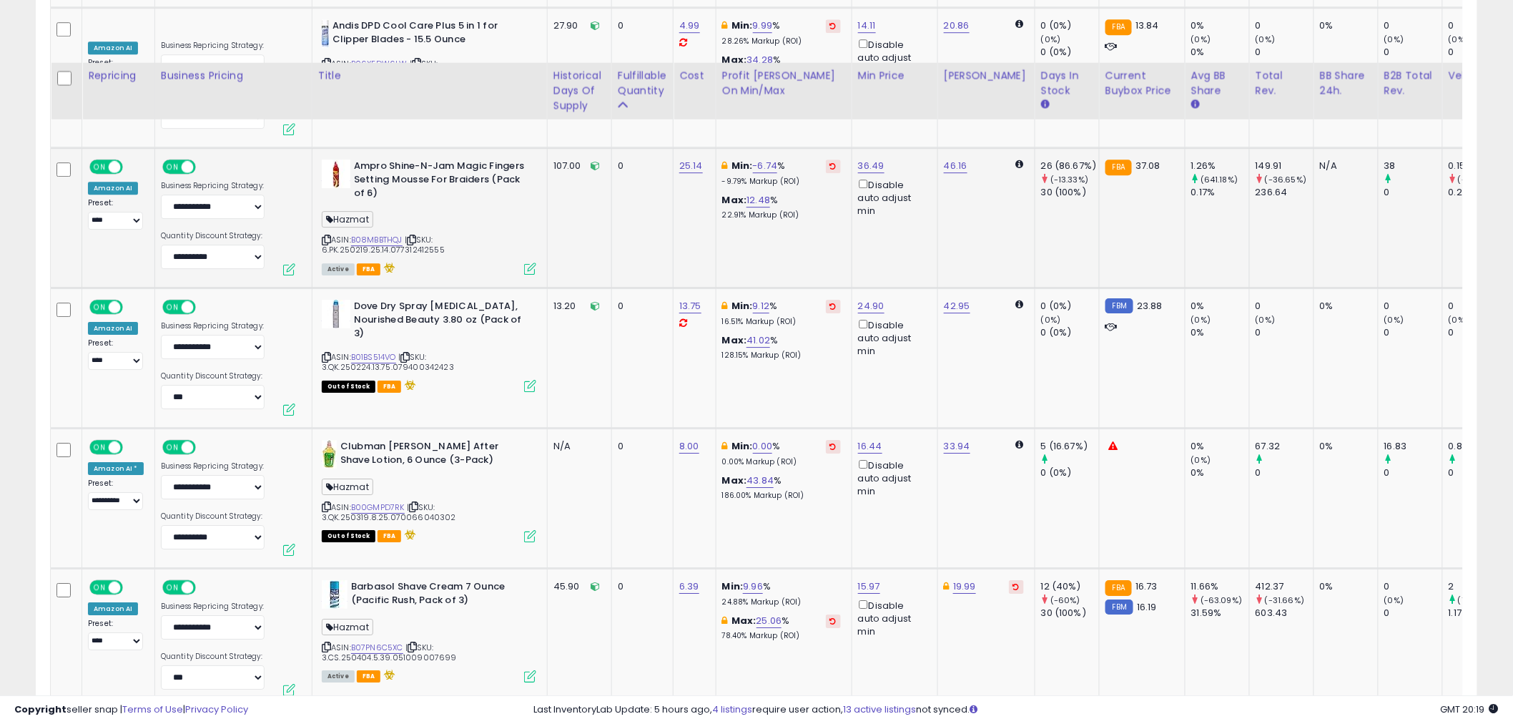
scroll to position [6502, 0]
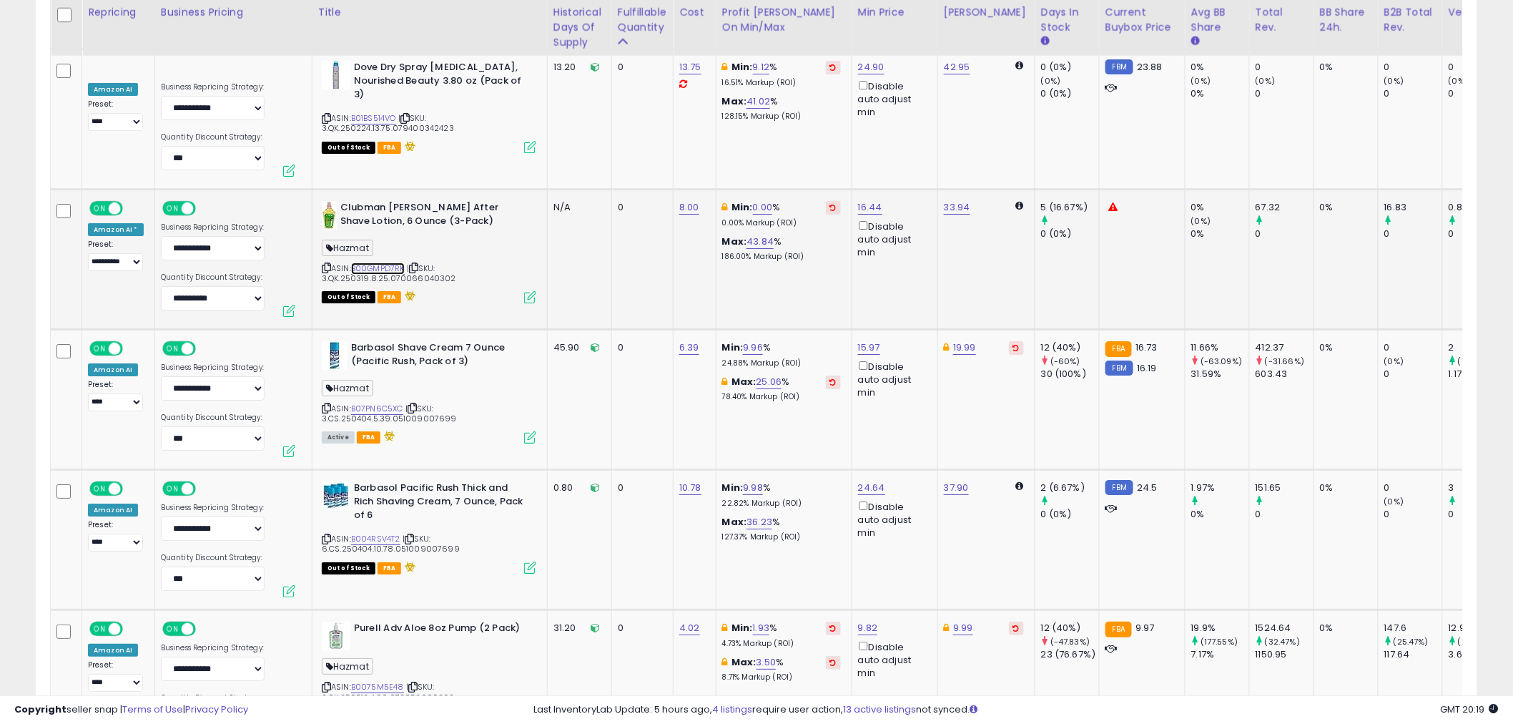
click at [399, 262] on link "B00GMPD7RK" at bounding box center [378, 268] width 54 height 12
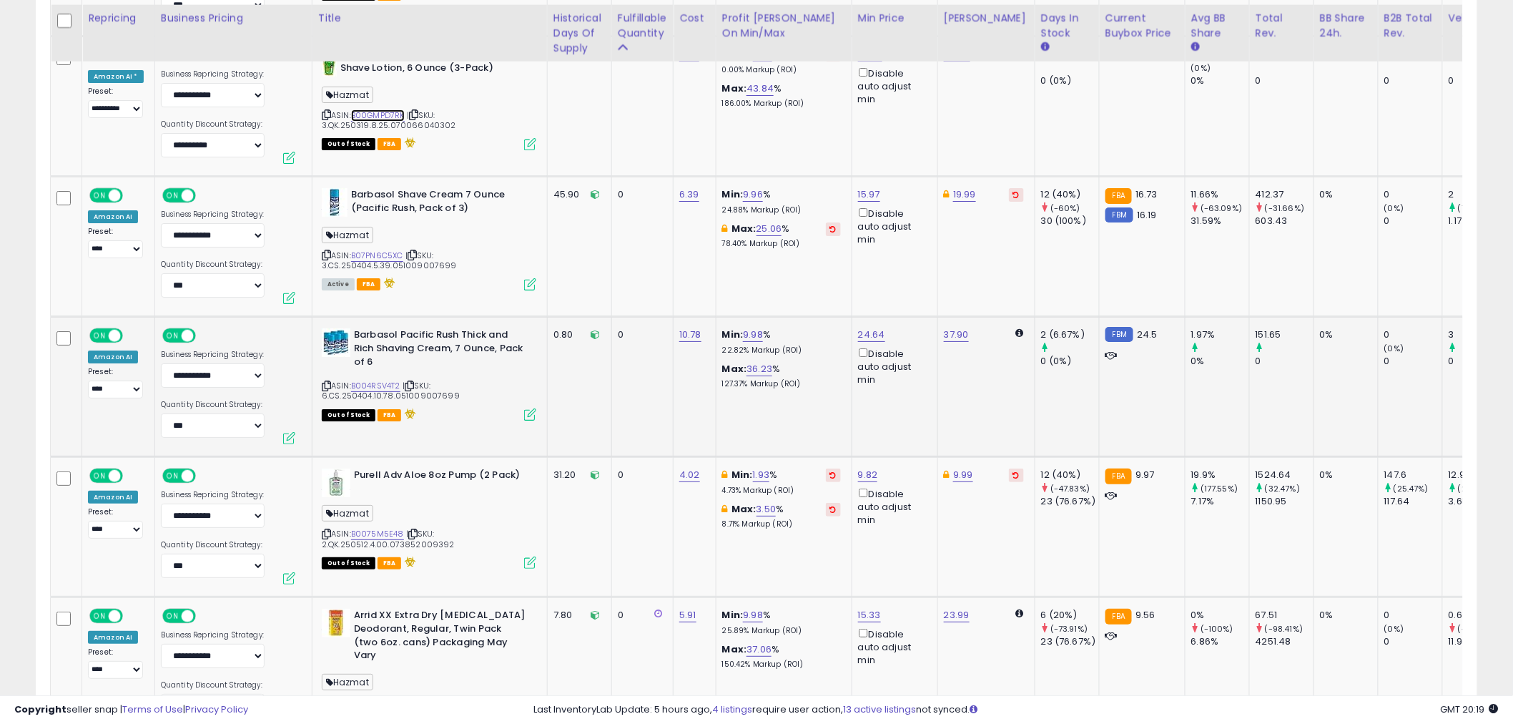
scroll to position [6661, 0]
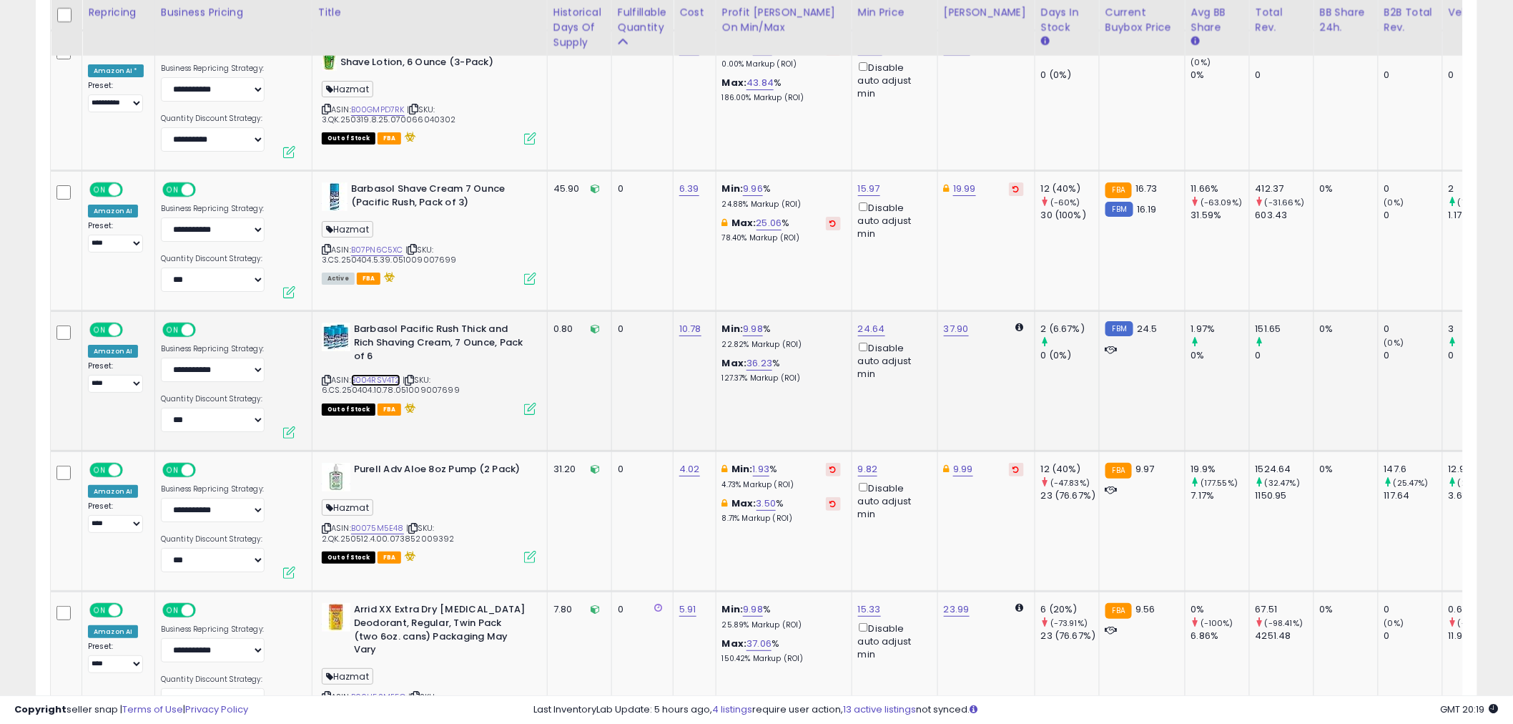
click at [380, 374] on link "B004RSV4T2" at bounding box center [375, 380] width 49 height 12
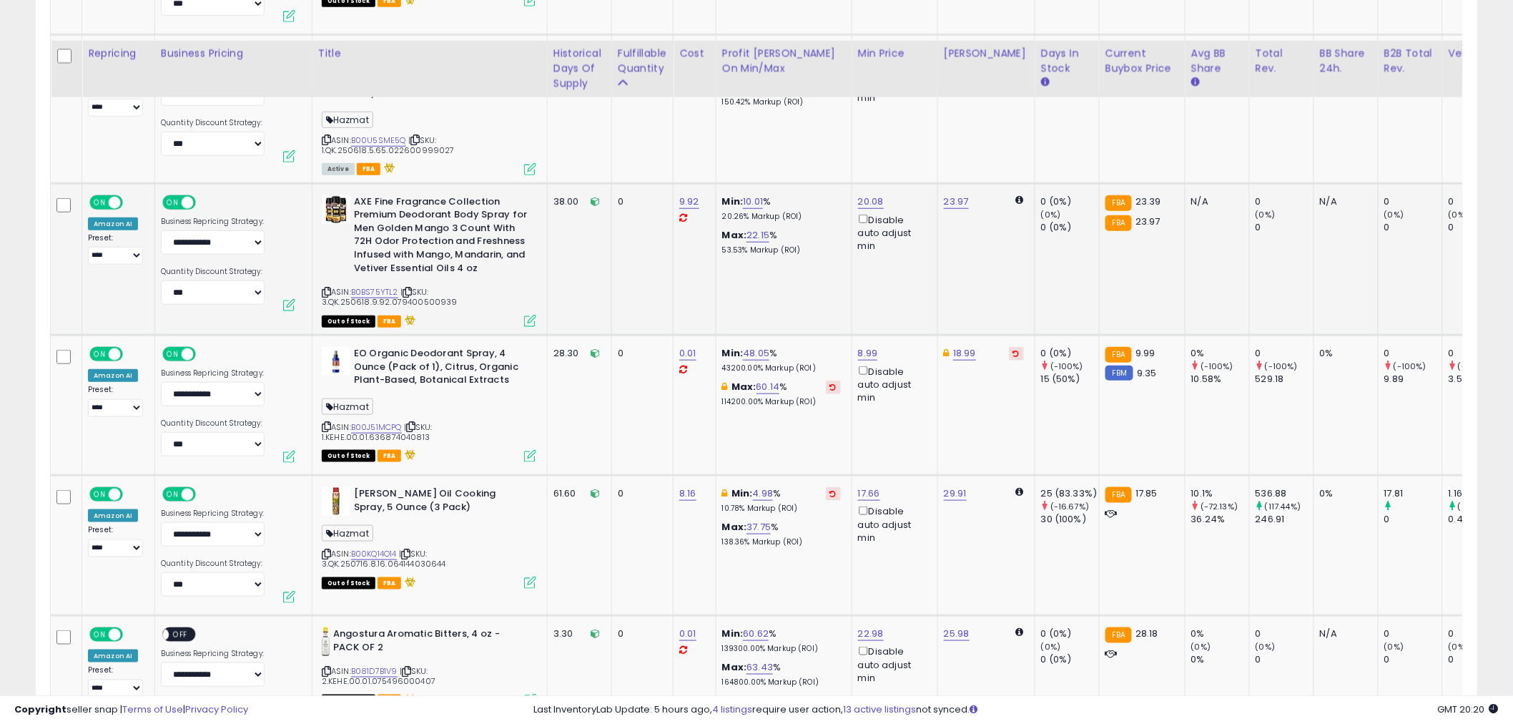
scroll to position [7326, 0]
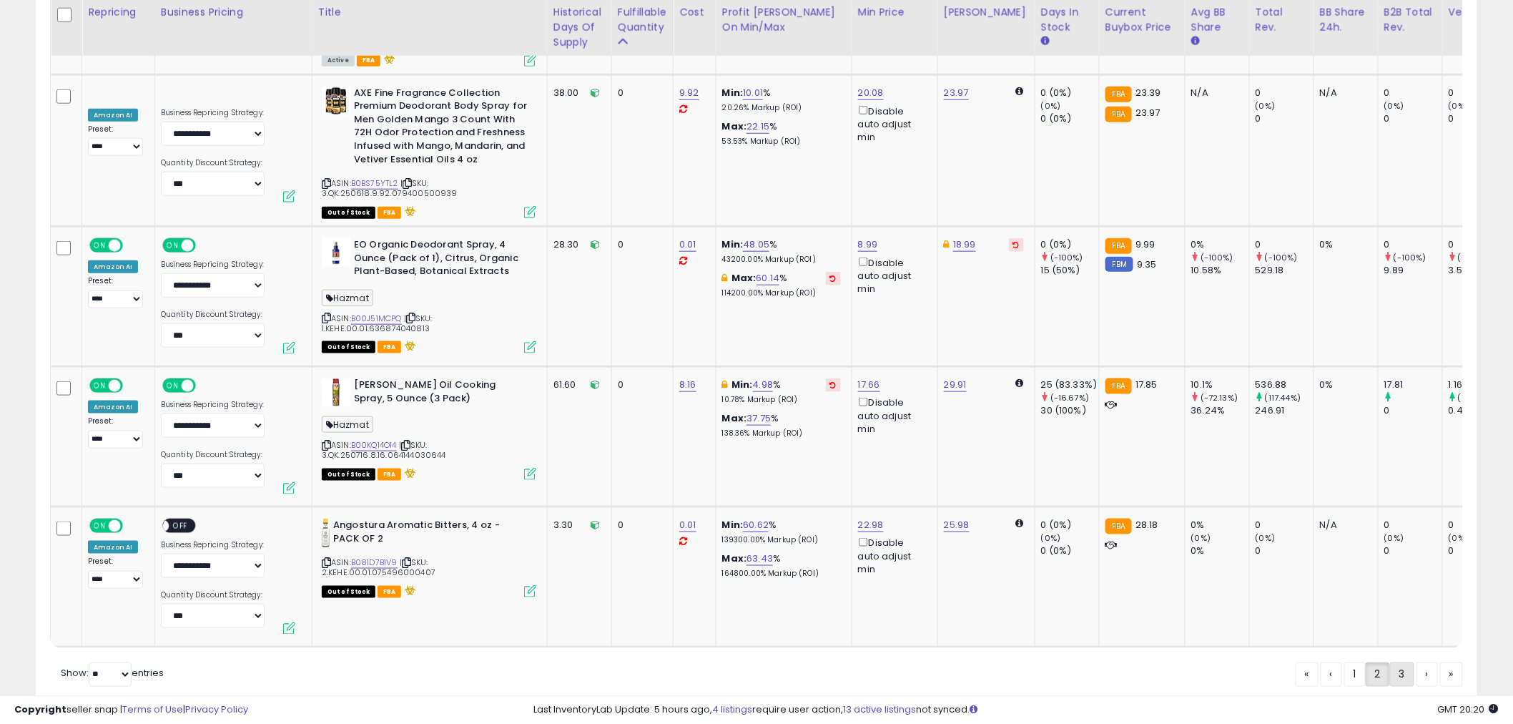
click at [1399, 662] on link "3" at bounding box center [1402, 674] width 24 height 24
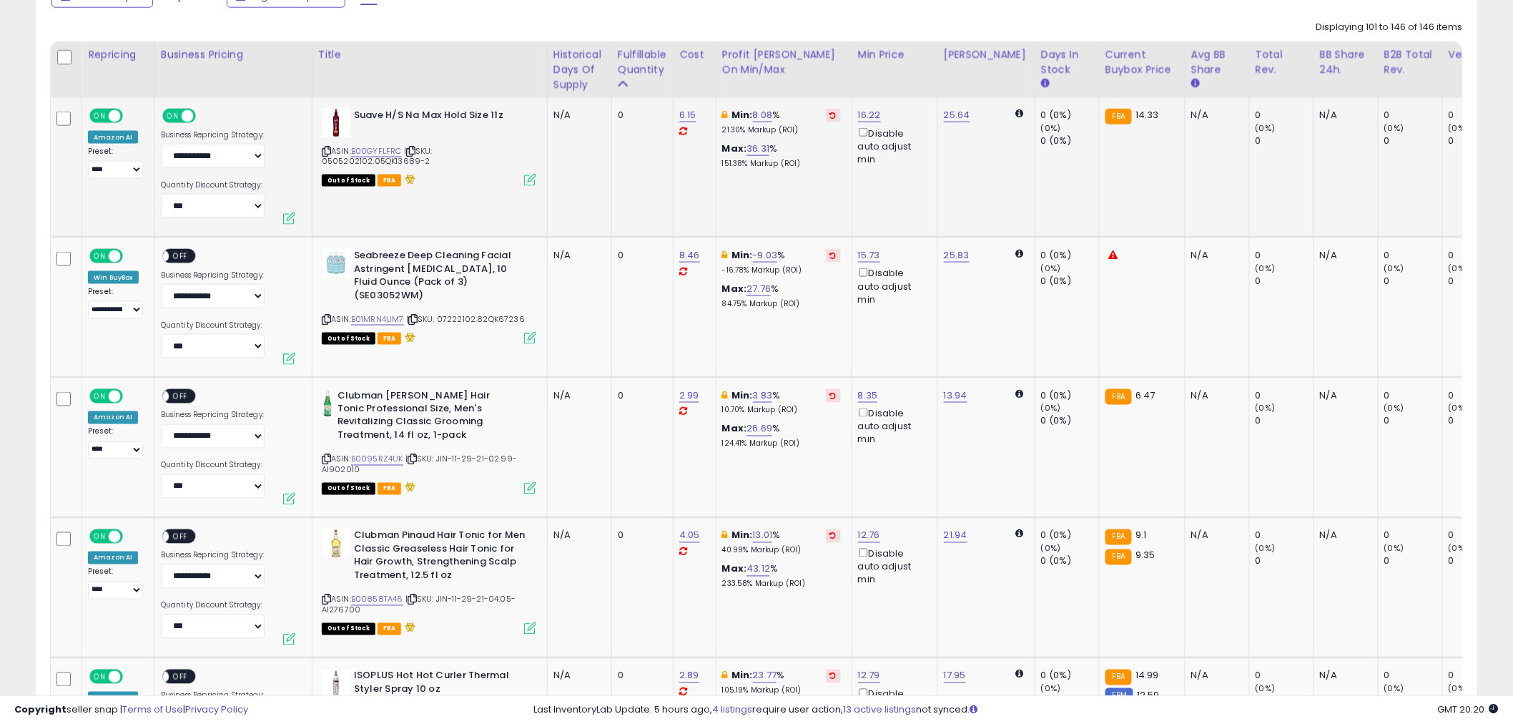
scroll to position [781, 0]
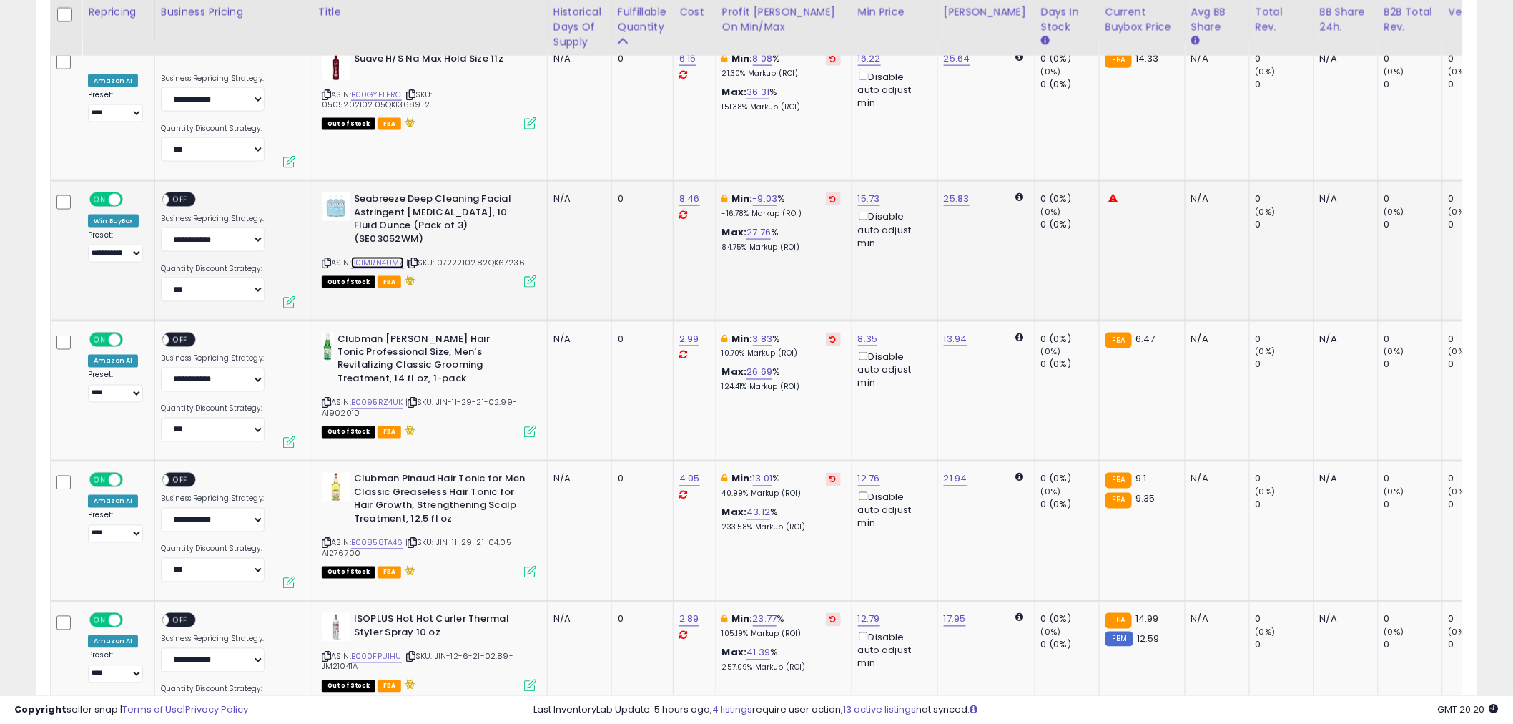
click at [396, 262] on link "B01MRN4UM7" at bounding box center [377, 263] width 53 height 12
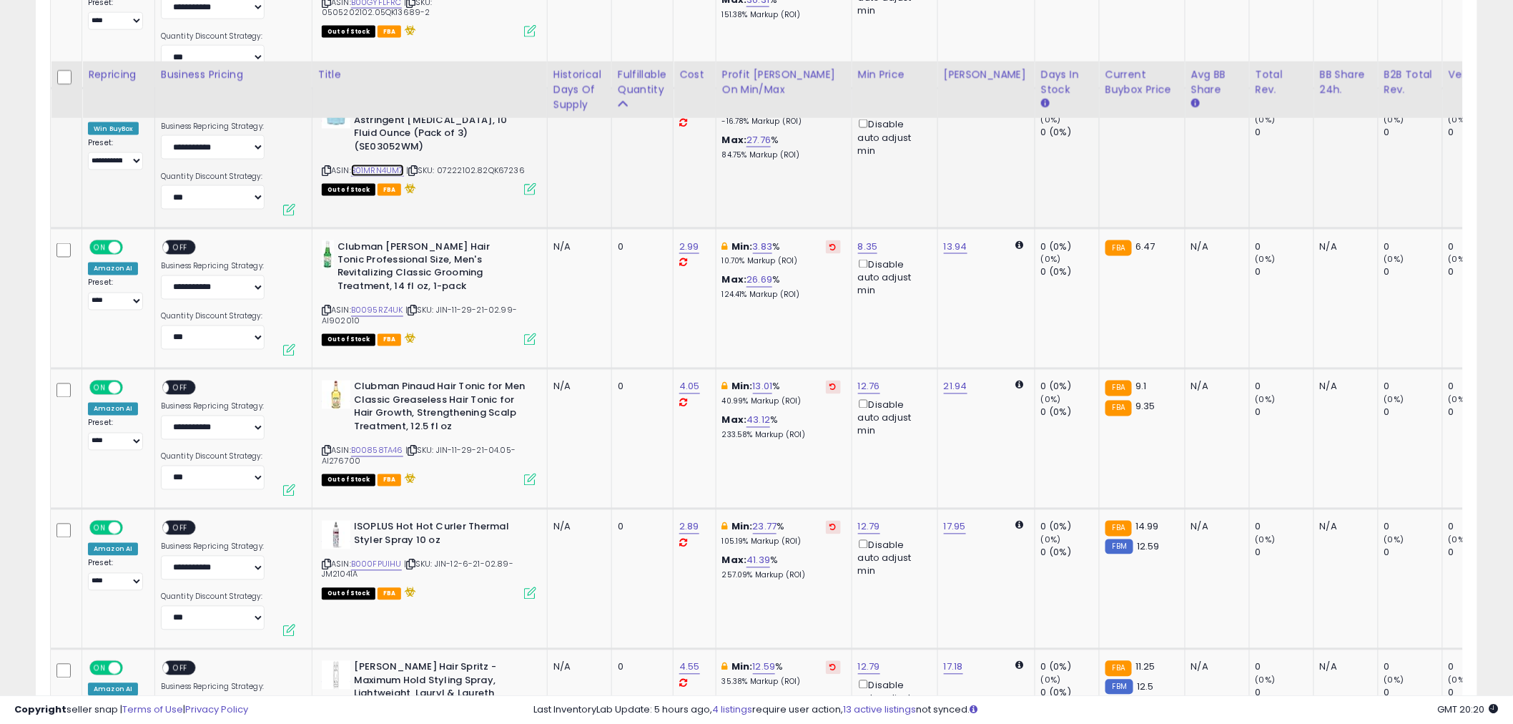
scroll to position [940, 0]
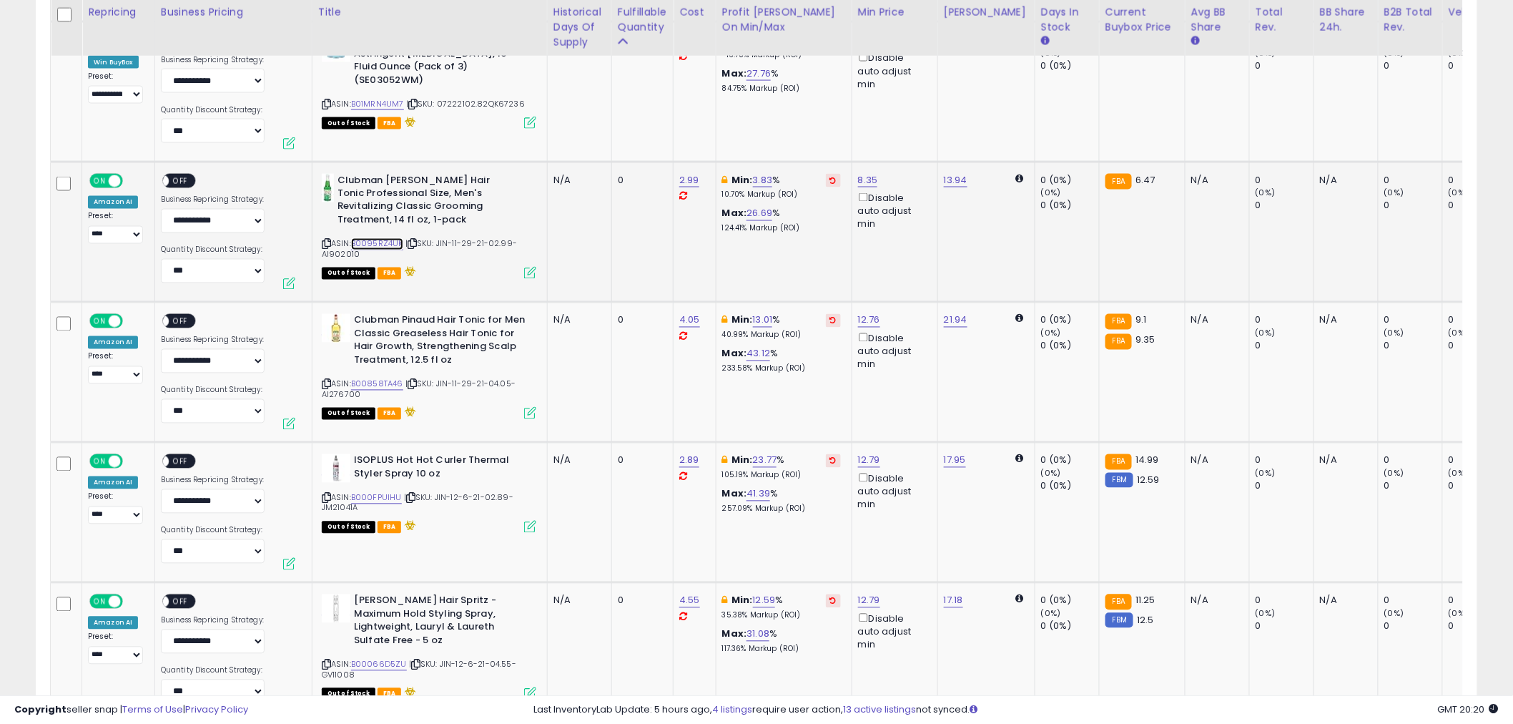
click at [373, 243] on link "B0095RZ4UK" at bounding box center [377, 244] width 52 height 12
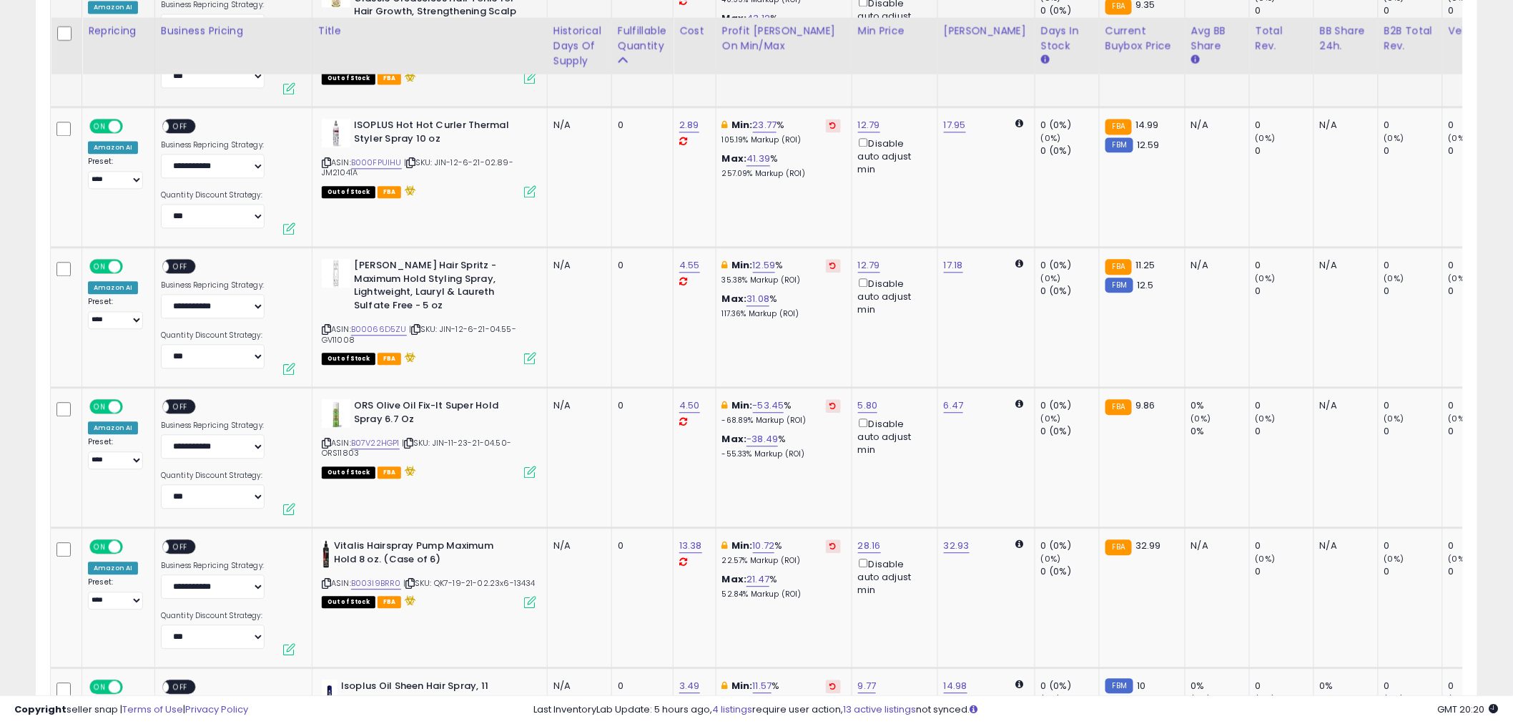
scroll to position [1337, 0]
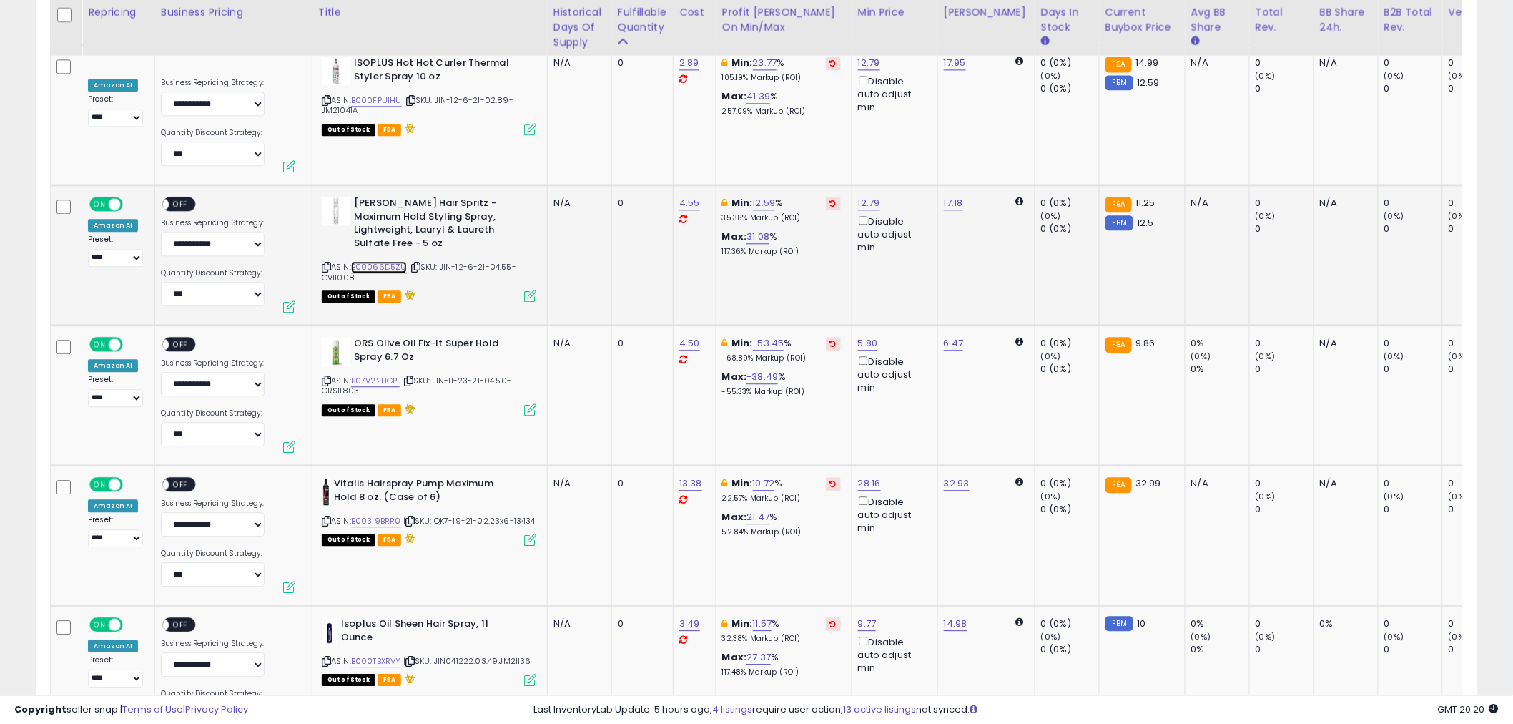
click at [393, 263] on link "B00066D5ZU" at bounding box center [379, 267] width 56 height 12
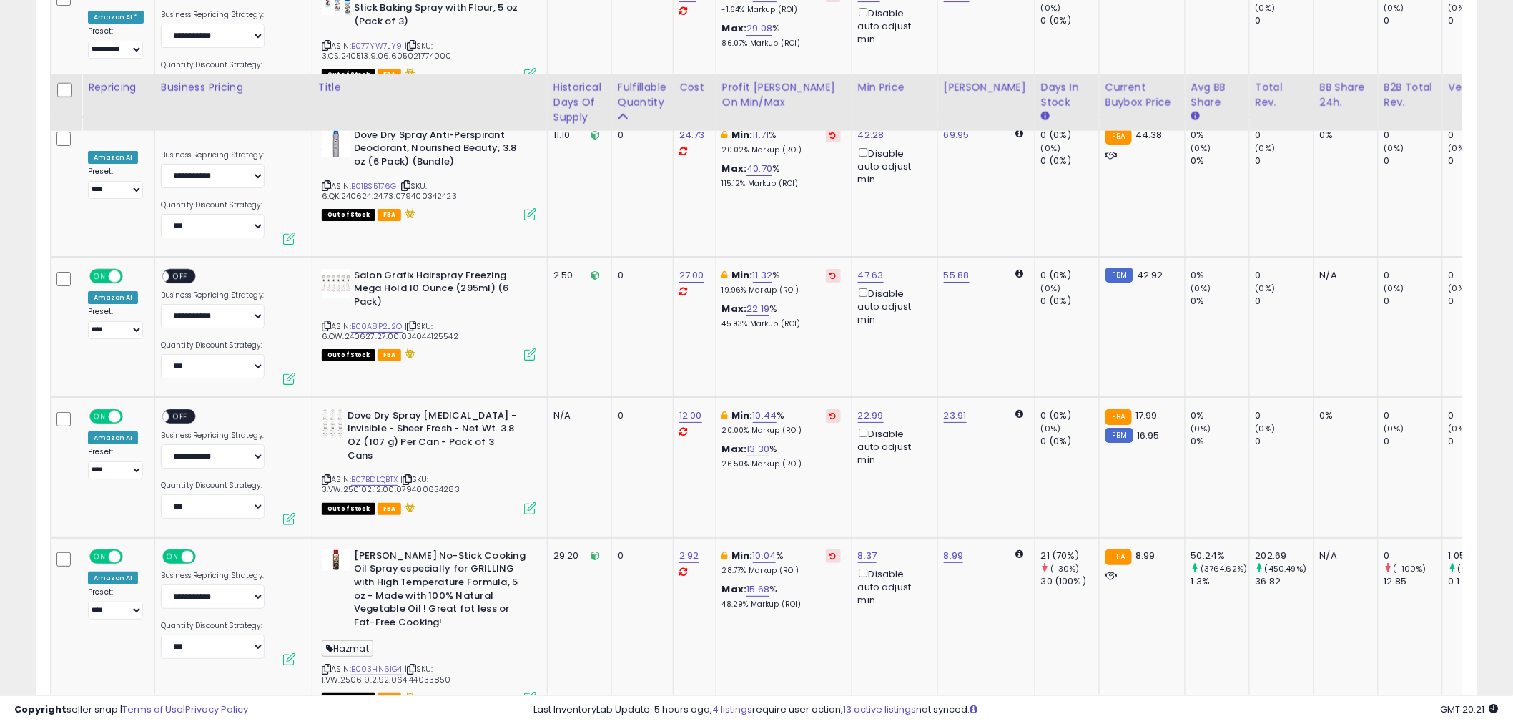
scroll to position [6717, 0]
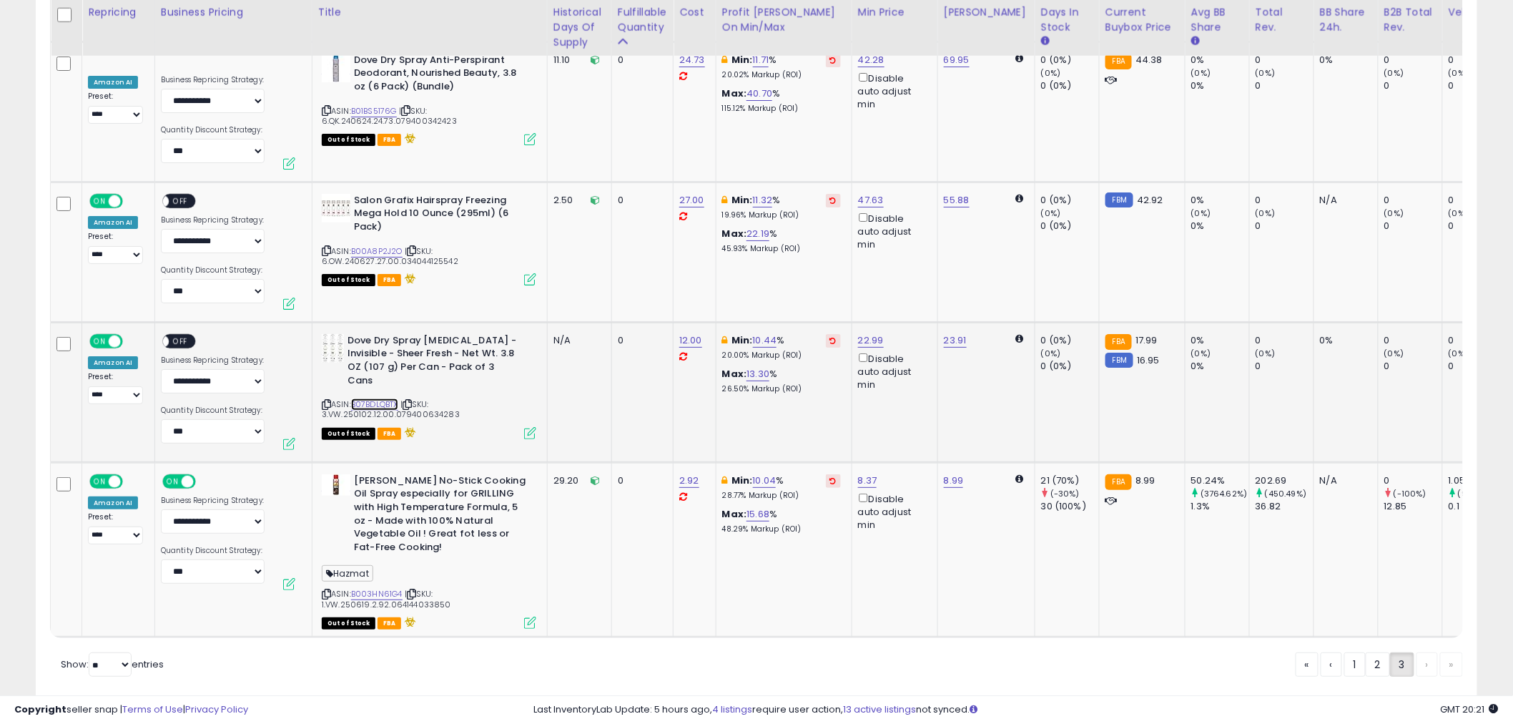
click at [390, 398] on link "B07BDLQBTX" at bounding box center [374, 404] width 47 height 12
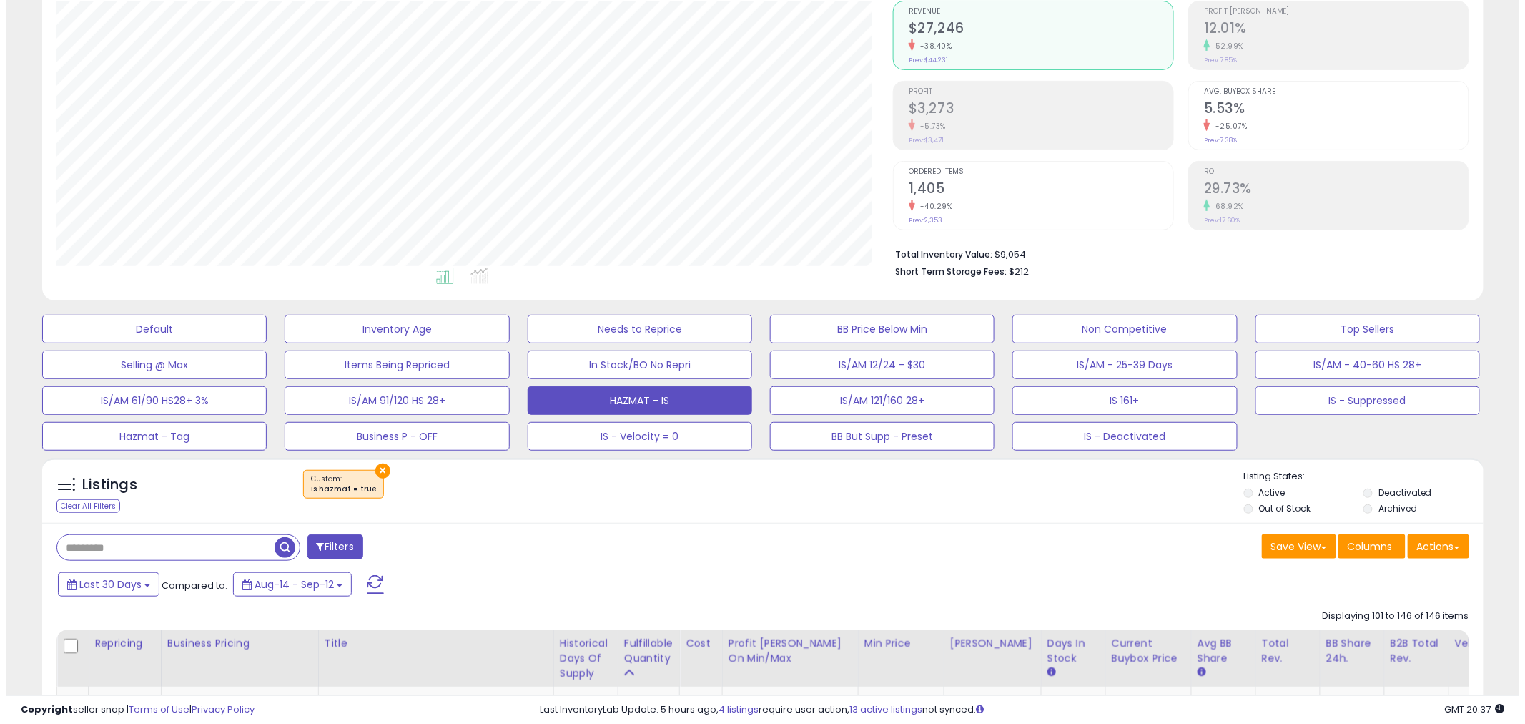
scroll to position [0, 0]
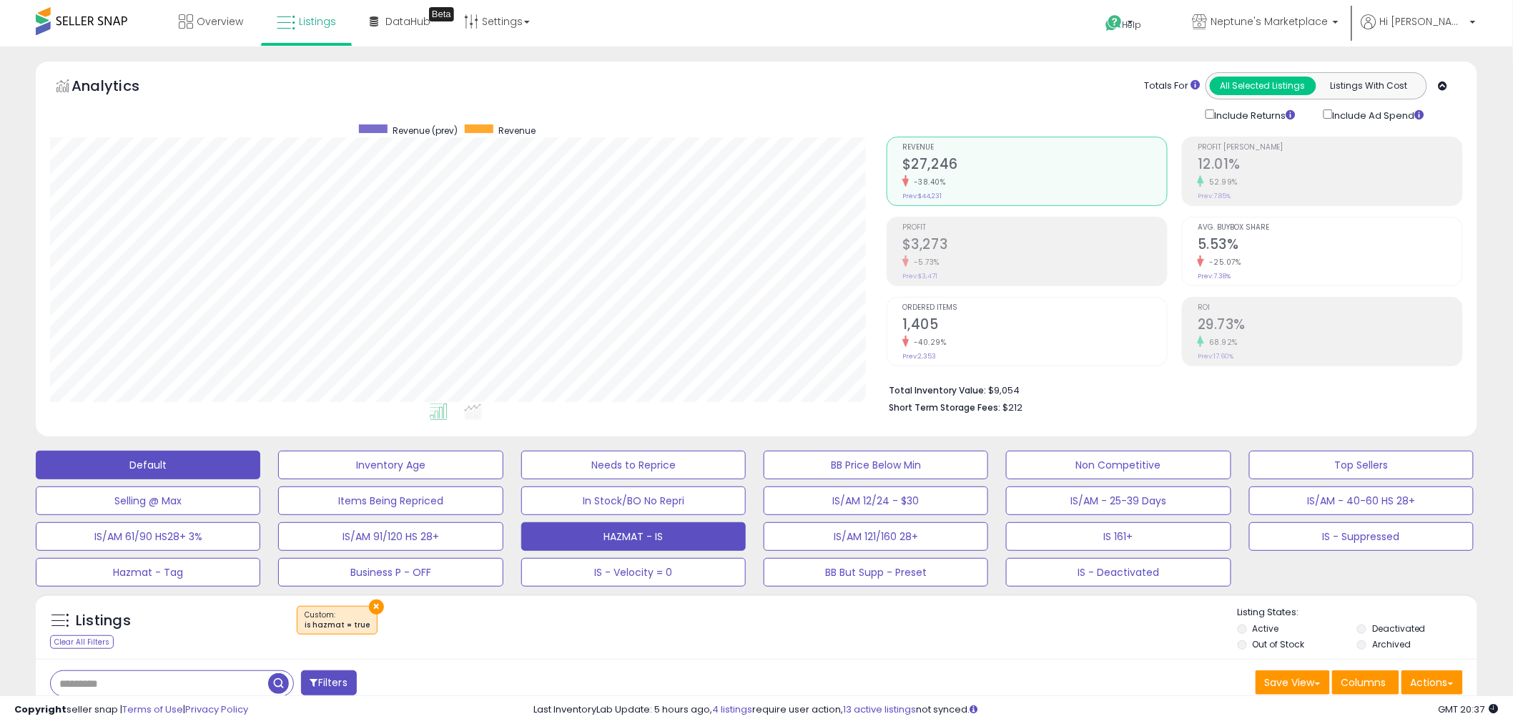
click at [132, 458] on button "Default" at bounding box center [148, 465] width 225 height 29
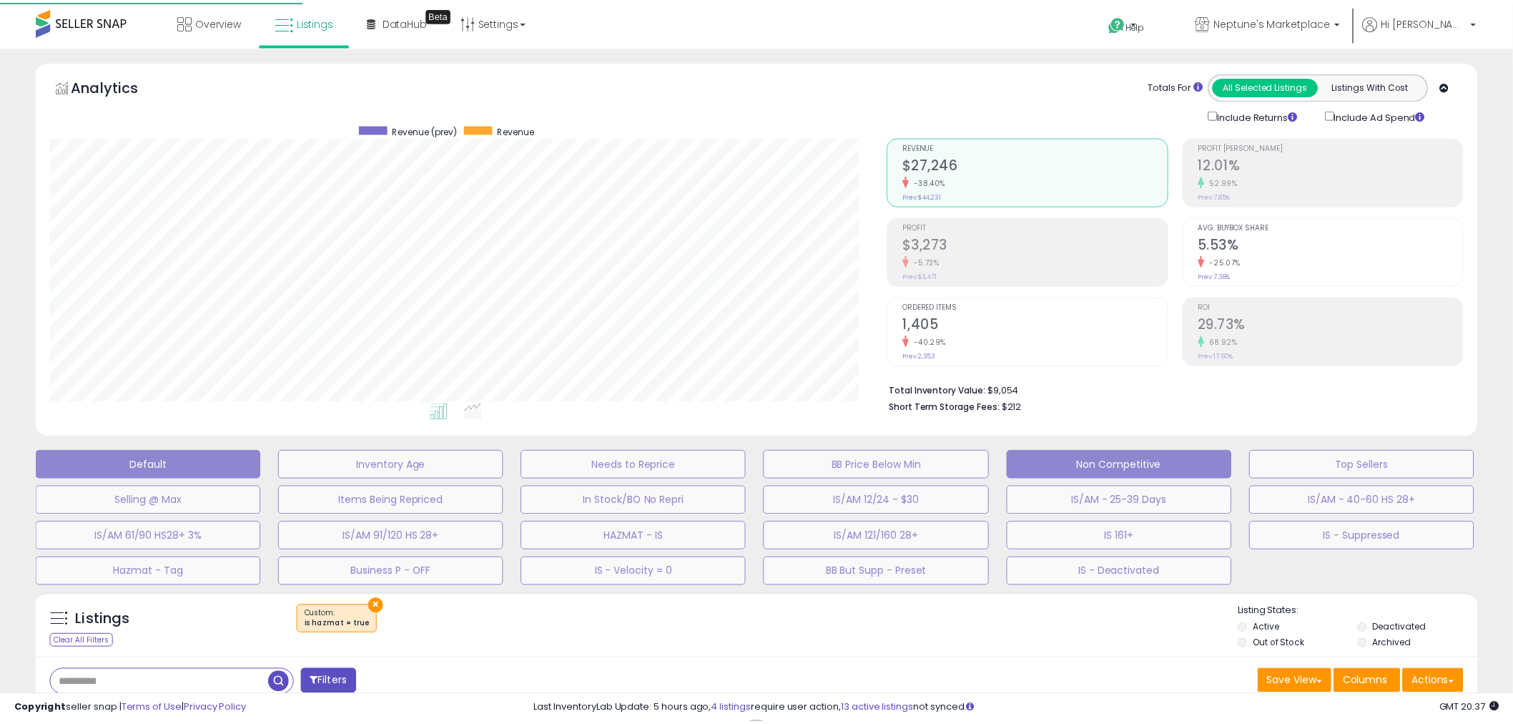
scroll to position [293, 845]
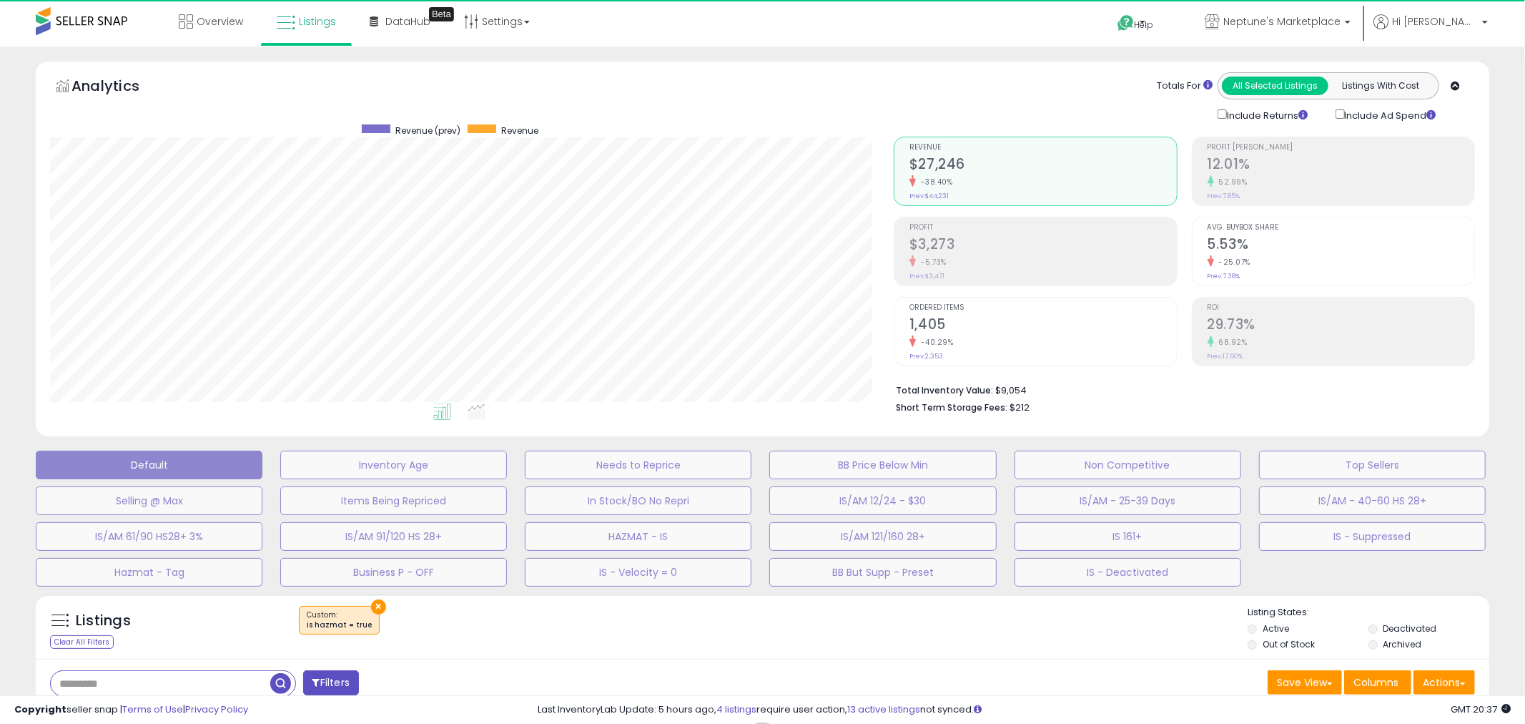
select select "**"
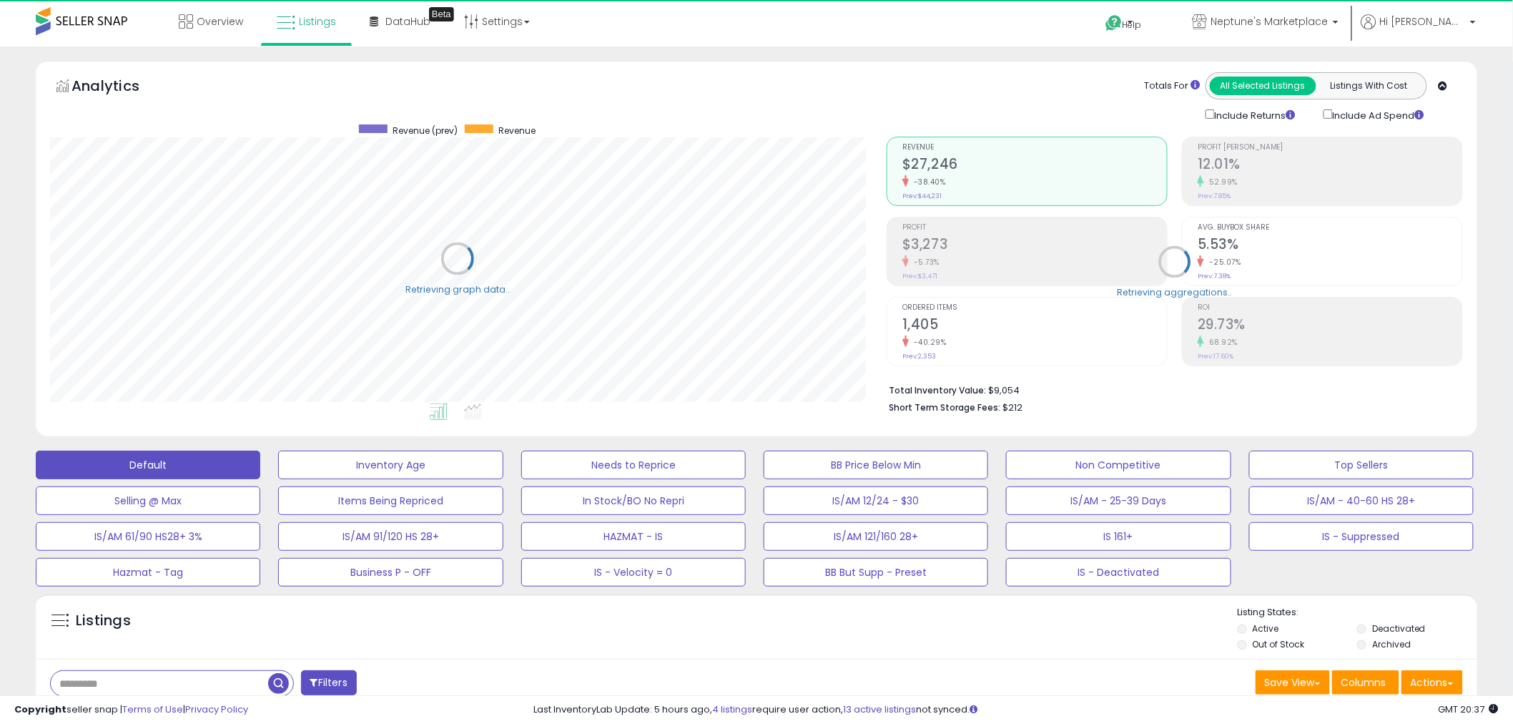
scroll to position [318, 0]
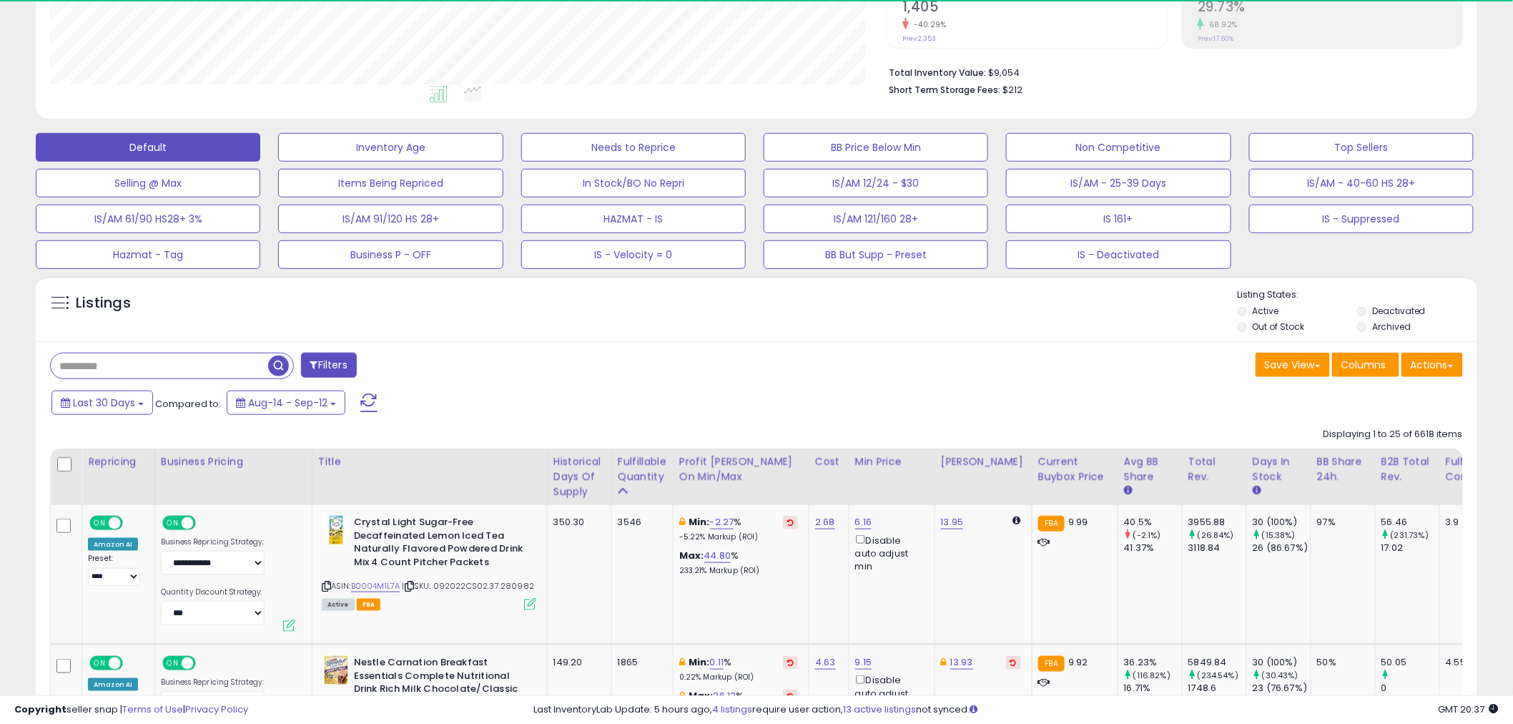
click at [232, 372] on input "text" at bounding box center [159, 365] width 217 height 25
paste input "**********"
type input "**********"
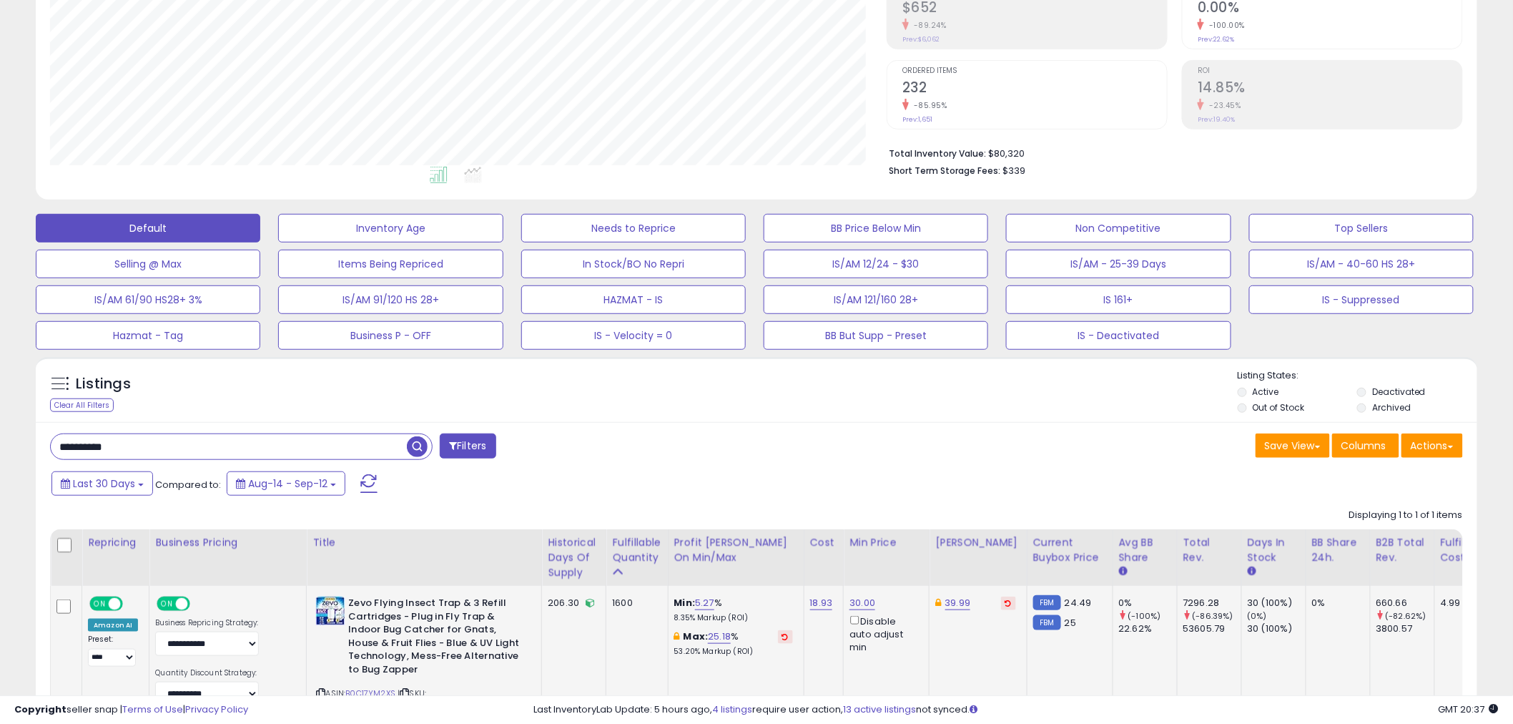
scroll to position [293, 837]
click at [855, 599] on link "30.00" at bounding box center [863, 603] width 26 height 14
drag, startPoint x: 772, startPoint y: 556, endPoint x: 694, endPoint y: 548, distance: 79.1
click at [694, 548] on table "Repricing Business Pricing Title Cost Min Price ON" at bounding box center [1302, 632] width 2504 height 207
type input "*****"
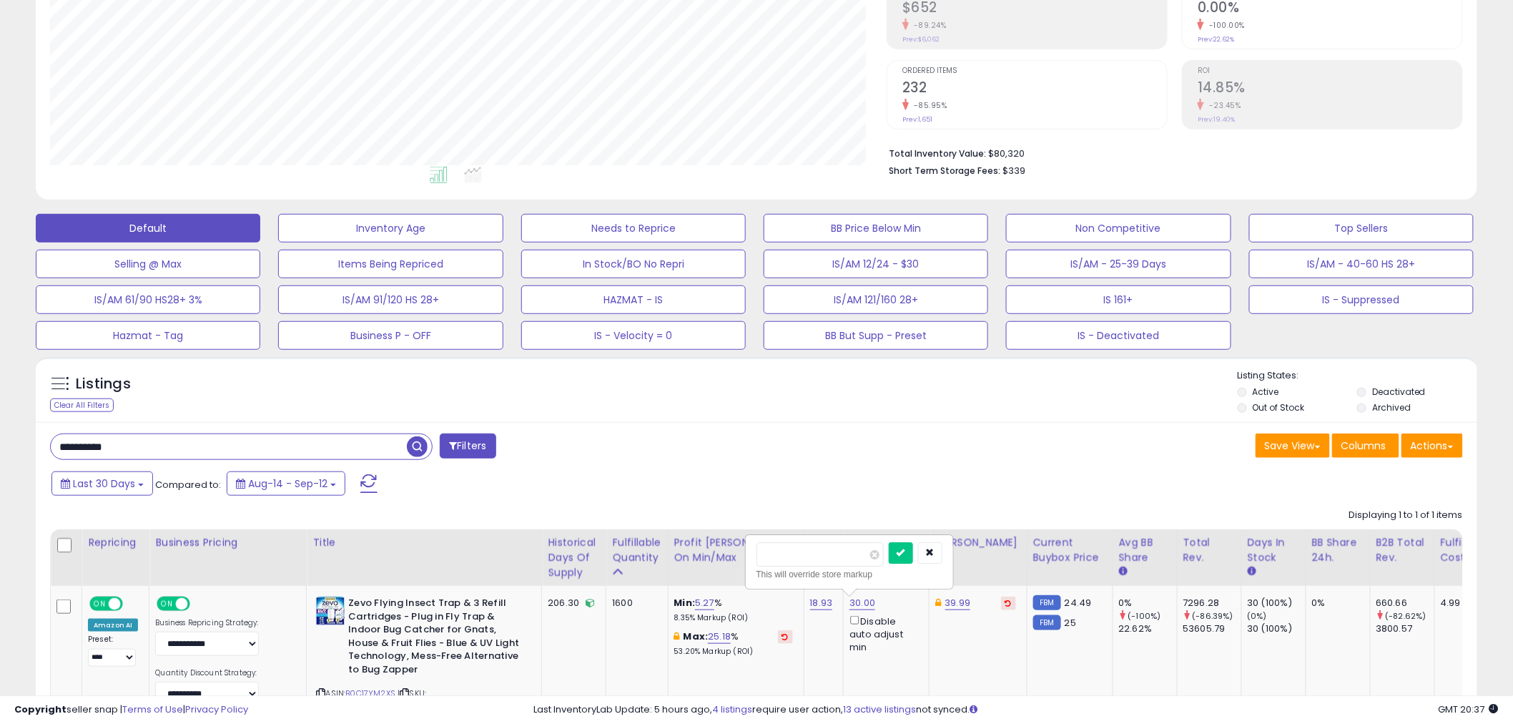
click button "submit" at bounding box center [901, 552] width 24 height 21
